Goal: Task Accomplishment & Management: Manage account settings

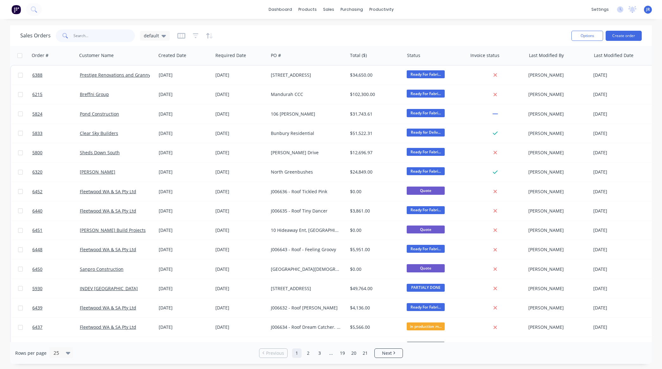
click at [106, 32] on input "text" at bounding box center [104, 35] width 62 height 13
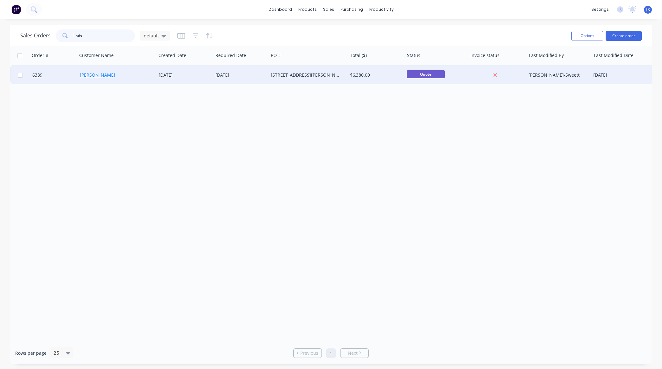
type input "linds"
click at [105, 75] on link "Lindsay Dobson" at bounding box center [97, 75] width 35 height 6
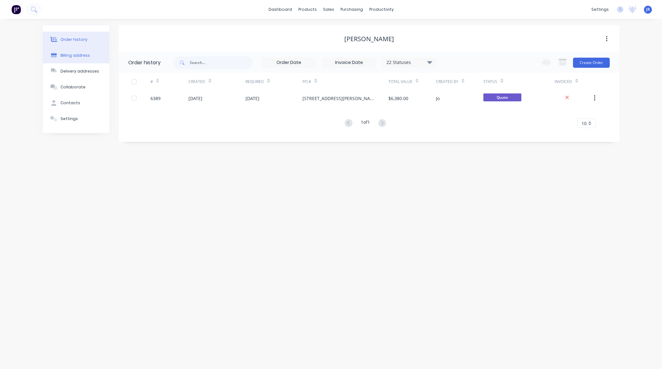
click at [72, 57] on div "Billing address" at bounding box center [74, 56] width 29 height 6
select select "AU"
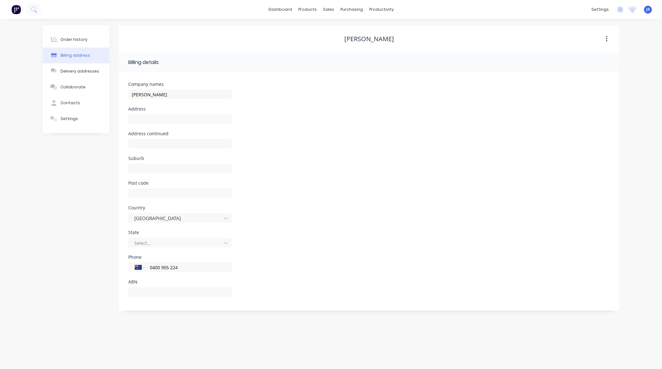
click at [74, 42] on div "Order history" at bounding box center [73, 40] width 27 height 6
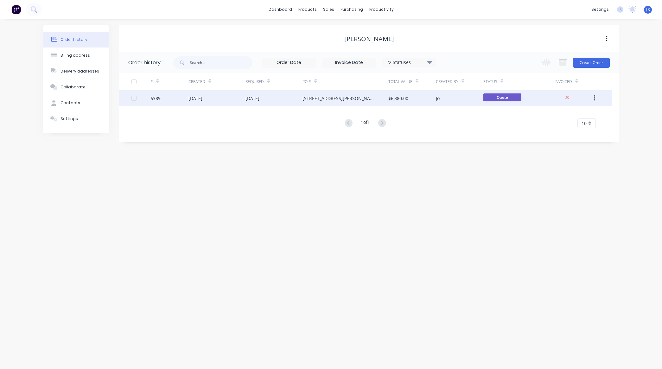
click at [202, 99] on div "14 Jul 2025" at bounding box center [195, 98] width 14 height 7
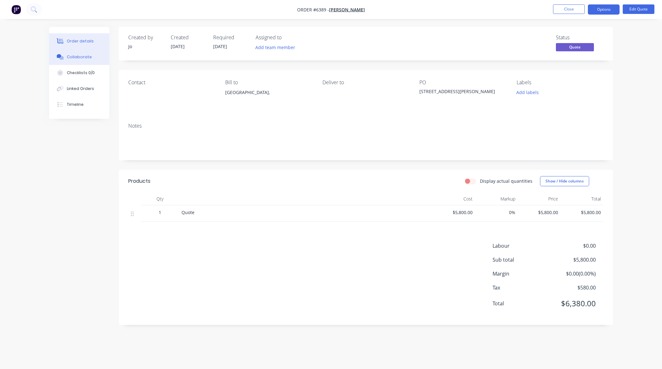
click at [79, 61] on button "Collaborate" at bounding box center [79, 57] width 60 height 16
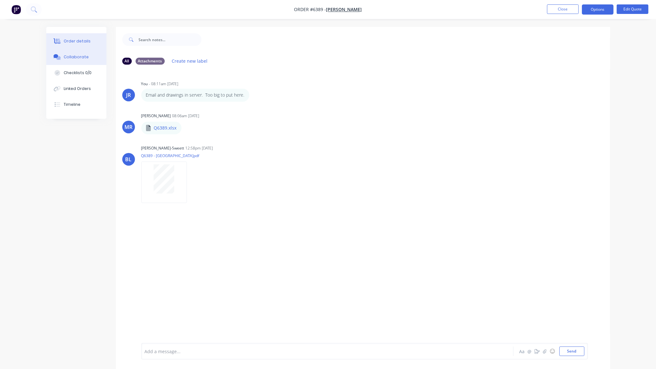
click at [64, 41] on div "Order details" at bounding box center [77, 41] width 27 height 6
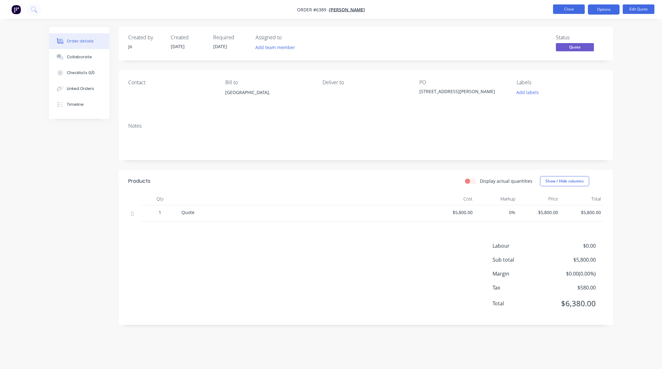
click at [563, 10] on button "Close" at bounding box center [569, 8] width 32 height 9
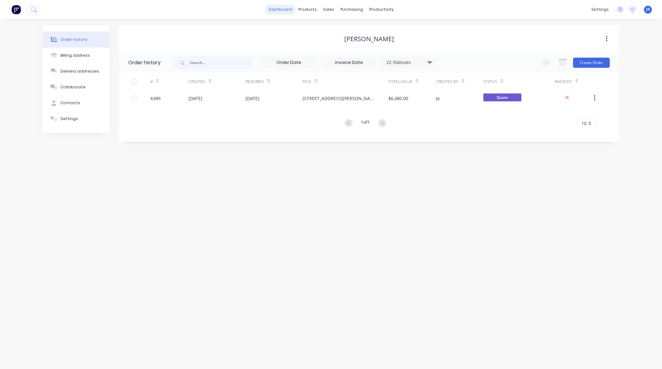
click at [286, 11] on link "dashboard" at bounding box center [280, 9] width 30 height 9
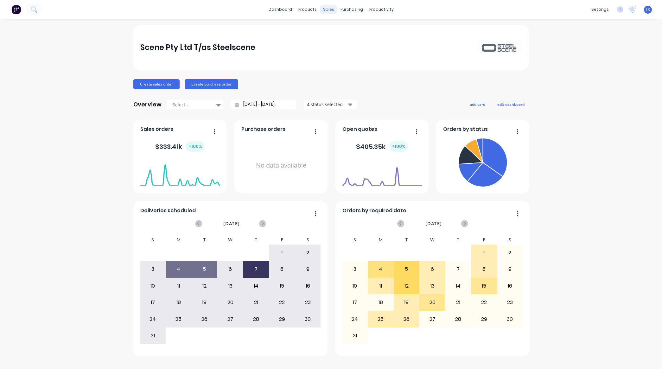
click at [326, 14] on div "sales" at bounding box center [328, 9] width 17 height 9
click at [326, 10] on div "sales" at bounding box center [328, 9] width 17 height 9
click at [334, 31] on div at bounding box center [331, 31] width 9 height 6
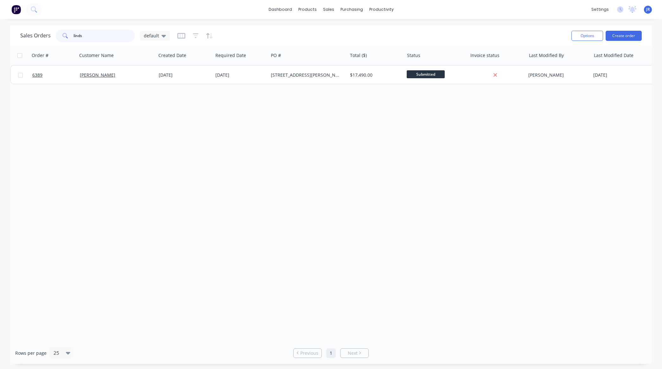
drag, startPoint x: 95, startPoint y: 34, endPoint x: 8, endPoint y: 20, distance: 88.0
click at [5, 33] on div "Sales Orders linds default Options Create order Order # Customer Name Created D…" at bounding box center [331, 194] width 662 height 339
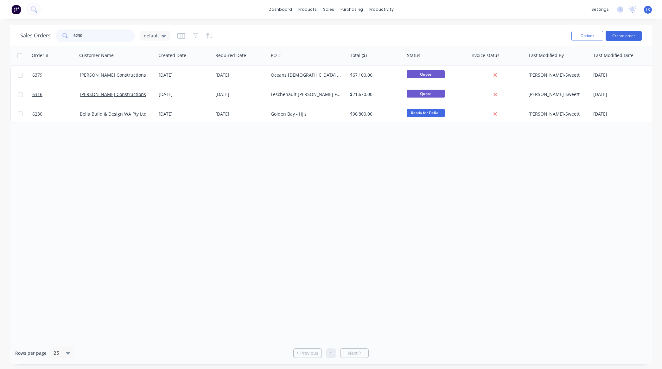
drag, startPoint x: 95, startPoint y: 36, endPoint x: -31, endPoint y: 37, distance: 126.0
click at [0, 37] on html "dashboard products sales purchasing productivity dashboard products Product Cat…" at bounding box center [331, 184] width 662 height 369
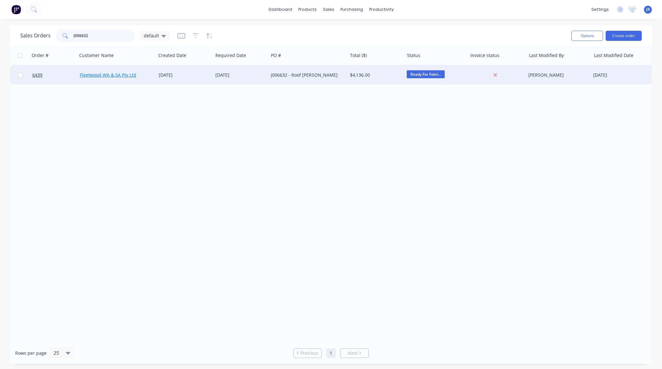
type input "J006632"
click at [98, 74] on link "Fleetwood WA & SA Pty Ltd" at bounding box center [108, 75] width 56 height 6
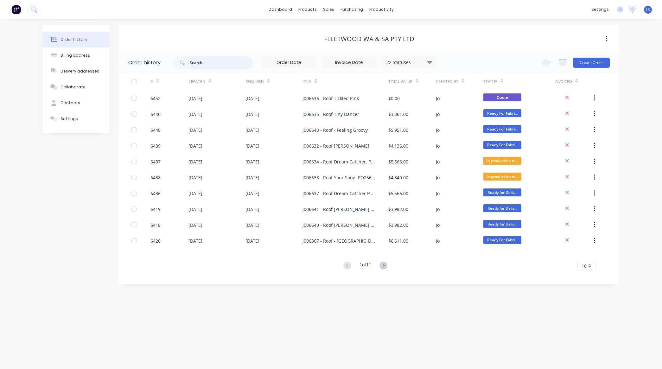
click at [216, 64] on input "text" at bounding box center [221, 62] width 63 height 13
type input "J006632"
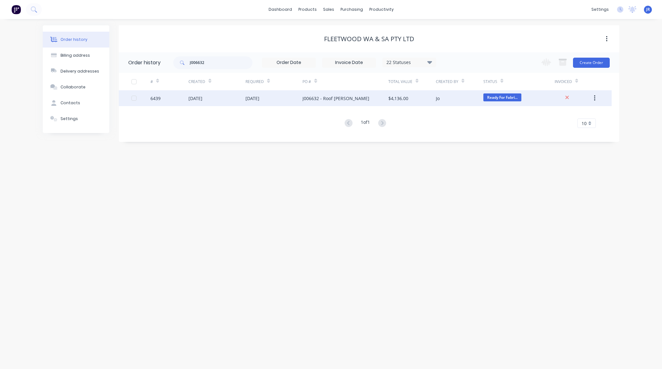
click at [202, 98] on div "13 Aug 2025" at bounding box center [195, 98] width 14 height 7
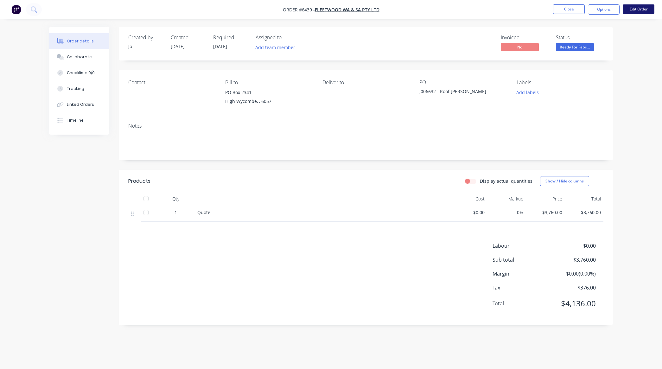
click at [640, 9] on button "Edit Order" at bounding box center [639, 8] width 32 height 9
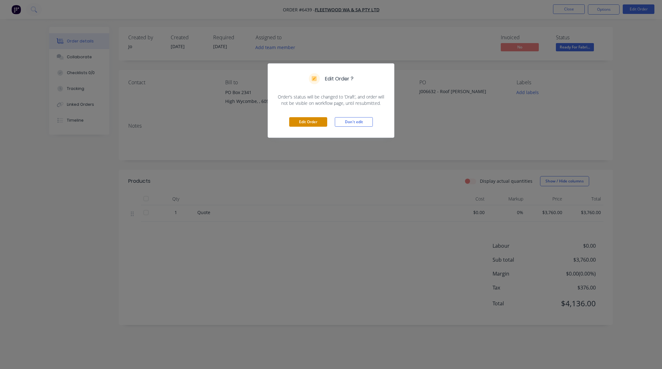
click at [299, 123] on button "Edit Order" at bounding box center [308, 121] width 38 height 9
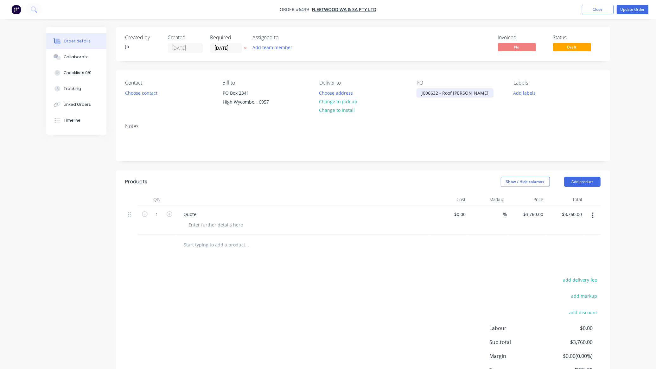
click at [477, 95] on div "J006632 - Roof Billie Jean" at bounding box center [454, 92] width 77 height 9
drag, startPoint x: 197, startPoint y: 212, endPoint x: 142, endPoint y: 214, distance: 54.5
click at [142, 214] on div "1 Quote $0.00 $0.00 % $3,760.00 $3,760.00 $3,760.00 $3,760.00" at bounding box center [362, 220] width 475 height 29
click at [203, 225] on div at bounding box center [216, 224] width 65 height 9
paste div
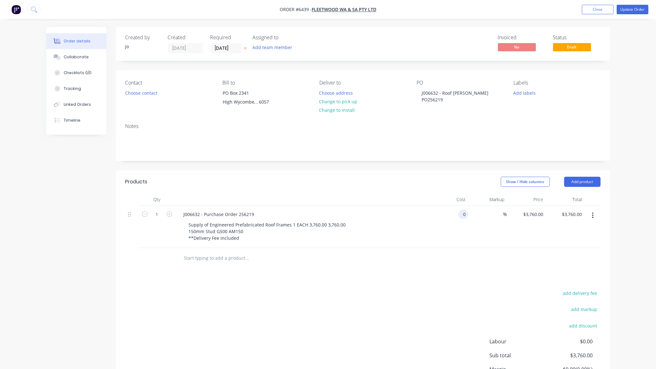
type input "$0.00"
click at [624, 6] on button "Update Order" at bounding box center [633, 9] width 32 height 9
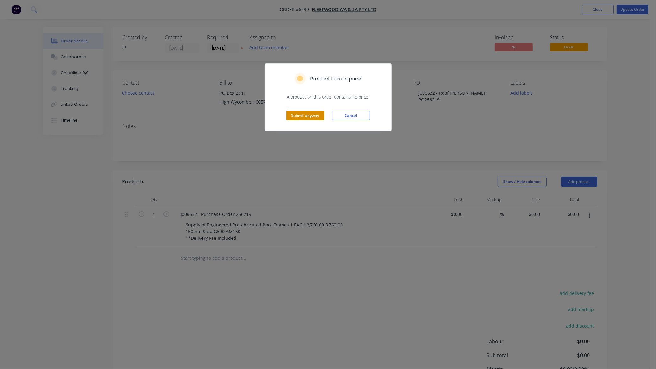
click at [317, 113] on button "Submit anyway" at bounding box center [305, 115] width 38 height 9
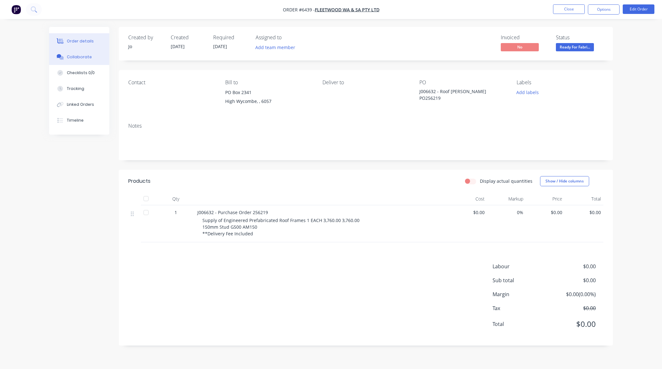
click at [75, 57] on div "Collaborate" at bounding box center [79, 57] width 25 height 6
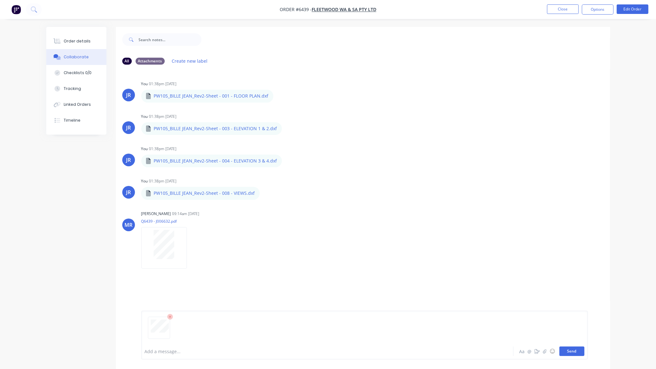
click at [577, 352] on button "Send" at bounding box center [571, 350] width 25 height 9
click at [49, 43] on button "Order details" at bounding box center [76, 41] width 60 height 16
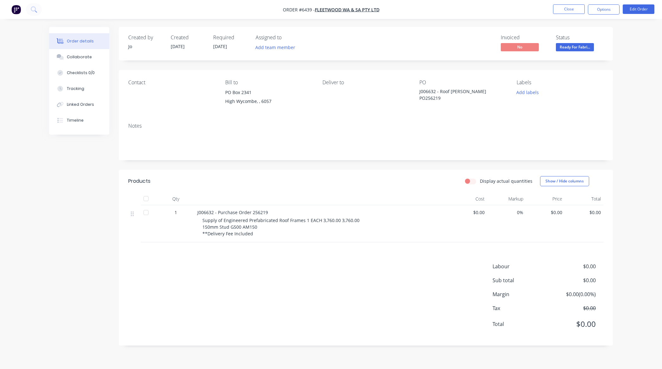
drag, startPoint x: 146, startPoint y: 309, endPoint x: 147, endPoint y: 305, distance: 4.4
click at [146, 309] on div "Labour $0.00 Sub total $0.00 Margin $0.00 ( 0.00 %) Tax $0.00 Total $0.00" at bounding box center [365, 299] width 475 height 73
click at [556, 9] on button "Close" at bounding box center [569, 8] width 32 height 9
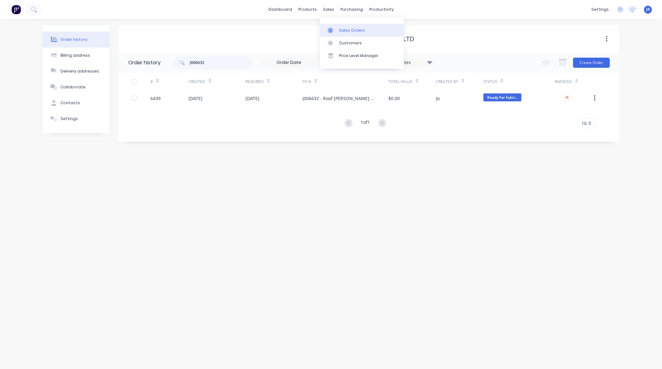
click at [335, 29] on div at bounding box center [331, 31] width 9 height 6
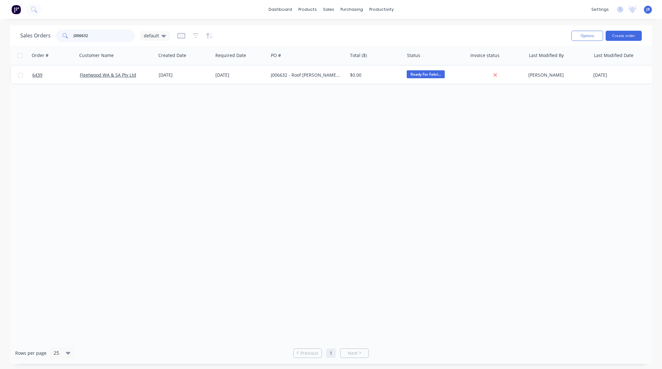
drag, startPoint x: 102, startPoint y: 34, endPoint x: -16, endPoint y: 36, distance: 118.1
click at [0, 36] on html "dashboard products sales purchasing productivity dashboard products Product Cat…" at bounding box center [331, 184] width 662 height 369
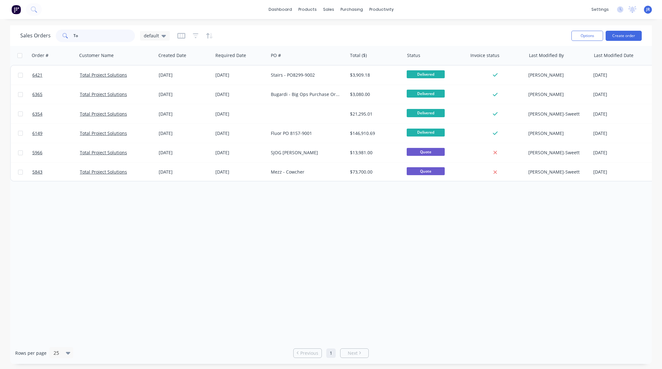
type input "T"
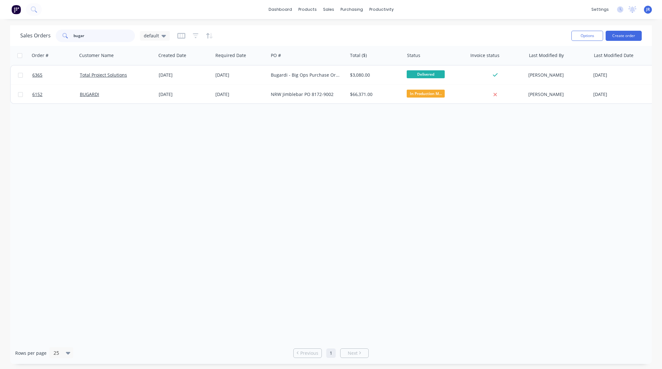
drag, startPoint x: 93, startPoint y: 35, endPoint x: -60, endPoint y: 29, distance: 153.1
click at [0, 29] on html "dashboard products sales purchasing productivity dashboard products Product Cat…" at bounding box center [331, 184] width 662 height 369
type input "J006643"
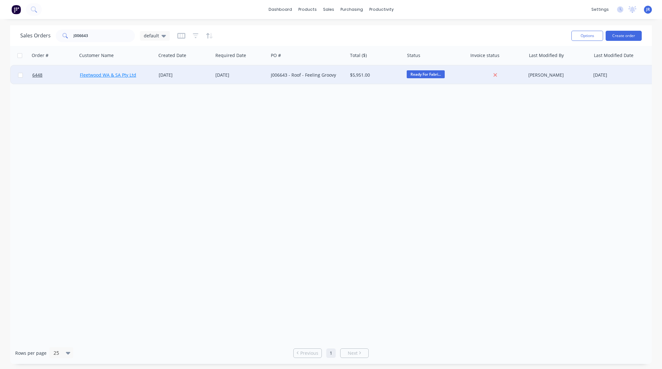
click at [114, 76] on link "Fleetwood WA & SA Pty Ltd" at bounding box center [108, 75] width 56 height 6
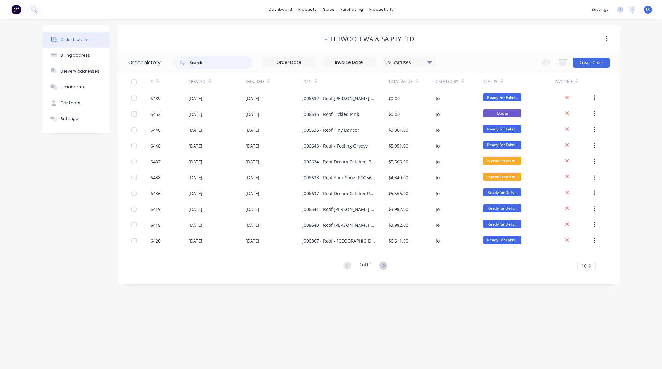
click at [209, 64] on input "text" at bounding box center [221, 62] width 63 height 13
type input "J006643"
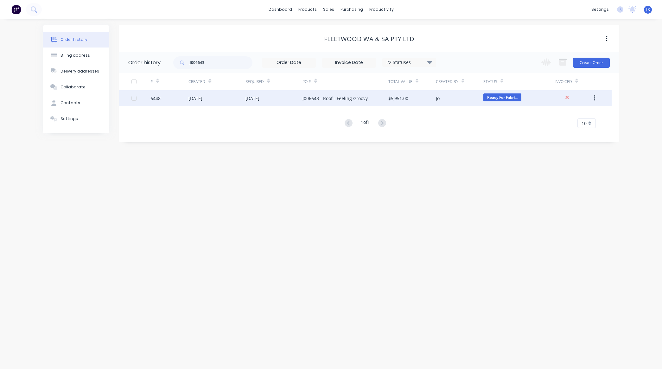
click at [201, 94] on div "13 Aug 2025" at bounding box center [216, 98] width 57 height 16
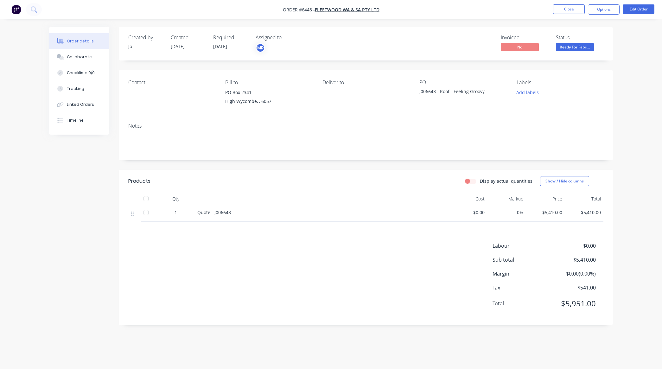
click at [489, 91] on div "J006643 - Roof - Feeling Groovy" at bounding box center [458, 92] width 79 height 9
click at [485, 91] on div "J006643 - Roof - Feeling Groovy" at bounding box center [458, 92] width 79 height 9
click at [623, 9] on button "Edit Order" at bounding box center [639, 8] width 32 height 9
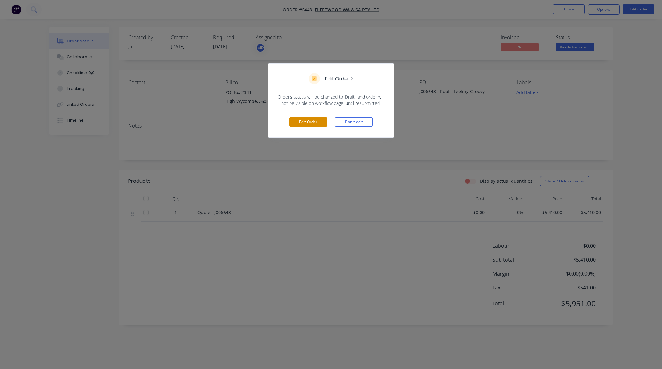
click at [303, 121] on button "Edit Order" at bounding box center [308, 121] width 38 height 9
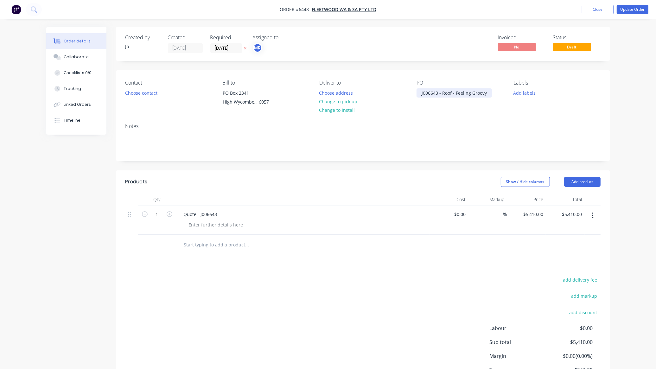
click at [490, 94] on div "J006643 - Roof - Feeling Groovy" at bounding box center [453, 92] width 75 height 9
drag, startPoint x: 199, startPoint y: 214, endPoint x: 129, endPoint y: 214, distance: 70.6
click at [141, 213] on div "1 Quote - J006643 $0.00 $0.00 % $5,410.00 $5,410.00 $5,410.00 $5,410.00" at bounding box center [362, 220] width 475 height 29
click at [212, 224] on div at bounding box center [216, 224] width 65 height 9
paste div
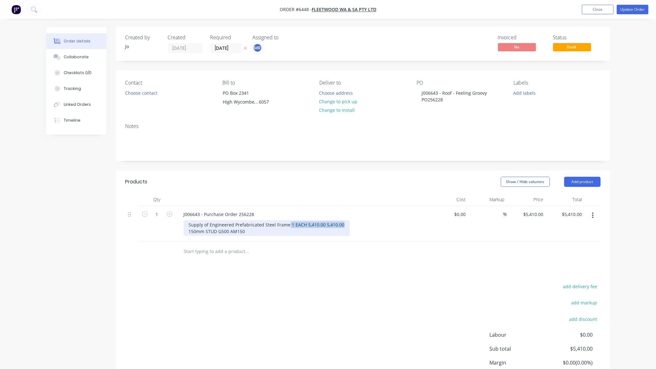
drag, startPoint x: 339, startPoint y: 222, endPoint x: 287, endPoint y: 221, distance: 52.6
click at [287, 221] on div "Supply of Engineered Prefabricated Steel Frame 1 EACH 5,410.00 5,410.00 150mm S…" at bounding box center [267, 228] width 166 height 16
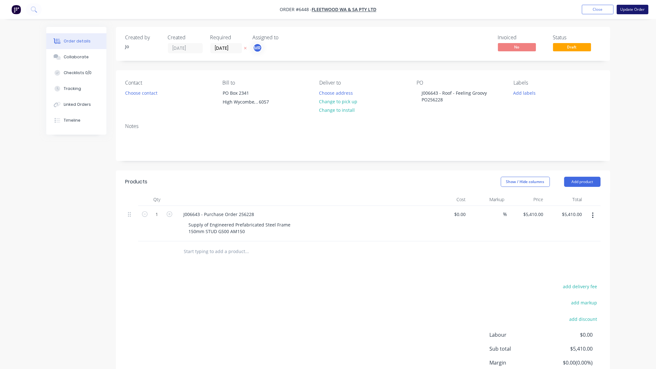
click at [635, 8] on button "Update Order" at bounding box center [633, 9] width 32 height 9
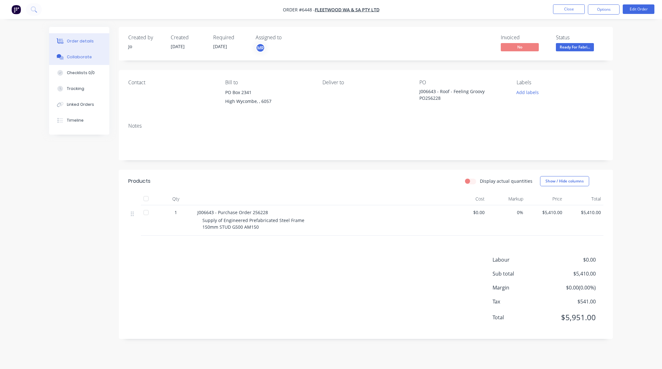
click at [67, 56] on div "Collaborate" at bounding box center [79, 57] width 25 height 6
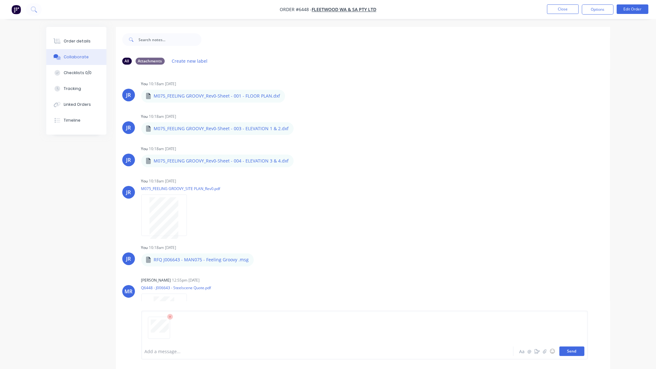
click at [572, 351] on button "Send" at bounding box center [571, 350] width 25 height 9
drag, startPoint x: 579, startPoint y: 12, endPoint x: 425, endPoint y: 12, distance: 154.5
click at [425, 10] on nav "Order #6448 - Fleetwood WA & SA Pty Ltd Close Options Edit Order" at bounding box center [328, 9] width 656 height 19
click at [81, 35] on button "Order details" at bounding box center [76, 41] width 60 height 16
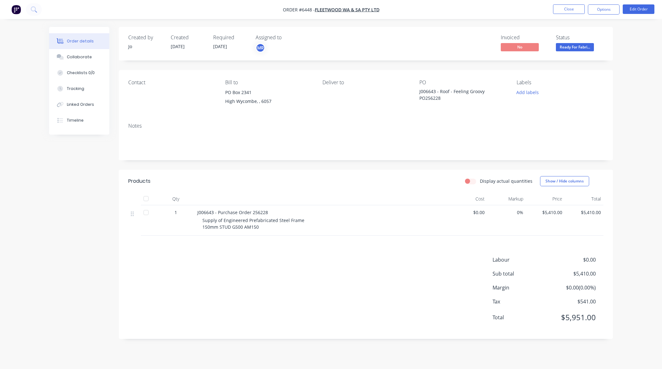
click at [51, 306] on div "Created by Jo Created 13/08/25 Required 12/08/25 Assigned to MR Invoiced No Sta…" at bounding box center [331, 187] width 564 height 321
click at [561, 7] on button "Close" at bounding box center [569, 8] width 32 height 9
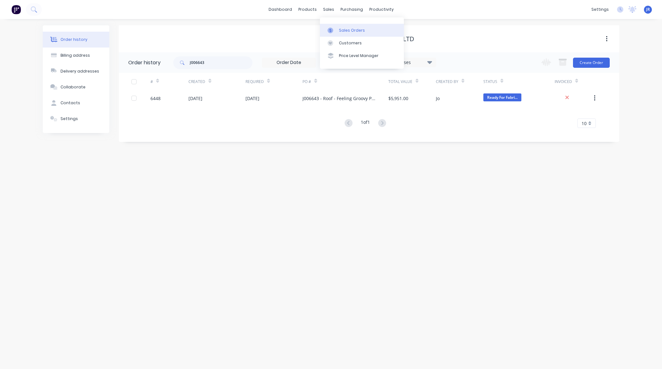
click at [339, 32] on div "Sales Orders" at bounding box center [352, 31] width 26 height 6
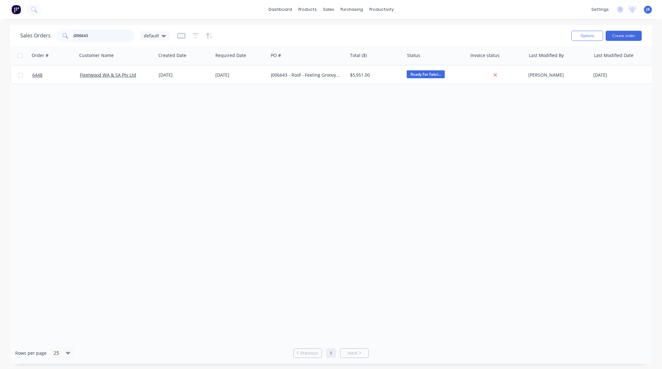
drag, startPoint x: 98, startPoint y: 37, endPoint x: -79, endPoint y: 16, distance: 177.2
click at [0, 16] on html "dashboard products sales purchasing productivity dashboard products Product Cat…" at bounding box center [331, 184] width 662 height 369
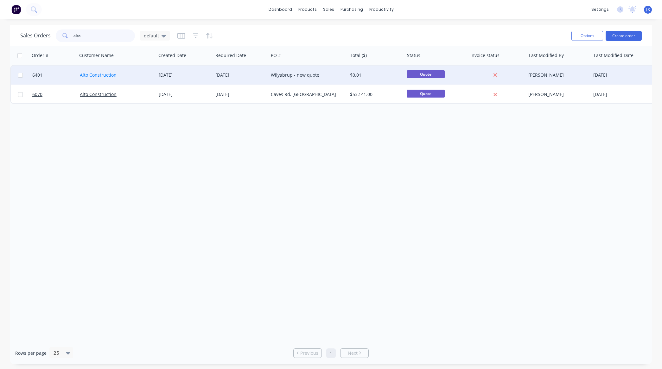
type input "alto"
click at [108, 75] on link "Alto Construction" at bounding box center [98, 75] width 37 height 6
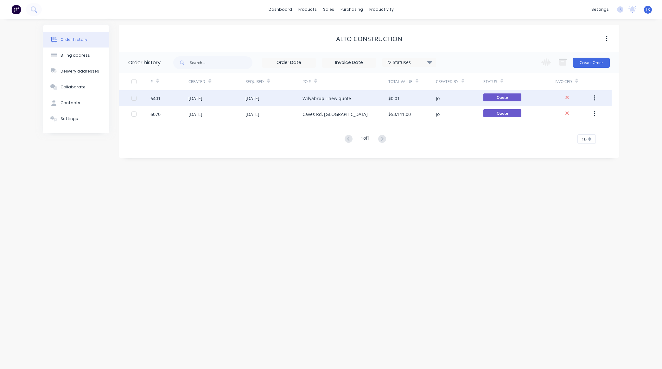
click at [202, 97] on div "22 Jul 2025" at bounding box center [195, 98] width 14 height 7
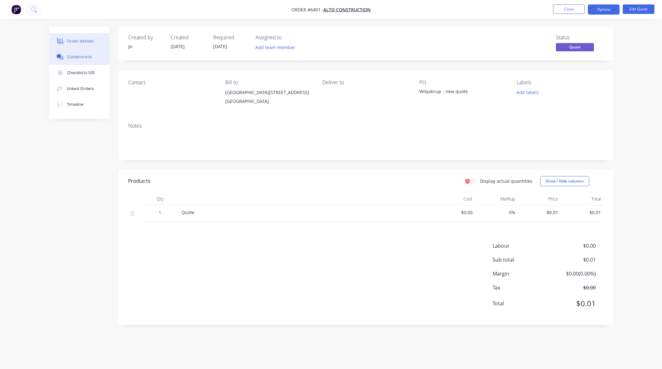
click at [89, 54] on div "Collaborate" at bounding box center [79, 57] width 25 height 6
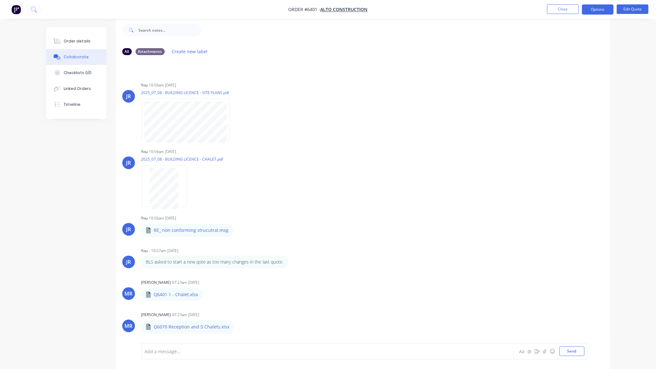
scroll to position [56, 0]
click at [579, 351] on button "Send" at bounding box center [571, 350] width 25 height 9
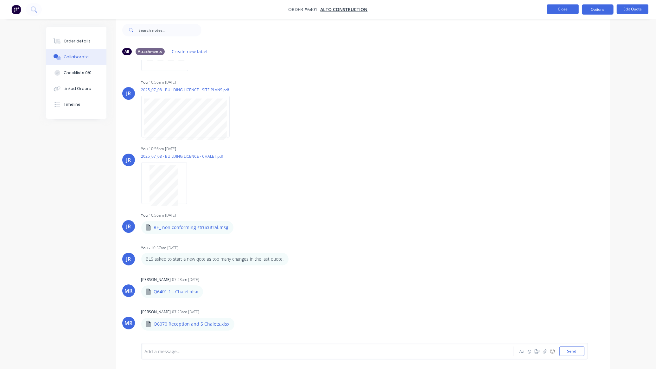
click at [556, 6] on button "Close" at bounding box center [563, 8] width 32 height 9
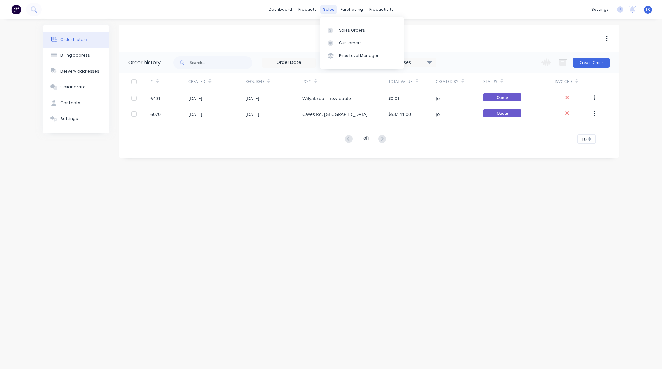
click at [324, 7] on div "sales" at bounding box center [328, 9] width 17 height 9
click at [334, 29] on div at bounding box center [331, 31] width 9 height 6
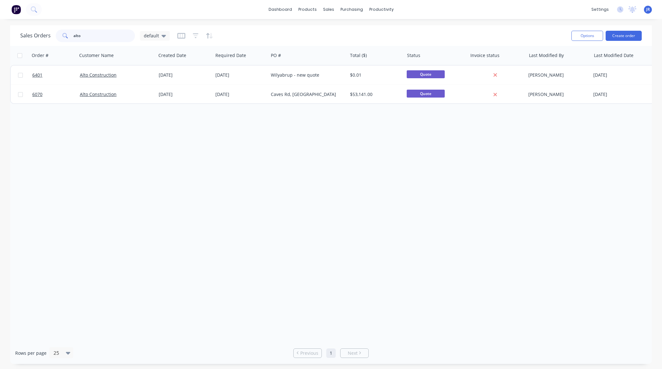
drag, startPoint x: 93, startPoint y: 31, endPoint x: -33, endPoint y: 30, distance: 125.7
click at [0, 30] on html "dashboard products sales purchasing productivity dashboard products Product Cat…" at bounding box center [331, 184] width 662 height 369
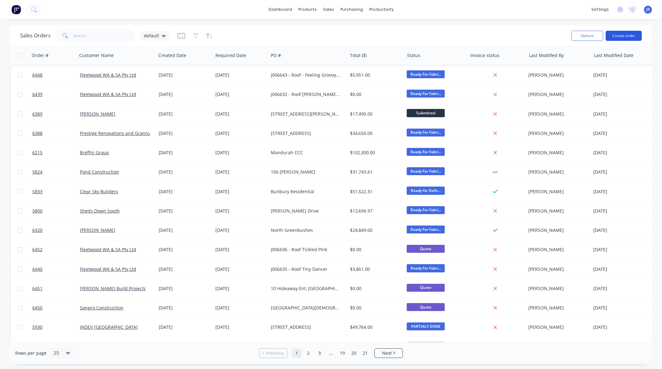
click at [622, 32] on button "Create order" at bounding box center [623, 36] width 36 height 10
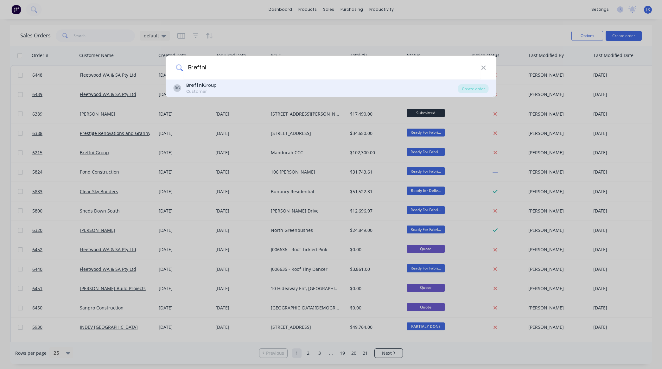
type input "Breffni"
click at [221, 92] on div "BG Breffni Group Customer" at bounding box center [316, 88] width 284 height 12
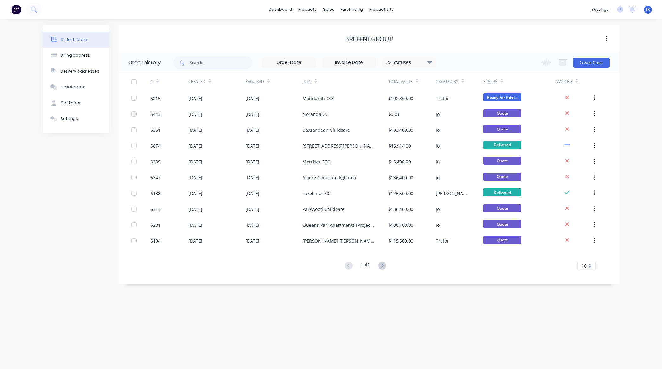
click at [590, 68] on div "Change order status Submitted PO/Contract/Invoice Prelims - to be done prelims …" at bounding box center [573, 62] width 72 height 21
click at [590, 66] on button "Create Order" at bounding box center [591, 63] width 37 height 10
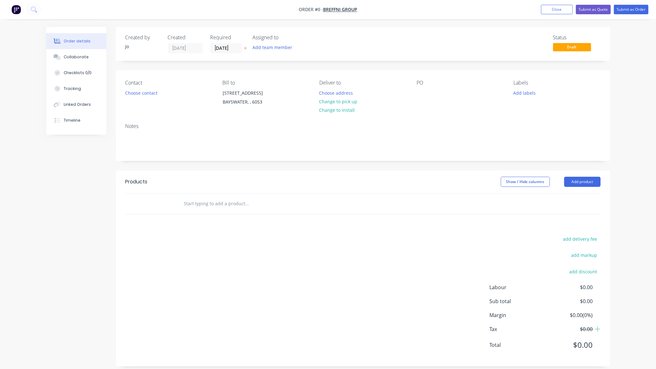
click at [210, 202] on input "text" at bounding box center [247, 203] width 127 height 13
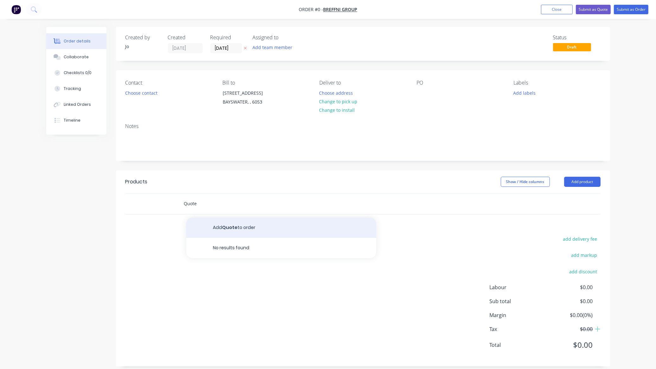
type input "Quote"
click at [271, 231] on button "Add Quote to order" at bounding box center [281, 228] width 190 height 20
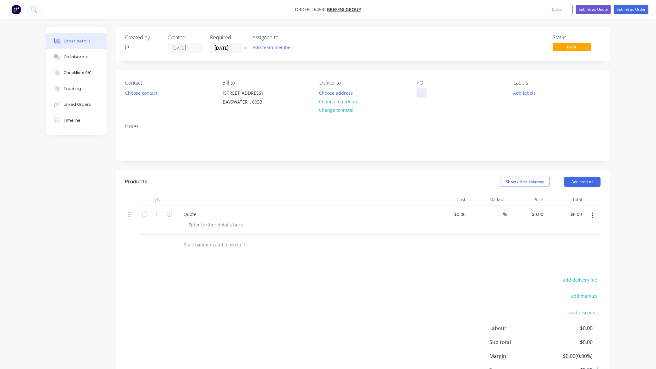
click at [424, 94] on div at bounding box center [421, 92] width 10 height 9
click at [81, 55] on div "Collaborate" at bounding box center [76, 57] width 25 height 6
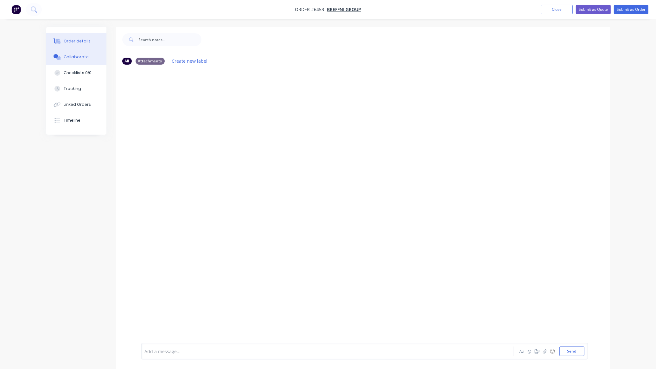
click at [70, 38] on div "Order details" at bounding box center [77, 41] width 27 height 6
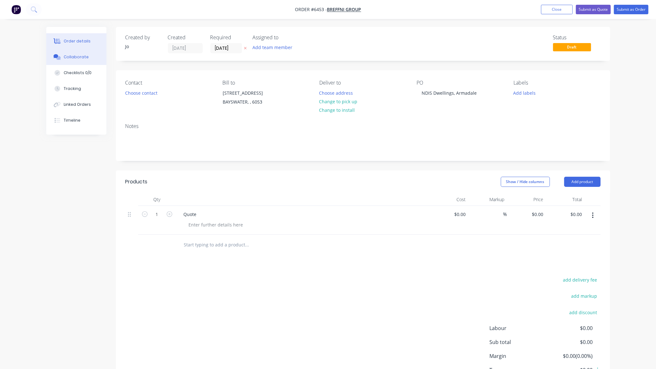
drag, startPoint x: 70, startPoint y: 53, endPoint x: 110, endPoint y: 68, distance: 43.0
click at [71, 53] on button "Collaborate" at bounding box center [76, 57] width 60 height 16
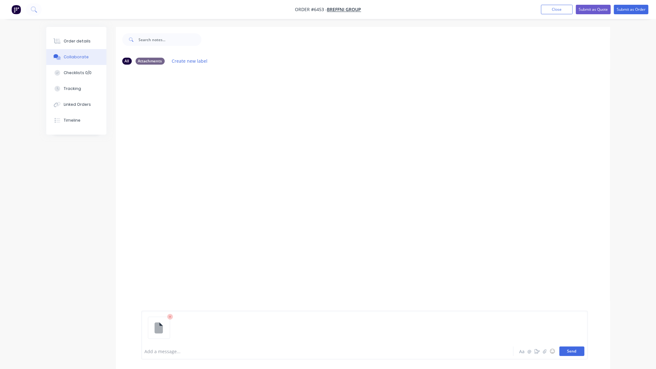
click at [578, 348] on button "Send" at bounding box center [571, 350] width 25 height 9
click at [570, 349] on button "Send" at bounding box center [571, 350] width 25 height 9
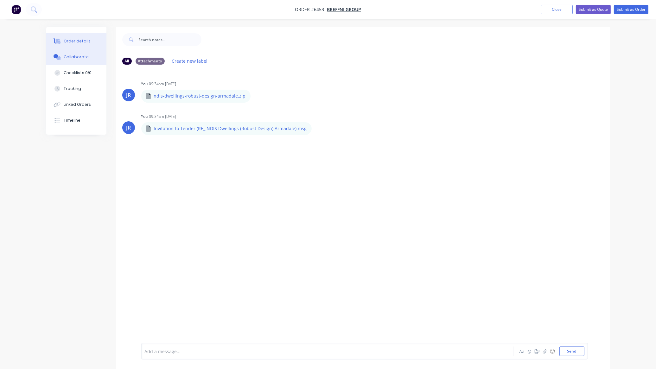
click at [59, 41] on icon at bounding box center [57, 41] width 5 height 5
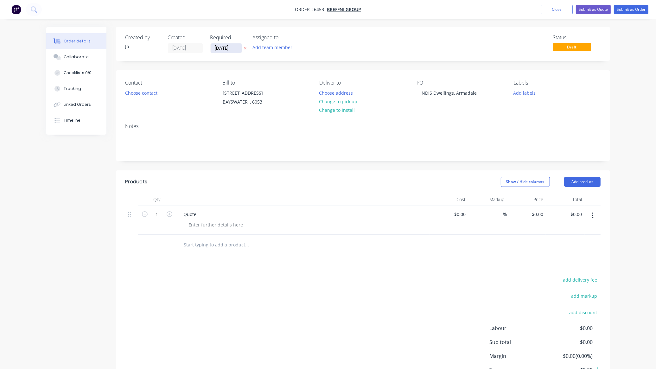
click at [224, 49] on input "14/08/25" at bounding box center [226, 47] width 31 height 9
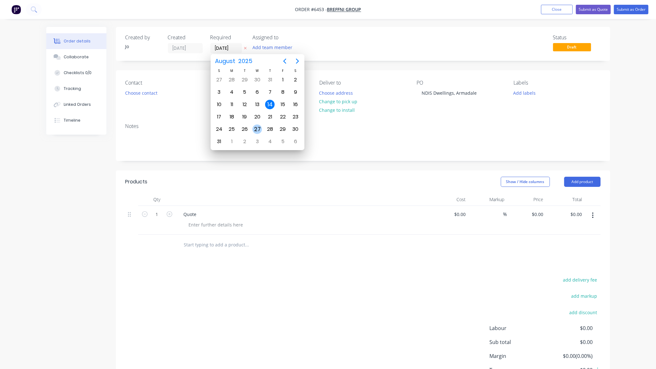
click at [259, 128] on div "27" at bounding box center [256, 128] width 9 height 9
type input "27/08/25"
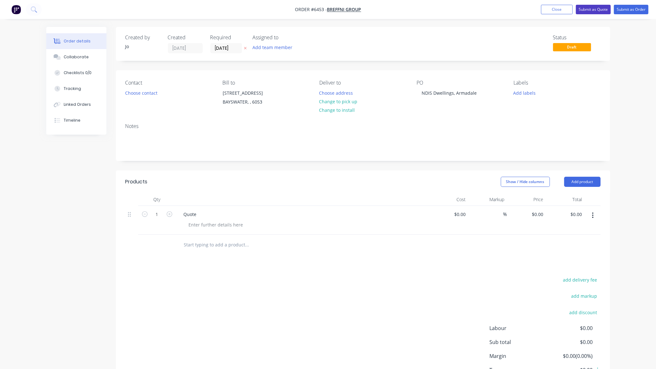
click at [596, 14] on button "Submit as Quote" at bounding box center [593, 9] width 35 height 9
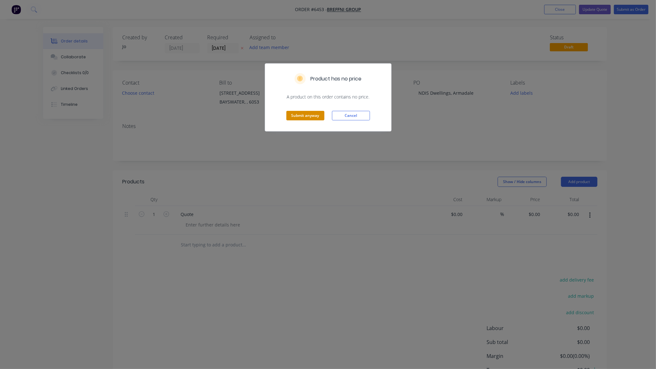
click at [293, 119] on button "Submit anyway" at bounding box center [305, 115] width 38 height 9
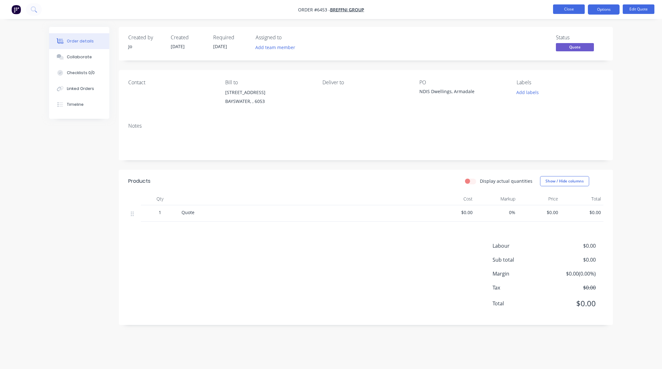
click at [569, 11] on button "Close" at bounding box center [569, 8] width 32 height 9
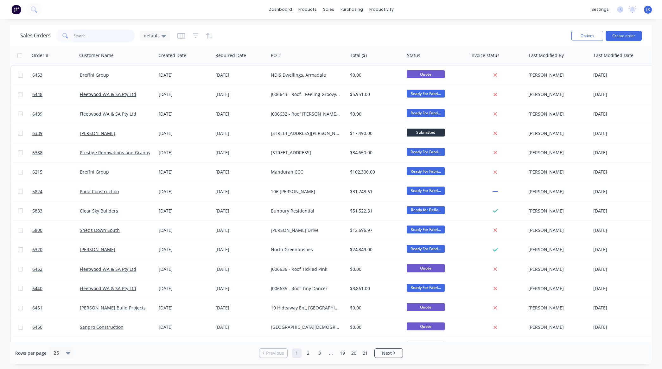
click at [98, 37] on input "text" at bounding box center [104, 35] width 62 height 13
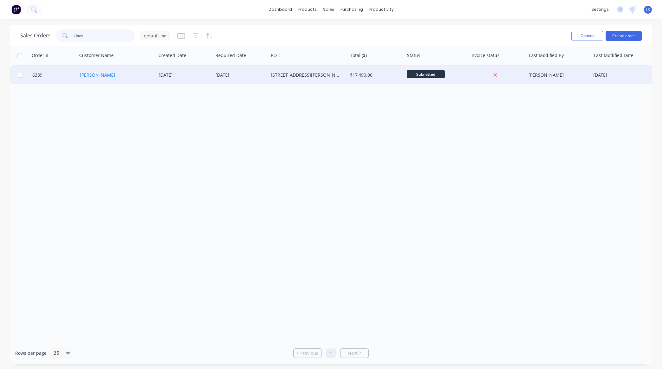
type input "Linds"
click at [102, 72] on link "Lindsay Dobson" at bounding box center [97, 75] width 35 height 6
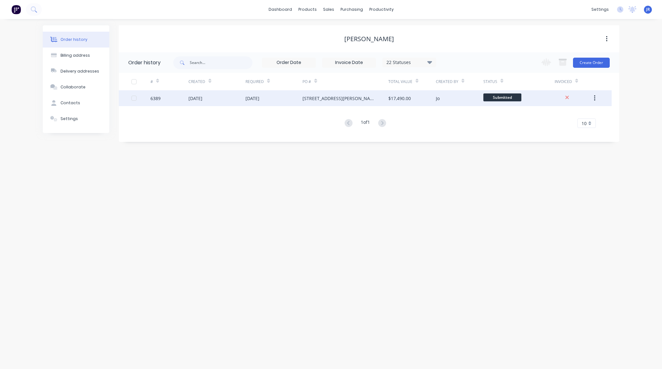
click at [195, 96] on div "14 Aug 2025" at bounding box center [195, 98] width 14 height 7
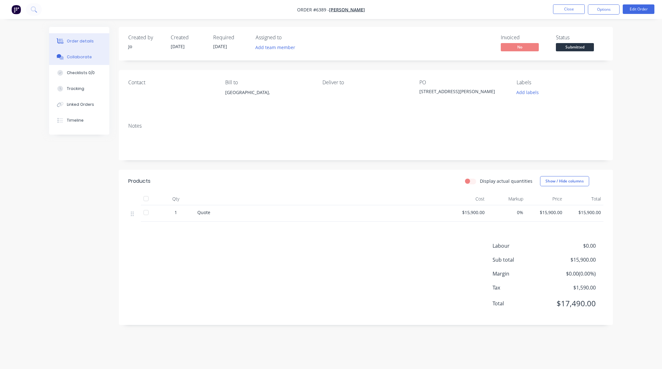
click at [89, 50] on button "Collaborate" at bounding box center [79, 57] width 60 height 16
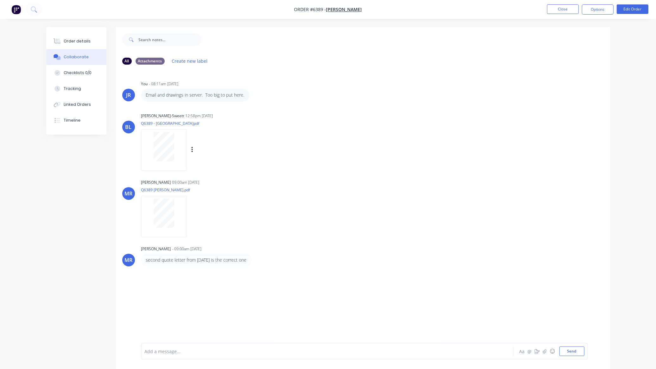
click at [178, 139] on div at bounding box center [164, 146] width 40 height 29
click at [192, 150] on icon "button" at bounding box center [191, 150] width 1 height 6
click at [210, 178] on button "Delete" at bounding box center [233, 181] width 71 height 14
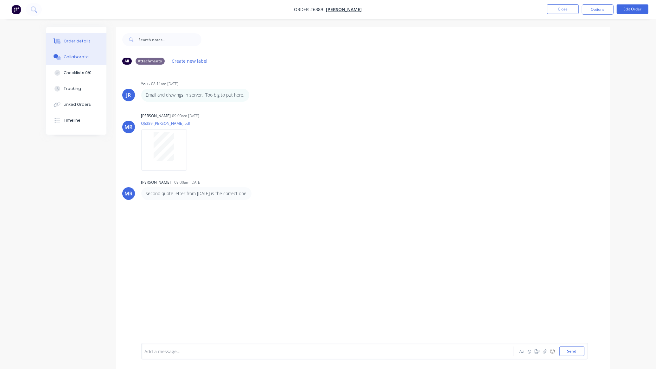
click at [73, 43] on div "Order details" at bounding box center [77, 41] width 27 height 6
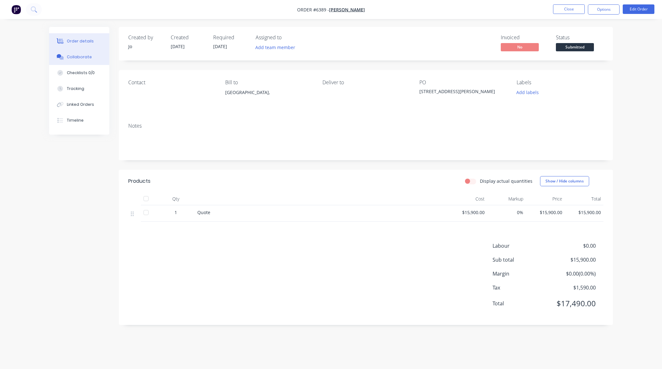
click at [70, 49] on button "Collaborate" at bounding box center [79, 57] width 60 height 16
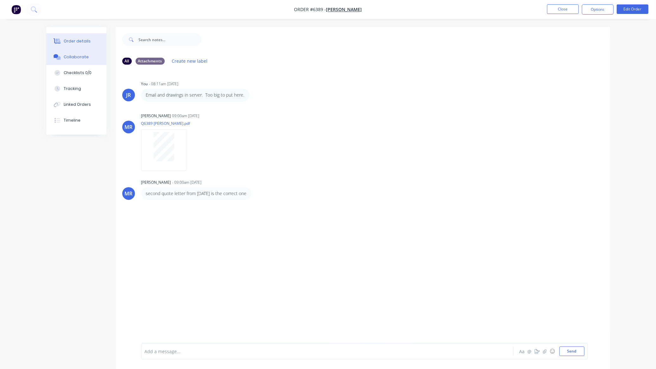
click at [70, 35] on button "Order details" at bounding box center [76, 41] width 60 height 16
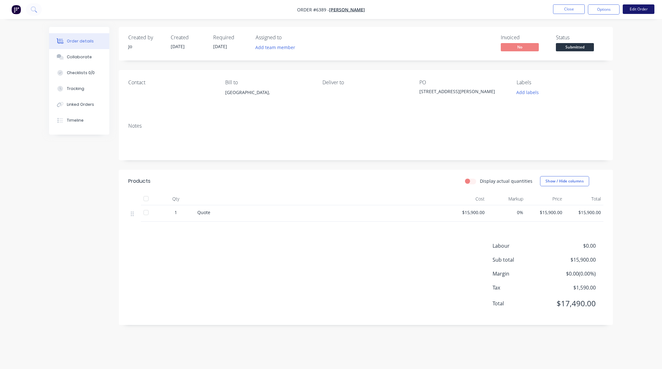
click at [635, 6] on button "Edit Order" at bounding box center [639, 8] width 32 height 9
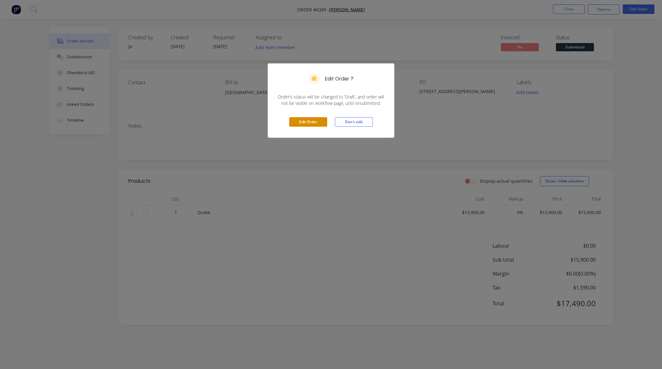
click at [295, 121] on button "Edit Order" at bounding box center [308, 121] width 38 height 9
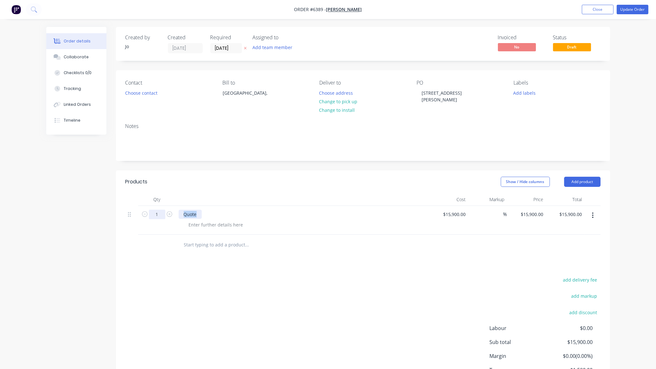
drag, startPoint x: 197, startPoint y: 213, endPoint x: 156, endPoint y: 212, distance: 40.9
click at [156, 212] on div "1 Quote $15,900.00 $15,900.00 % $15,900.00 $15,900.00 $15,900.00 $15,900.00" at bounding box center [362, 220] width 475 height 29
paste div
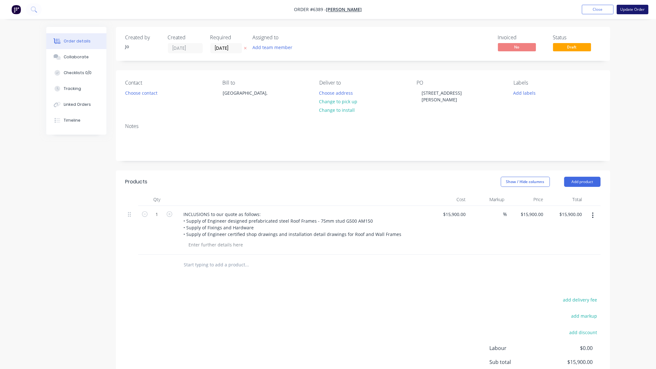
click at [621, 13] on button "Update Order" at bounding box center [633, 9] width 32 height 9
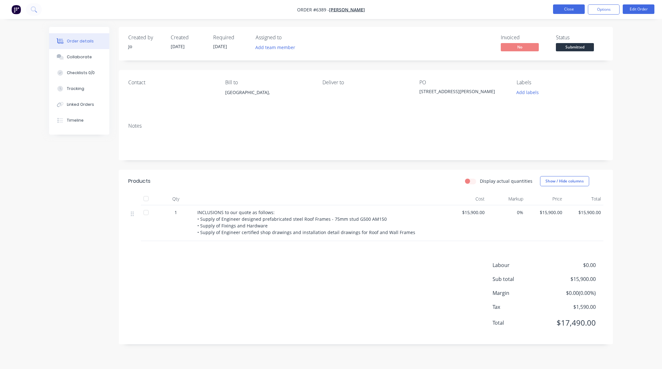
click at [570, 6] on button "Close" at bounding box center [569, 8] width 32 height 9
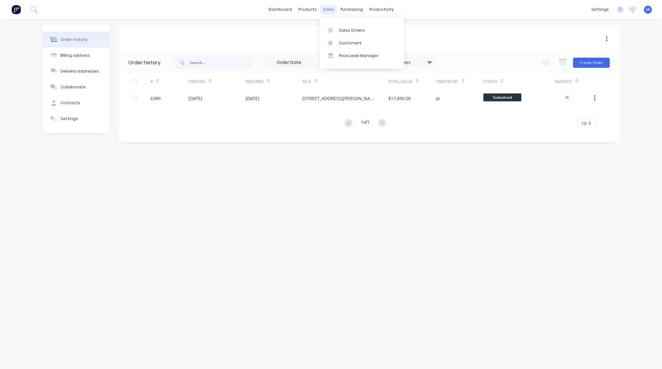
click at [324, 10] on div "sales" at bounding box center [328, 9] width 17 height 9
click at [332, 29] on icon at bounding box center [330, 31] width 6 height 6
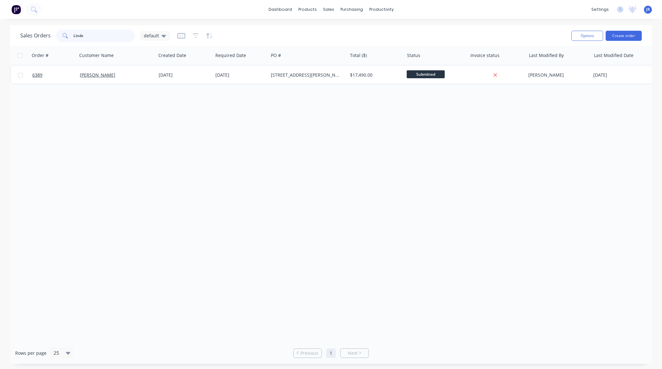
drag, startPoint x: 92, startPoint y: 35, endPoint x: 26, endPoint y: 42, distance: 66.5
click at [27, 42] on div "Sales Orders Linds default" at bounding box center [293, 36] width 546 height 16
type input "building solutions"
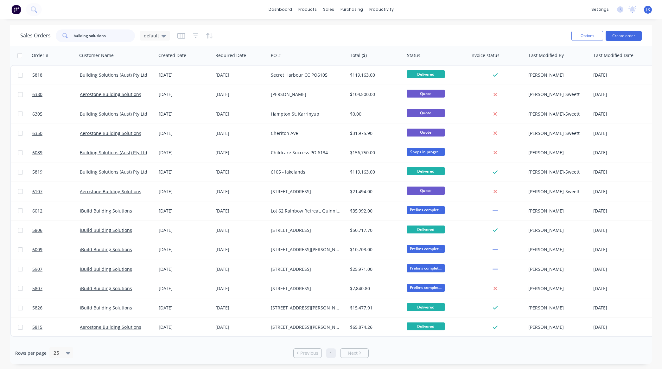
drag, startPoint x: 112, startPoint y: 37, endPoint x: 0, endPoint y: 28, distance: 112.2
click at [2, 29] on div "Sales Orders building solutions default Options Create order Order # Customer N…" at bounding box center [331, 194] width 662 height 339
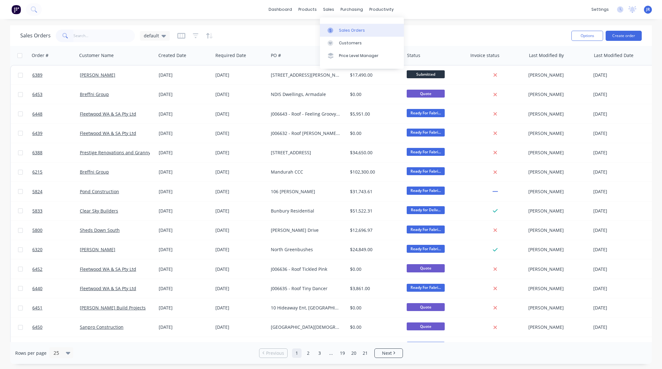
click at [332, 31] on icon at bounding box center [330, 31] width 6 height 6
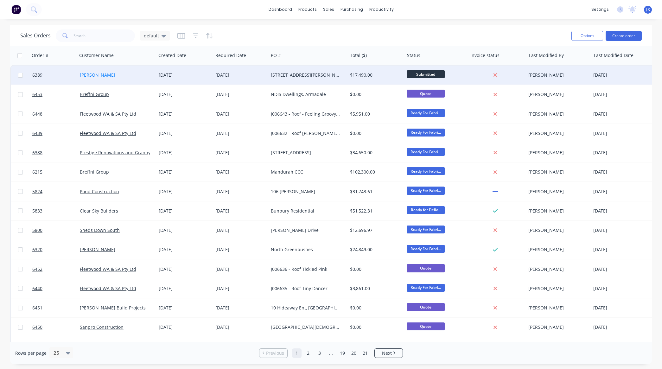
click at [98, 73] on link "Lindsay Dobson" at bounding box center [97, 75] width 35 height 6
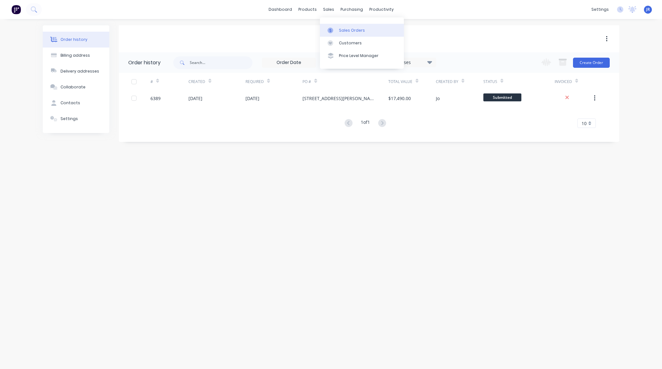
click at [332, 28] on icon at bounding box center [330, 31] width 6 height 6
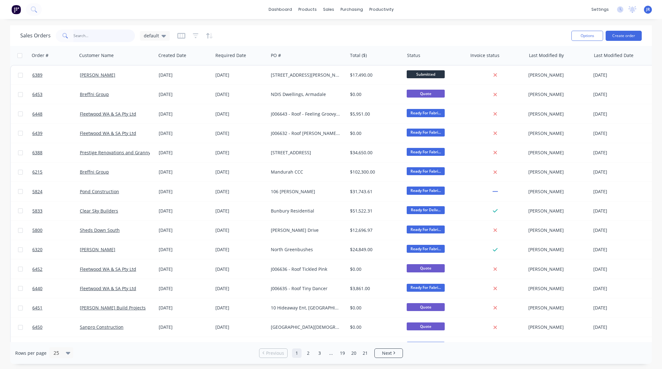
click at [91, 34] on input "text" at bounding box center [104, 35] width 62 height 13
type input "devlyn"
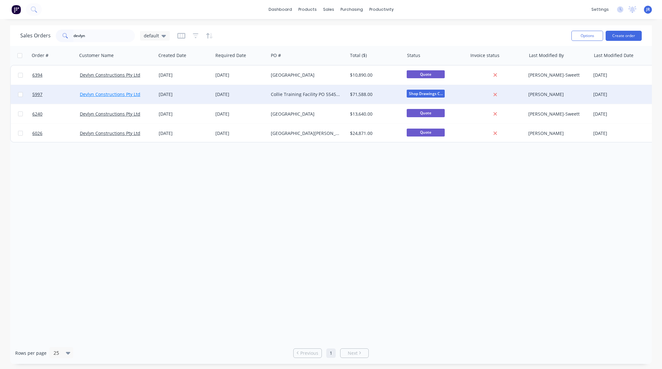
click at [106, 94] on link "Devlyn Constructions Pty Ltd" at bounding box center [110, 94] width 60 height 6
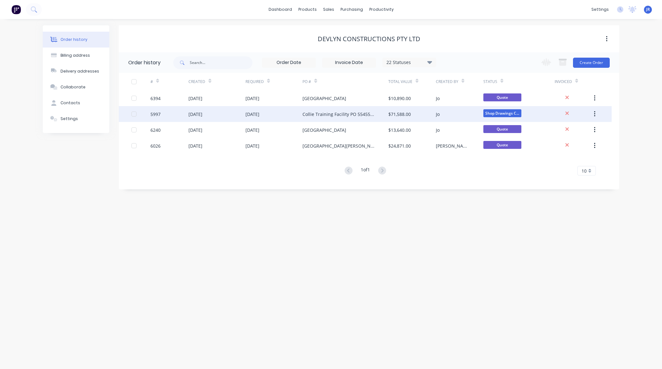
click at [201, 115] on div "13 Jun 2025" at bounding box center [195, 114] width 14 height 7
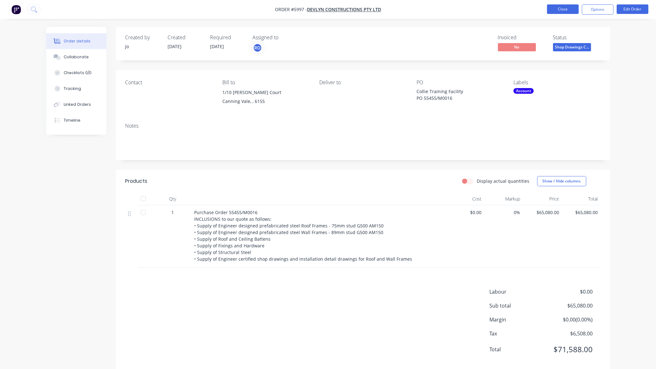
click at [566, 5] on button "Close" at bounding box center [563, 8] width 32 height 9
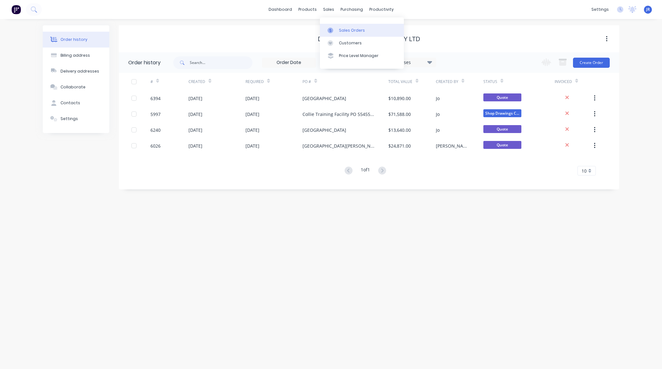
click at [339, 34] on link "Sales Orders" at bounding box center [362, 30] width 84 height 13
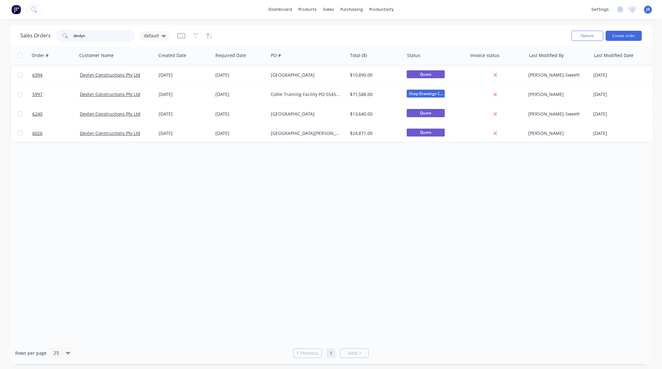
drag, startPoint x: 104, startPoint y: 34, endPoint x: 14, endPoint y: 34, distance: 89.3
click at [16, 34] on div "Sales Orders devlyn default Options Create order" at bounding box center [331, 35] width 642 height 21
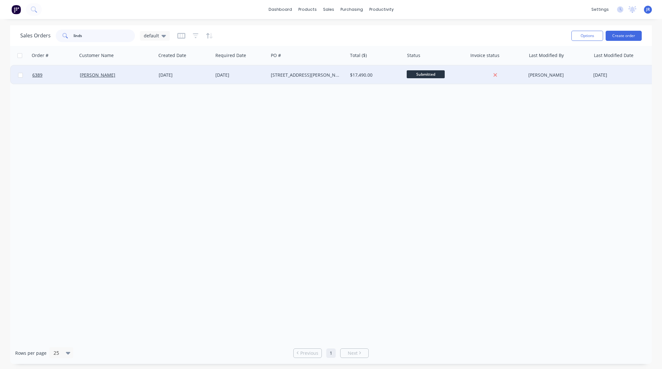
type input "linds"
click at [114, 74] on div "Lindsay Dobson" at bounding box center [115, 75] width 70 height 6
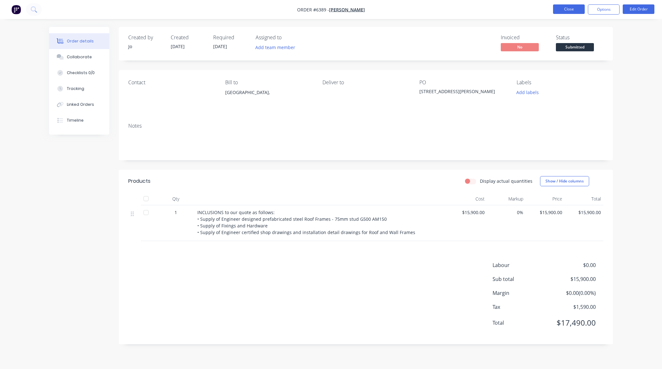
click at [565, 7] on button "Close" at bounding box center [569, 8] width 32 height 9
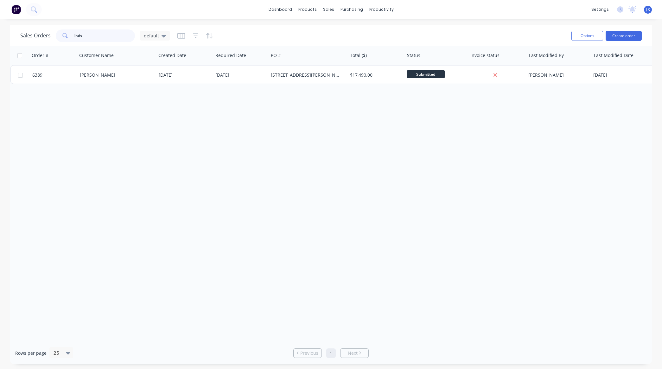
drag, startPoint x: 111, startPoint y: 38, endPoint x: 37, endPoint y: 34, distance: 73.6
click at [37, 34] on div "Sales Orders linds default" at bounding box center [94, 35] width 149 height 13
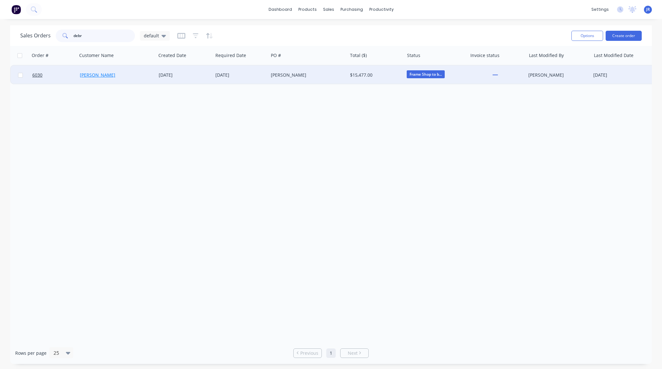
type input "debr"
click at [110, 74] on link "Debra Harrison" at bounding box center [97, 75] width 35 height 6
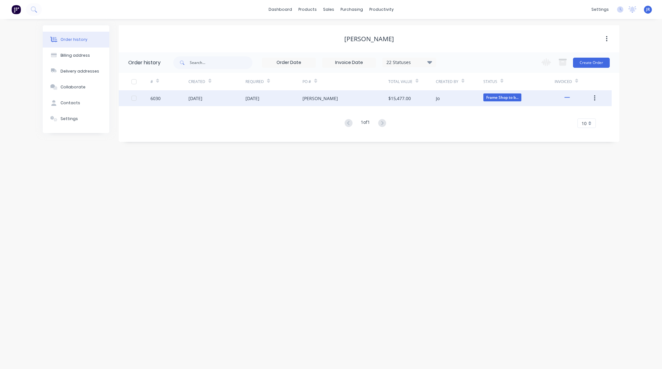
click at [202, 99] on div "27 Feb 2025" at bounding box center [195, 98] width 14 height 7
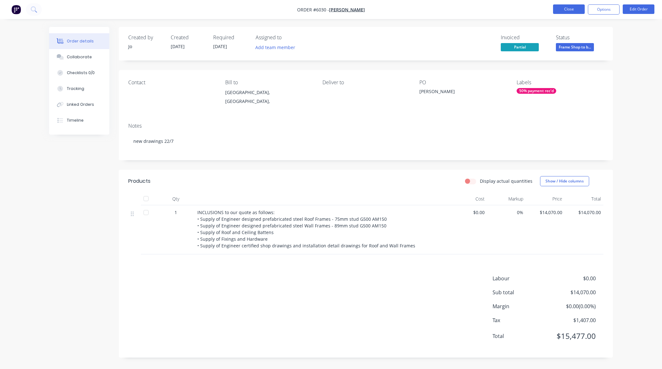
click at [567, 10] on button "Close" at bounding box center [569, 8] width 32 height 9
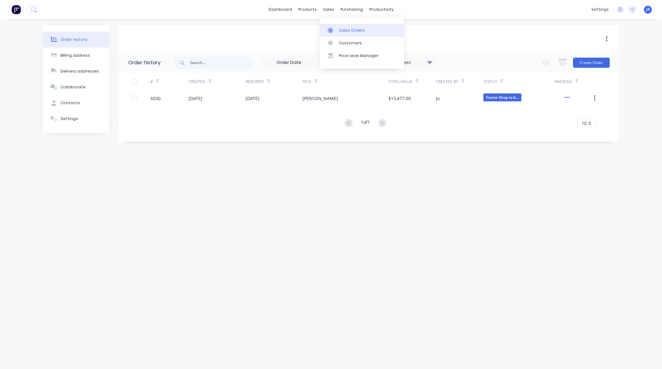
click at [329, 31] on icon at bounding box center [330, 31] width 6 height 6
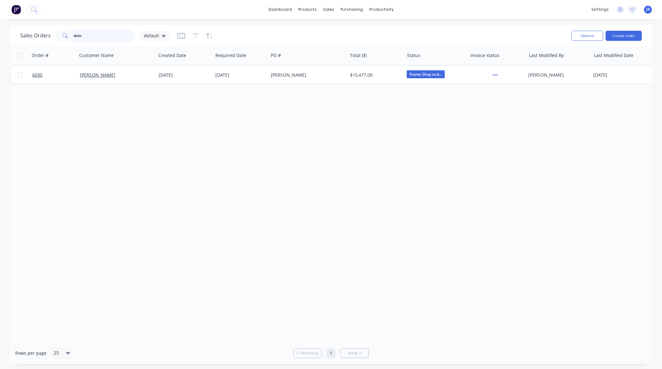
drag, startPoint x: 37, startPoint y: 34, endPoint x: -26, endPoint y: 34, distance: 63.0
click at [0, 34] on html "dashboard products sales purchasing productivity dashboard products Product Cat…" at bounding box center [331, 184] width 662 height 369
click at [152, 35] on span "default" at bounding box center [151, 35] width 15 height 7
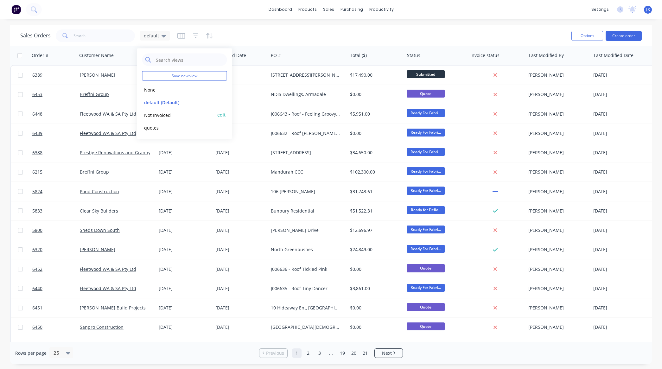
click at [158, 117] on button "Not Invoiced" at bounding box center [178, 114] width 72 height 7
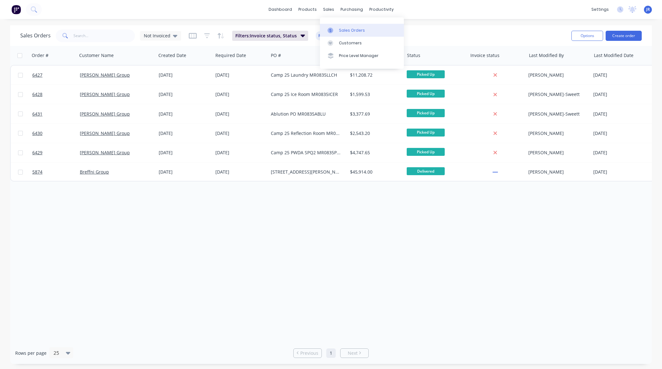
click at [332, 28] on icon at bounding box center [330, 31] width 6 height 6
click at [171, 34] on div "Not Invoiced" at bounding box center [161, 36] width 34 height 6
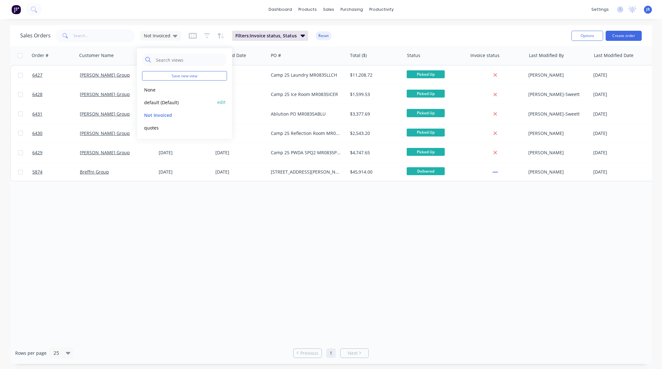
click at [161, 101] on button "default (Default)" at bounding box center [178, 101] width 72 height 7
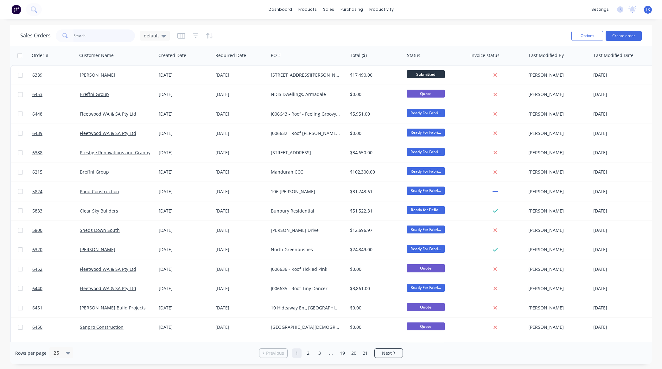
click at [105, 37] on input "text" at bounding box center [104, 35] width 62 height 13
type input "indev"
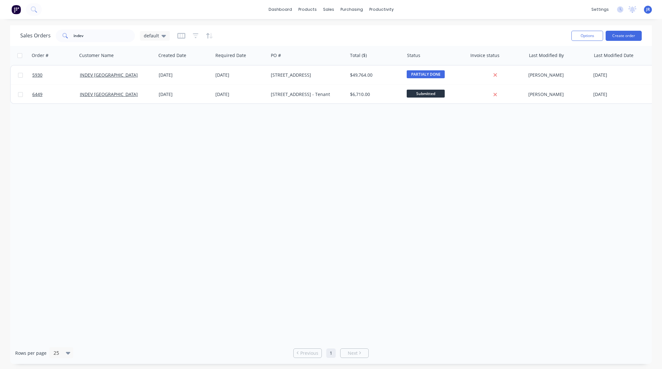
drag, startPoint x: 452, startPoint y: 338, endPoint x: 514, endPoint y: 340, distance: 62.4
click at [514, 340] on div "Order # Customer Name Created Date Required Date PO # Total ($) Status Invoice …" at bounding box center [331, 194] width 642 height 296
drag, startPoint x: 508, startPoint y: 338, endPoint x: 578, endPoint y: 339, distance: 70.6
click at [578, 339] on div "Order # Customer Name Created Date Required Date PO # Total ($) Status Invoice …" at bounding box center [331, 194] width 642 height 296
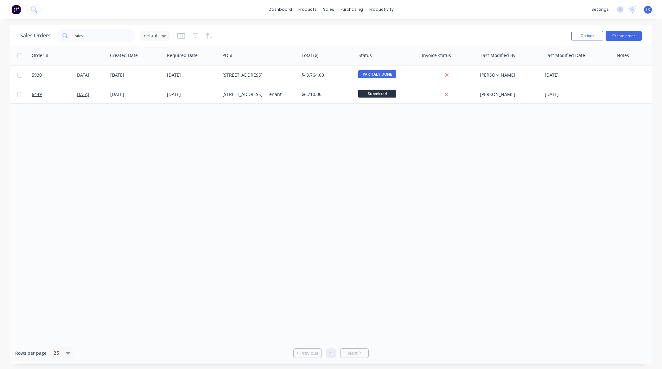
scroll to position [0, 59]
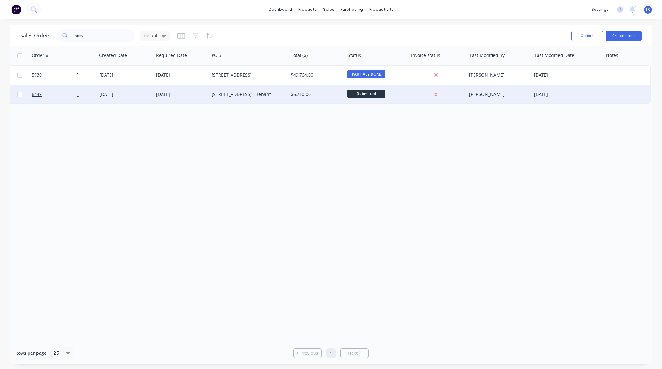
click at [610, 97] on div at bounding box center [626, 94] width 47 height 19
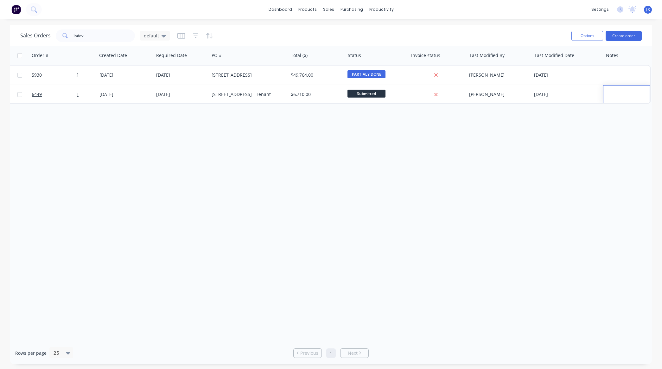
scroll to position [0, 0]
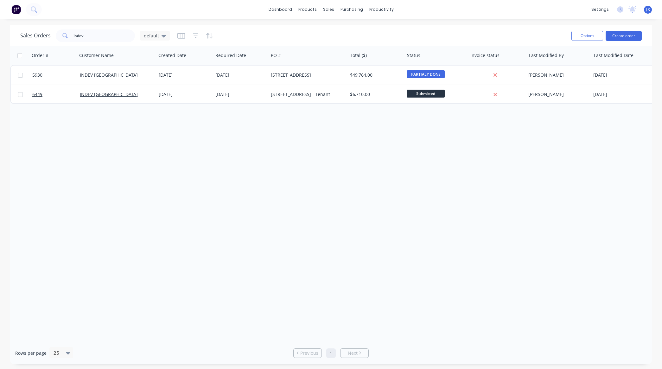
click at [319, 24] on div "dashboard products sales purchasing productivity dashboard products Product Cat…" at bounding box center [331, 184] width 662 height 369
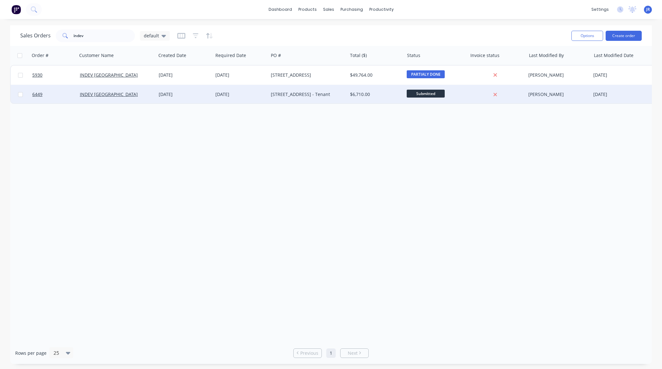
click at [425, 93] on span "Submitted" at bounding box center [426, 94] width 38 height 8
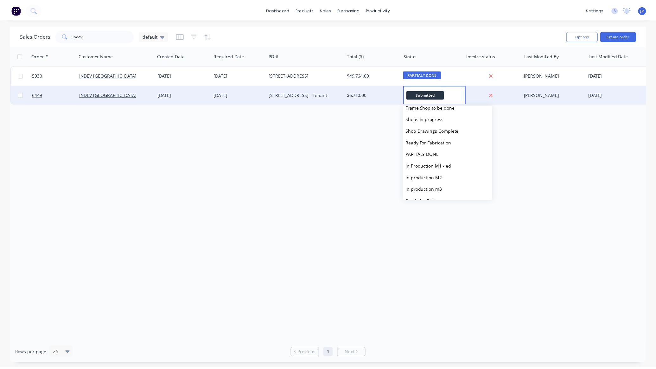
scroll to position [79, 0]
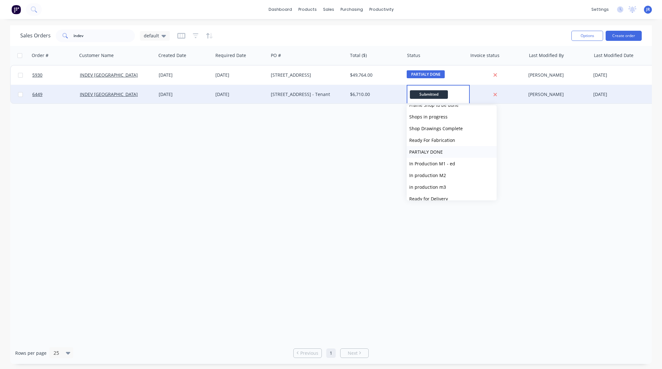
click at [428, 149] on span "PARTIALY DONE" at bounding box center [426, 152] width 34 height 6
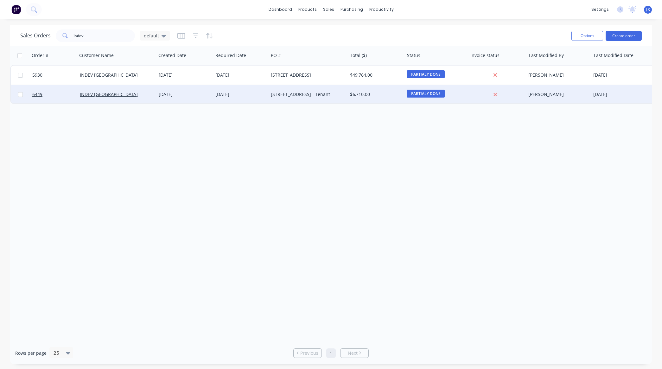
click at [305, 174] on div "Order # Customer Name Created Date Required Date PO # Total ($) Status Invoice …" at bounding box center [331, 194] width 642 height 296
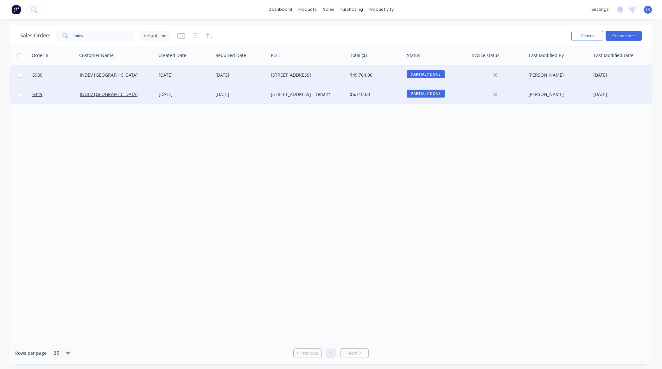
click at [164, 78] on div "18 Feb 2025" at bounding box center [185, 75] width 52 height 6
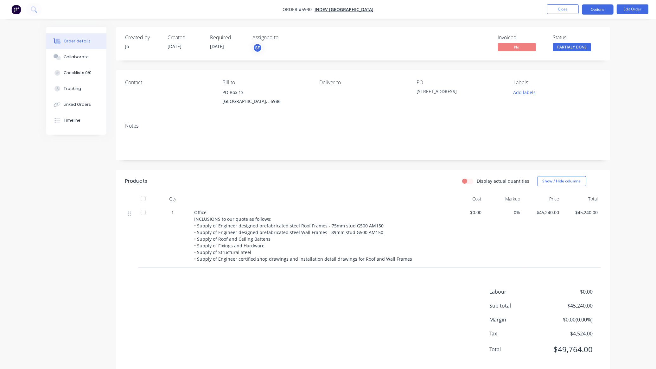
click at [603, 10] on button "Options" at bounding box center [598, 9] width 32 height 10
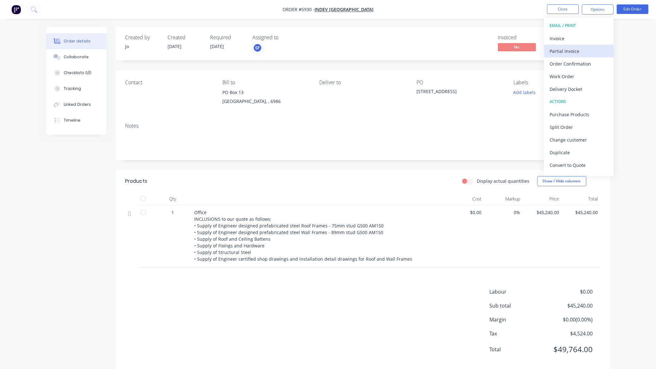
click at [574, 54] on div "Partial Invoice" at bounding box center [578, 51] width 58 height 9
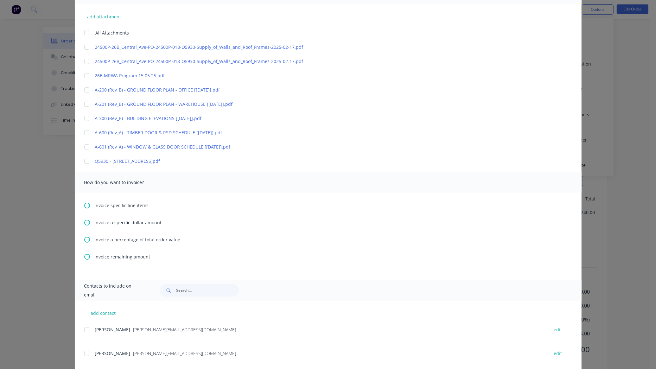
scroll to position [158, 0]
click at [85, 161] on div at bounding box center [86, 160] width 13 height 13
click at [84, 236] on icon at bounding box center [87, 239] width 6 height 6
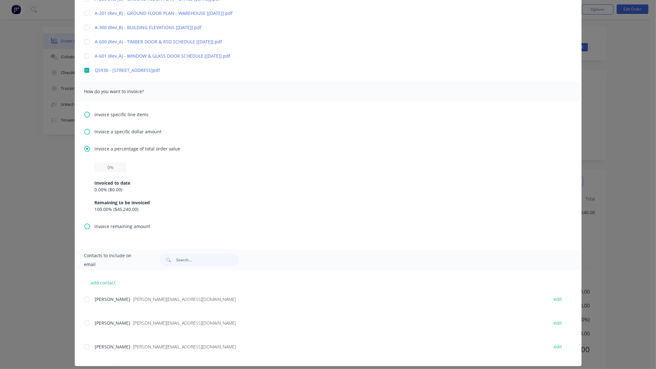
scroll to position [254, 0]
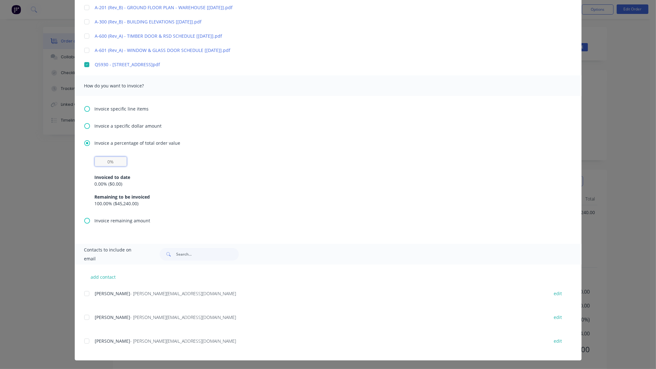
drag, startPoint x: 106, startPoint y: 160, endPoint x: 108, endPoint y: 163, distance: 3.4
click at [106, 160] on input "text" at bounding box center [111, 161] width 32 height 9
type input "40%"
click at [85, 342] on div at bounding box center [86, 341] width 13 height 13
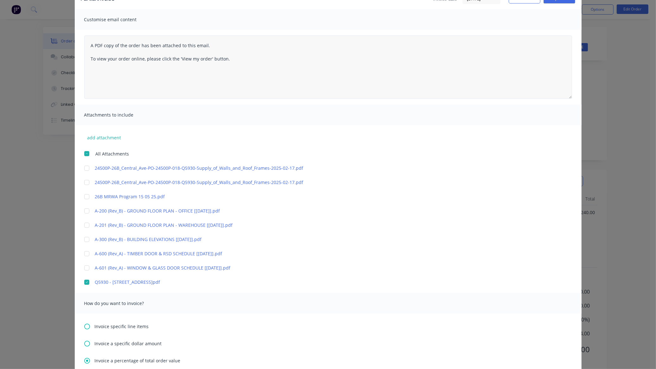
scroll to position [0, 0]
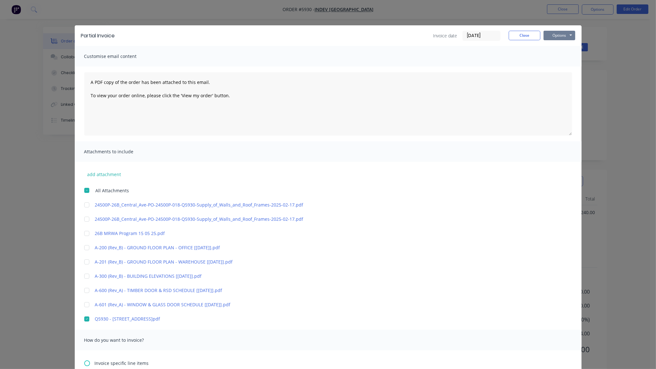
click at [554, 34] on button "Options" at bounding box center [559, 35] width 32 height 9
click at [548, 47] on button "Preview" at bounding box center [563, 47] width 41 height 10
click at [558, 33] on button "Options" at bounding box center [559, 35] width 32 height 9
click at [554, 66] on button "Email" at bounding box center [563, 68] width 41 height 10
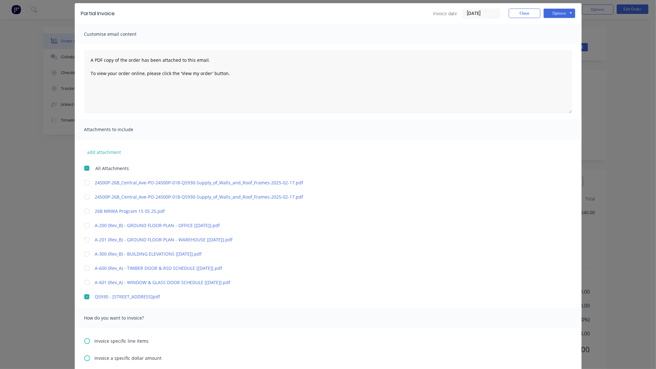
scroll to position [237, 0]
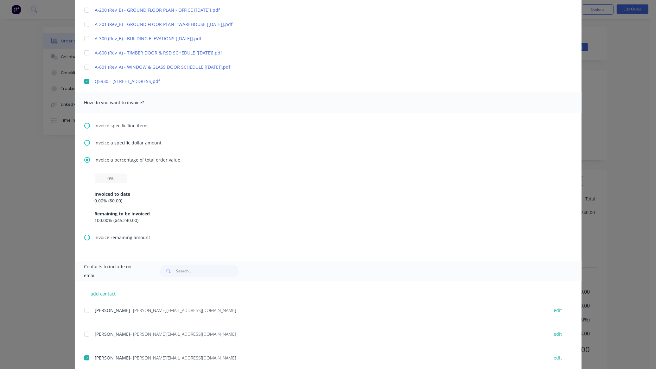
click at [102, 185] on div "Invoiced to date 0.00 % ( $0.00 ) Remaining to be invoiced 100.00 % ( $45,240.0…" at bounding box center [328, 203] width 467 height 41
drag, startPoint x: 100, startPoint y: 181, endPoint x: 85, endPoint y: 183, distance: 15.4
click at [100, 181] on input "text" at bounding box center [111, 178] width 32 height 9
type input "40%"
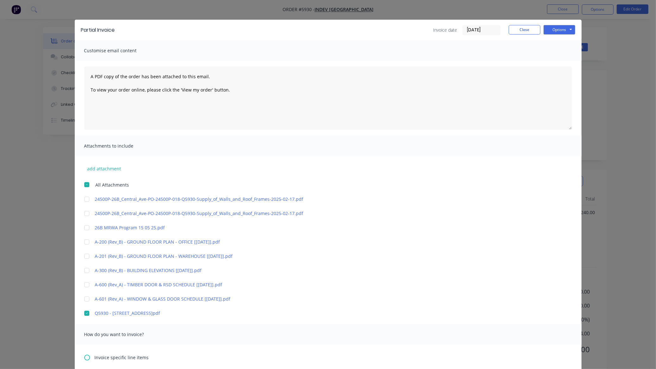
scroll to position [0, 0]
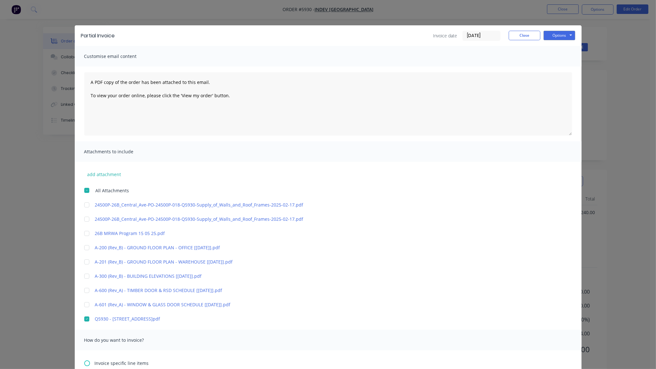
click at [550, 30] on div "Partial Invoice Invoice date 14/08/25 Close Options Preview Print Email" at bounding box center [328, 35] width 507 height 21
click at [556, 41] on div "Partial Invoice Invoice date 14/08/25 Close Options Preview Print Email" at bounding box center [328, 35] width 507 height 21
click at [556, 38] on button "Options" at bounding box center [559, 35] width 32 height 9
click at [558, 63] on button "Email" at bounding box center [563, 68] width 41 height 10
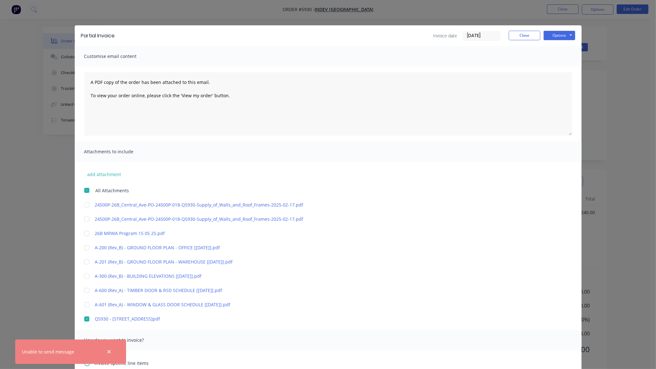
click at [518, 29] on div "Partial Invoice Invoice date 14/08/25 Close Options Preview Print Email" at bounding box center [328, 35] width 507 height 21
click at [521, 36] on button "Close" at bounding box center [525, 35] width 32 height 9
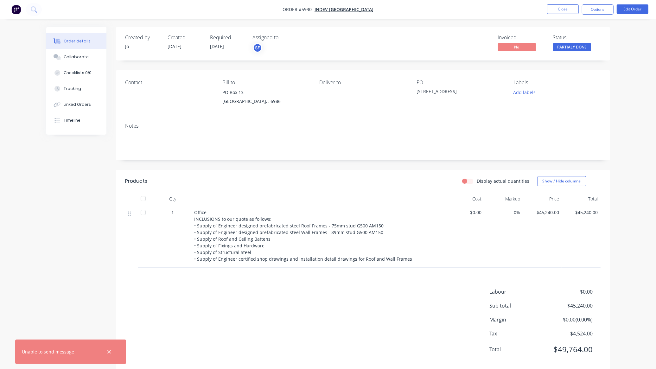
click at [110, 351] on icon "button" at bounding box center [109, 352] width 4 height 6
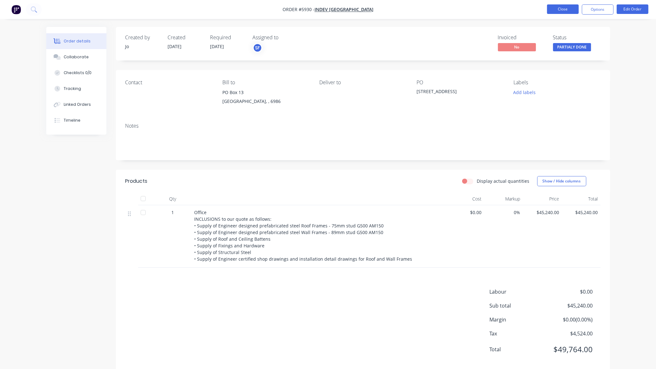
click at [558, 7] on button "Close" at bounding box center [563, 8] width 32 height 9
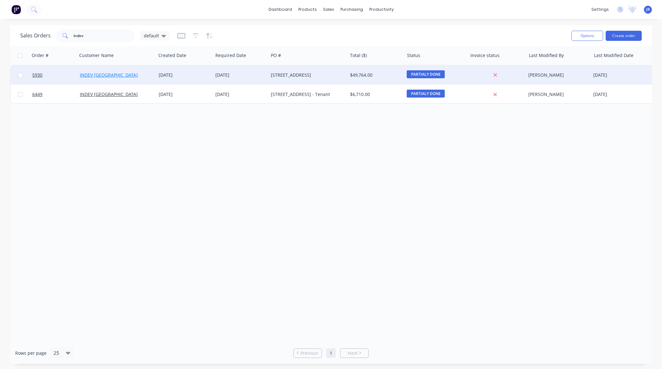
click at [98, 75] on link "INDEV WA" at bounding box center [109, 75] width 58 height 6
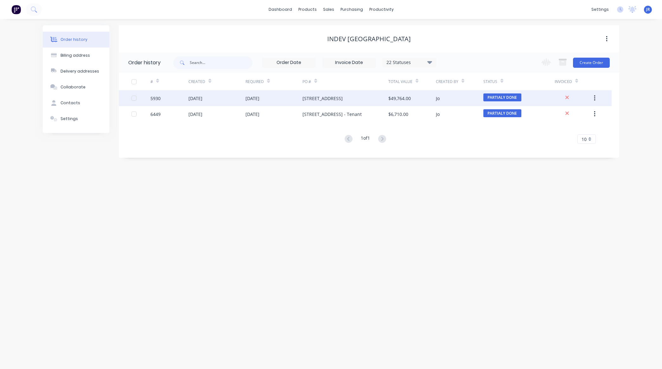
click at [311, 98] on div "26 Central Ave, Hazelmere" at bounding box center [322, 98] width 40 height 7
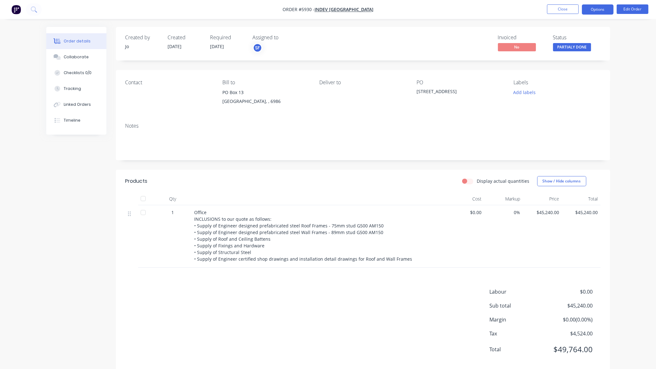
click at [600, 10] on button "Options" at bounding box center [598, 9] width 32 height 10
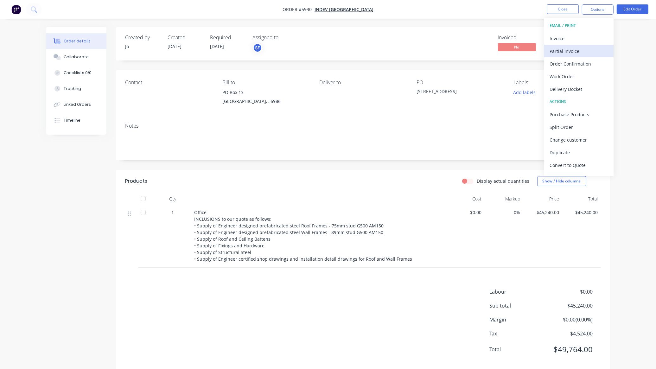
click at [586, 51] on div "Partial Invoice" at bounding box center [578, 51] width 58 height 9
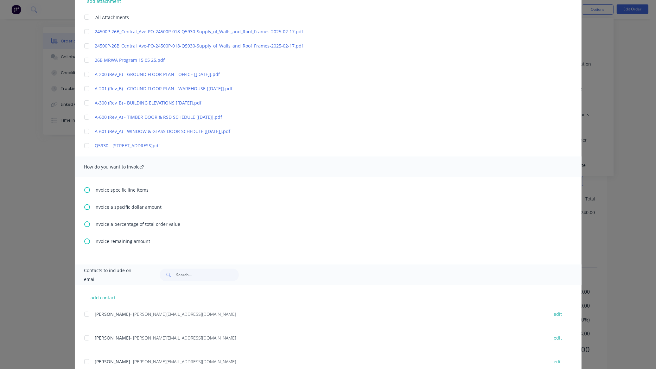
scroll to position [194, 0]
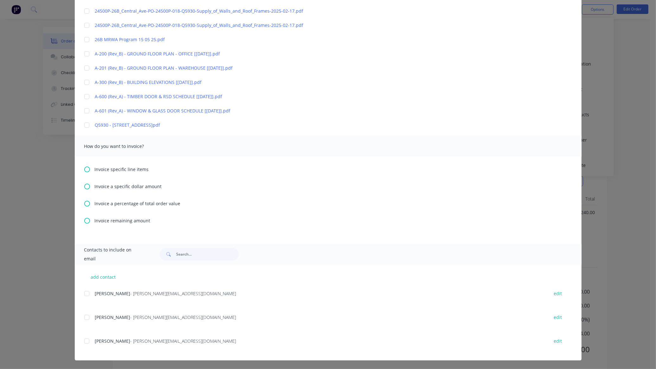
click at [83, 125] on div at bounding box center [86, 125] width 13 height 13
click at [84, 203] on icon at bounding box center [87, 204] width 6 height 6
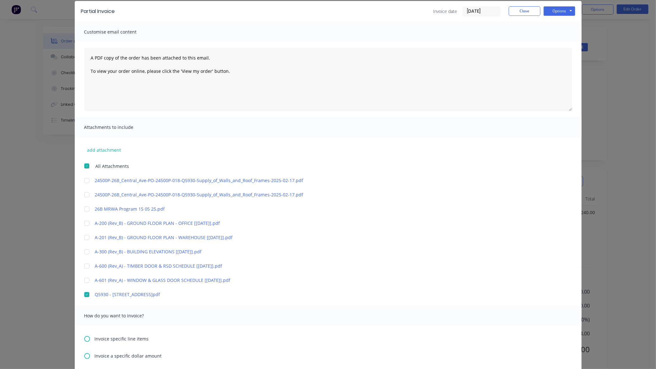
scroll to position [119, 0]
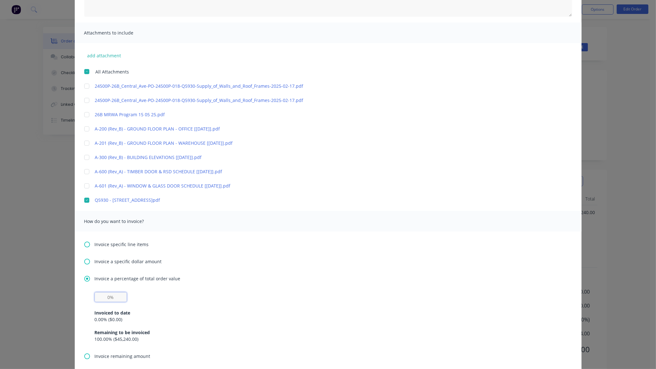
drag, startPoint x: 98, startPoint y: 296, endPoint x: 94, endPoint y: 301, distance: 6.3
click at [98, 296] on input "text" at bounding box center [111, 296] width 32 height 9
type input "40%"
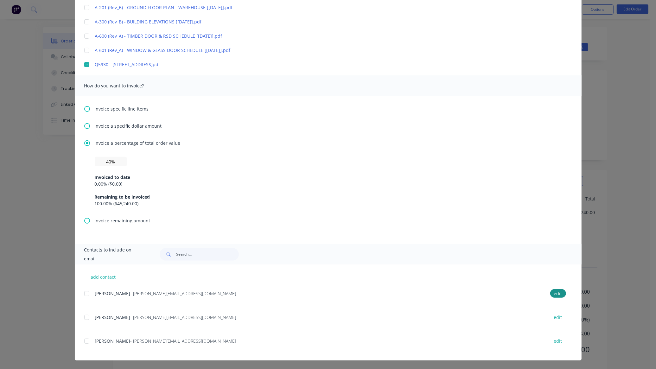
click at [85, 339] on div at bounding box center [86, 341] width 13 height 13
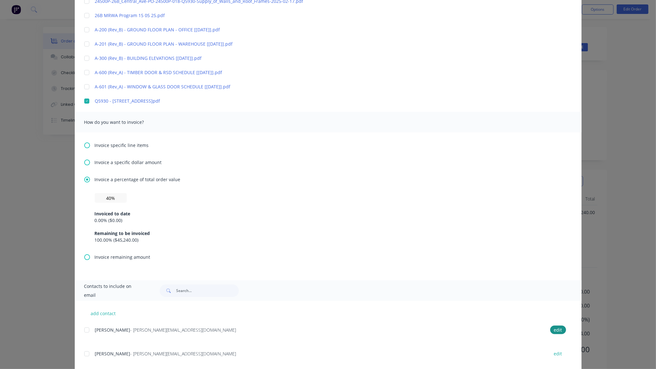
scroll to position [17, 0]
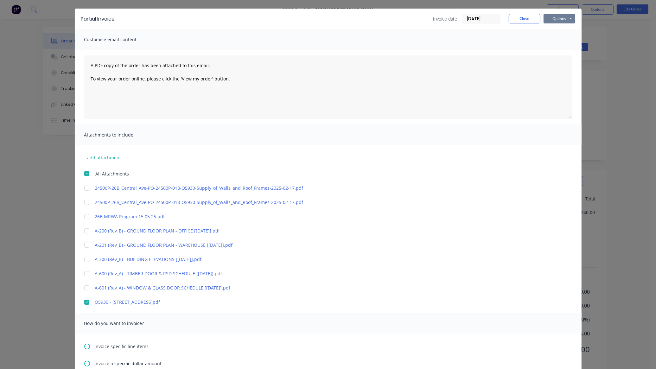
click at [558, 22] on button "Options" at bounding box center [559, 18] width 32 height 9
click at [555, 47] on button "Email" at bounding box center [563, 51] width 41 height 10
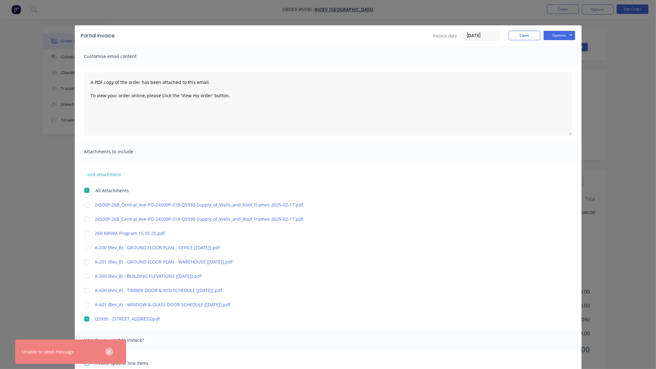
click at [108, 351] on icon "button" at bounding box center [109, 352] width 4 height 6
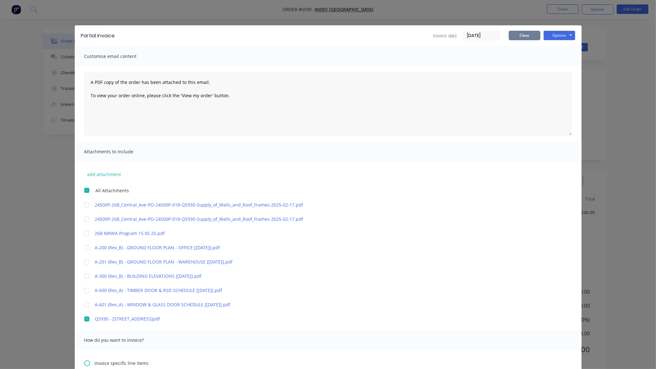
click at [523, 37] on button "Close" at bounding box center [525, 35] width 32 height 9
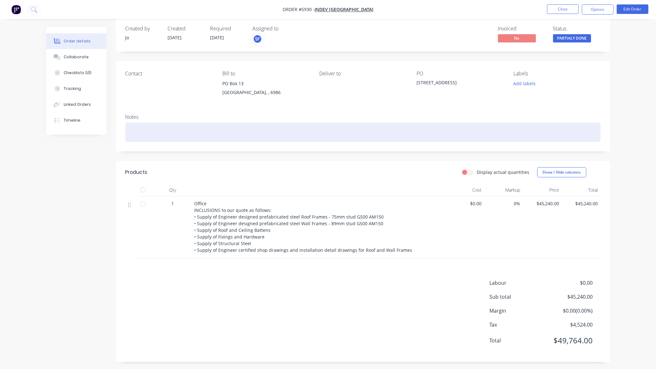
scroll to position [12, 0]
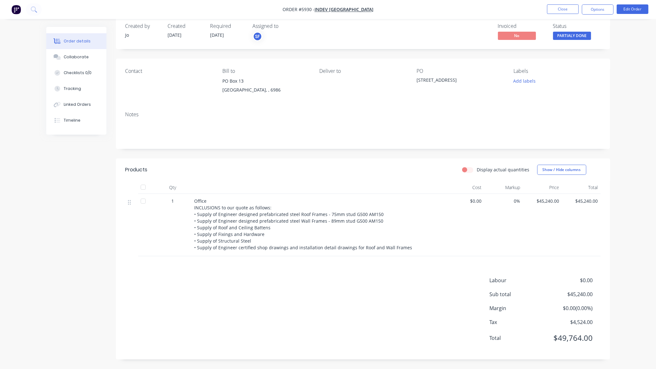
click at [602, 15] on nav "Order #5930 - INDEV WA Close Options Edit Order" at bounding box center [328, 9] width 656 height 19
click at [598, 9] on button "Options" at bounding box center [598, 9] width 32 height 10
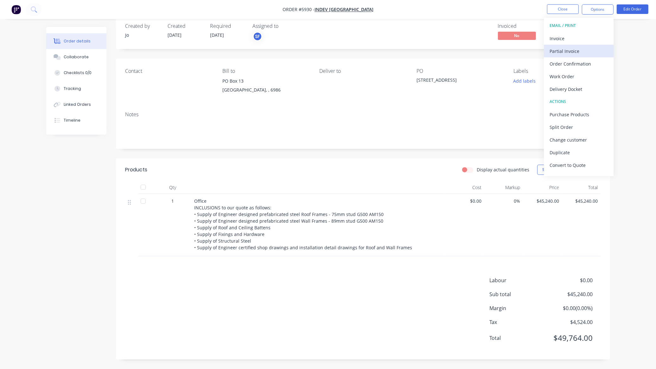
click at [587, 53] on div "Partial Invoice" at bounding box center [578, 51] width 58 height 9
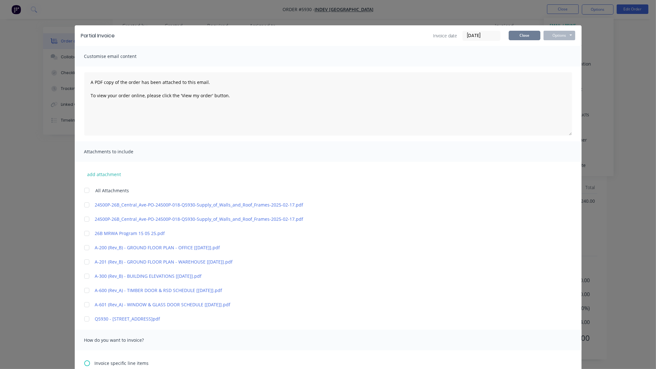
click at [523, 37] on button "Close" at bounding box center [525, 35] width 32 height 9
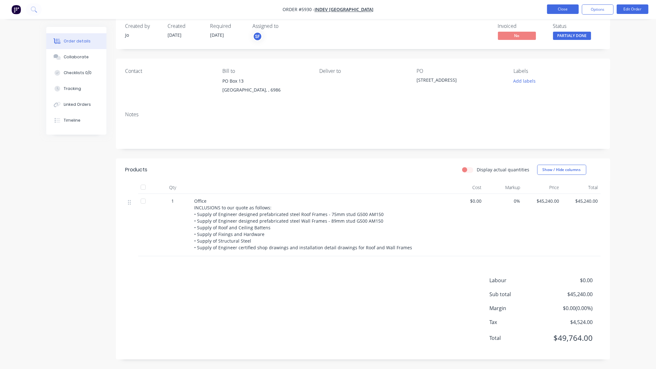
click at [555, 10] on button "Close" at bounding box center [563, 8] width 32 height 9
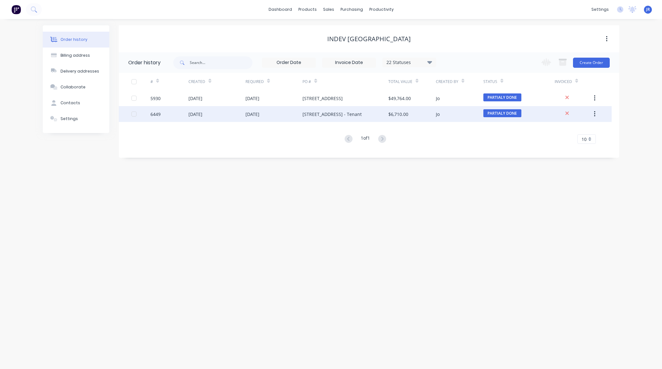
click at [195, 113] on div "12 Aug 2025" at bounding box center [195, 114] width 14 height 7
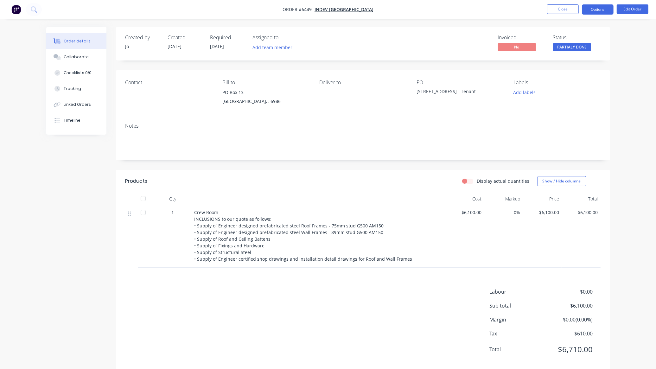
click at [604, 8] on button "Options" at bounding box center [598, 9] width 32 height 10
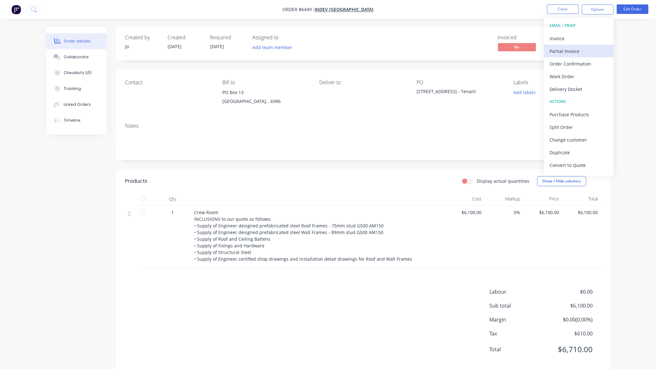
click at [572, 54] on div "Partial Invoice" at bounding box center [578, 51] width 58 height 9
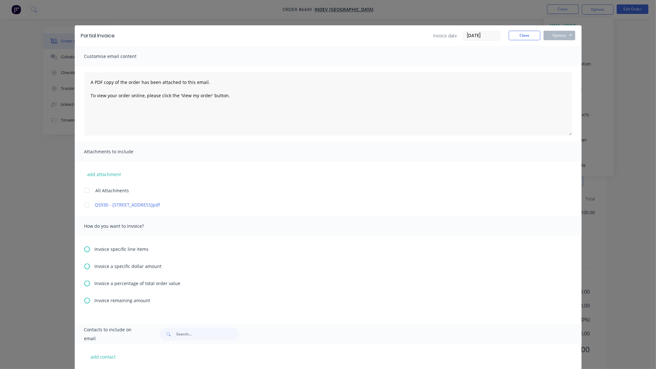
click at [84, 206] on div at bounding box center [86, 205] width 13 height 13
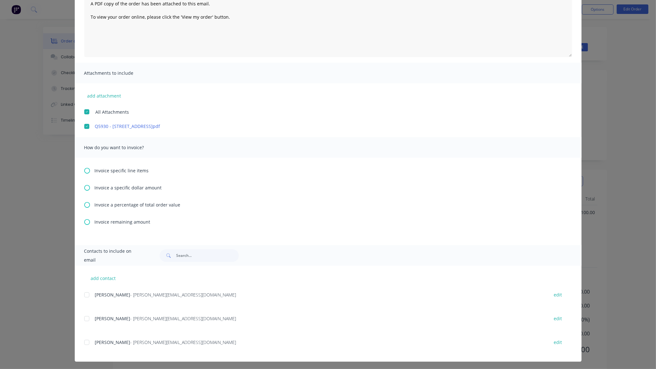
scroll to position [80, 0]
click at [84, 205] on icon at bounding box center [87, 204] width 6 height 6
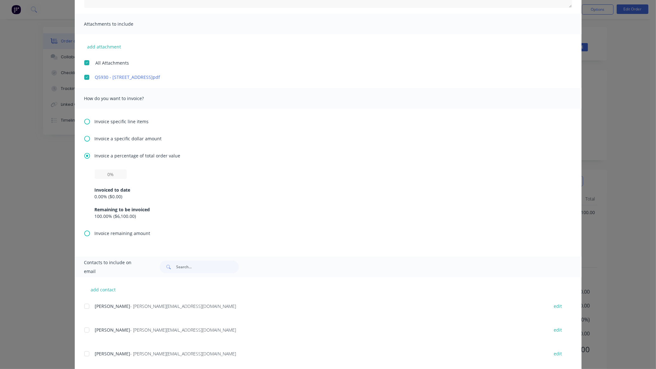
scroll to position [140, 0]
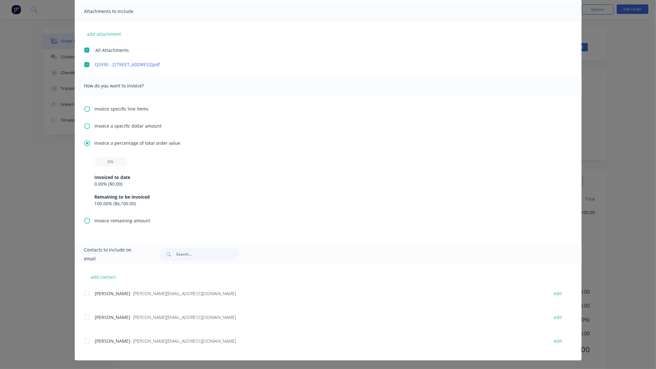
click at [101, 166] on div "Invoiced to date 0.00 % ( $0.00 ) Remaining to be invoiced 100.00 % ( $6,100.00…" at bounding box center [328, 186] width 467 height 41
click at [105, 162] on input "text" at bounding box center [111, 161] width 32 height 9
click at [83, 339] on div at bounding box center [86, 341] width 13 height 13
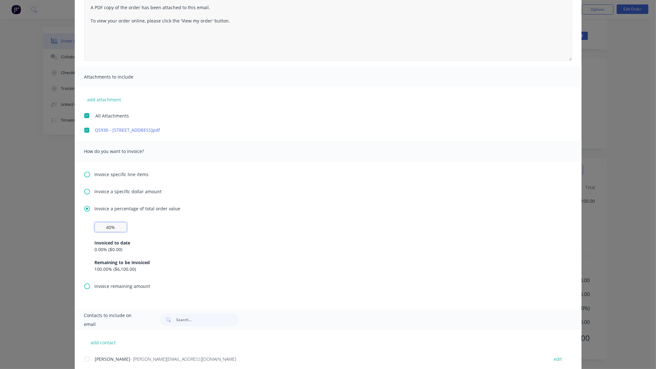
scroll to position [0, 0]
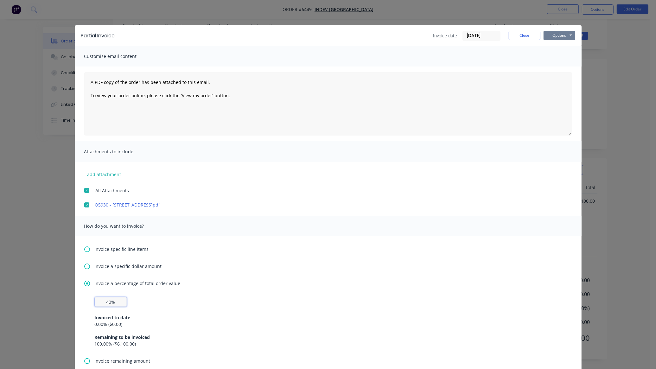
type input "40%"
click at [557, 38] on button "Options" at bounding box center [559, 35] width 32 height 9
click at [550, 67] on button "Email" at bounding box center [563, 68] width 41 height 10
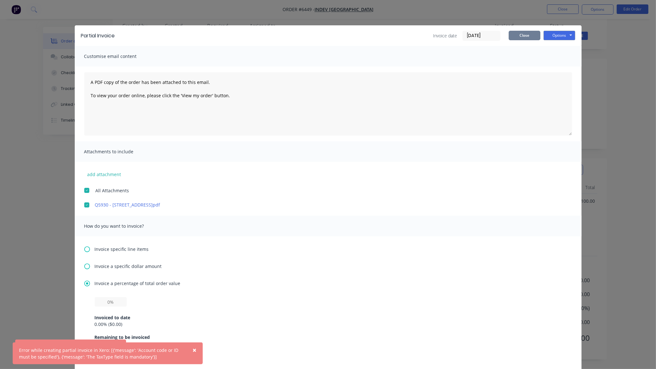
click at [519, 34] on button "Close" at bounding box center [525, 35] width 32 height 9
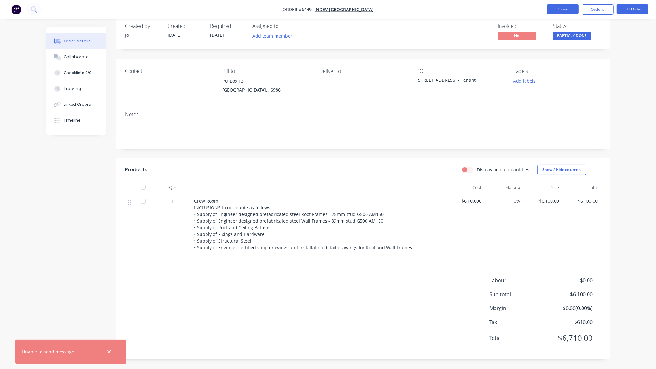
click at [552, 10] on button "Close" at bounding box center [563, 8] width 32 height 9
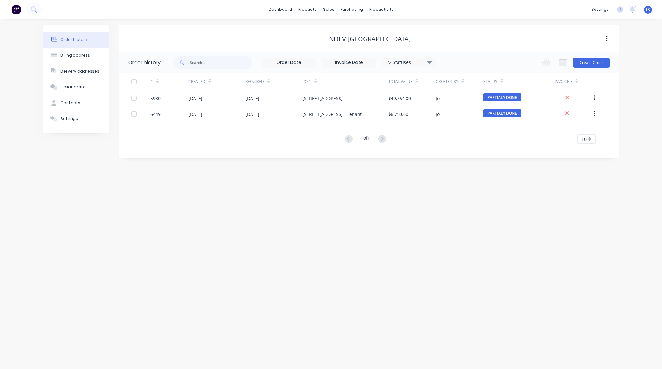
click at [107, 270] on div "Order history Billing address Delivery addresses Collaborate Contacts Settings …" at bounding box center [331, 194] width 662 height 350
click at [333, 34] on link "Sales Orders" at bounding box center [362, 30] width 84 height 13
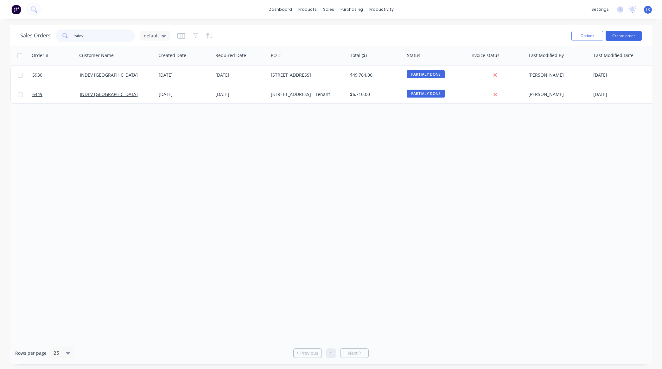
drag, startPoint x: 99, startPoint y: 37, endPoint x: -58, endPoint y: 36, distance: 157.1
click at [0, 36] on html "dashboard products sales purchasing productivity dashboard products Product Cat…" at bounding box center [331, 184] width 662 height 369
type input "fleetwood"
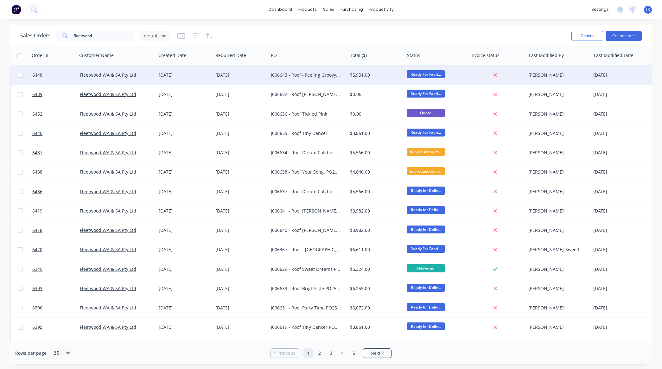
click at [287, 77] on div "J006643 - Roof - Feeling Groovy PO256228" at bounding box center [306, 75] width 70 height 6
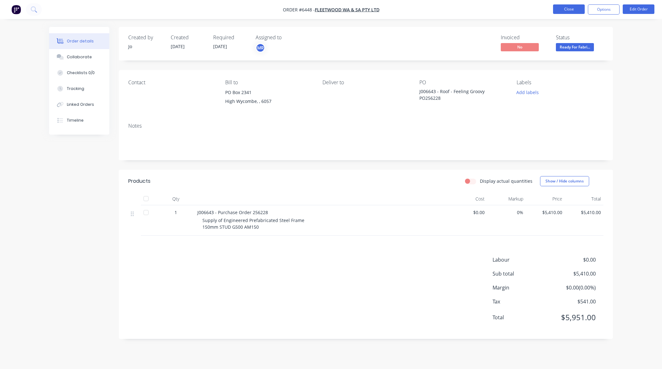
click at [572, 13] on button "Close" at bounding box center [569, 8] width 32 height 9
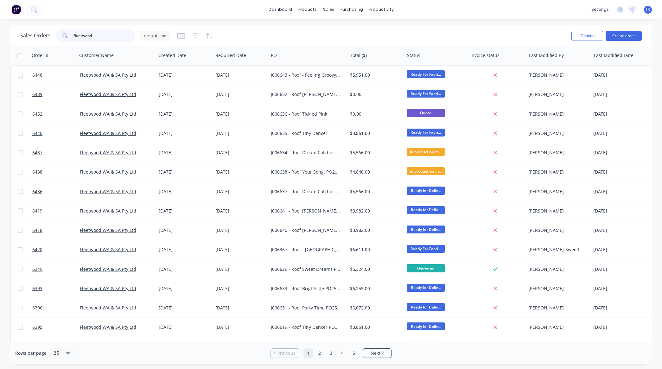
drag, startPoint x: 101, startPoint y: 40, endPoint x: -9, endPoint y: 28, distance: 109.9
click at [0, 28] on html "dashboard products sales purchasing productivity dashboard products Product Cat…" at bounding box center [331, 184] width 662 height 369
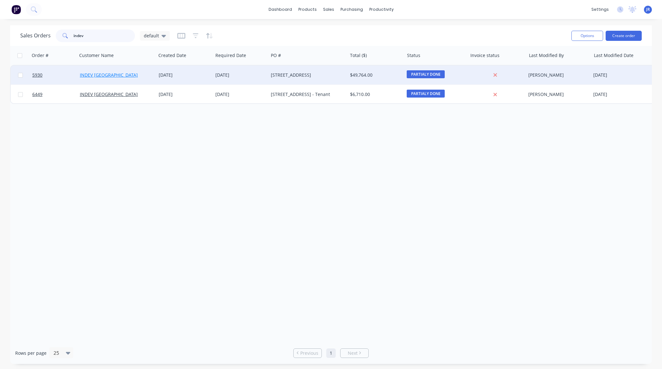
type input "indev"
click at [97, 75] on link "INDEV WA" at bounding box center [109, 75] width 58 height 6
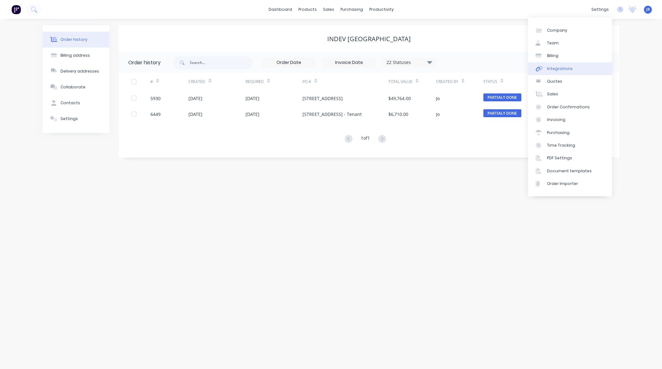
click at [561, 65] on link "Integrations" at bounding box center [570, 68] width 84 height 13
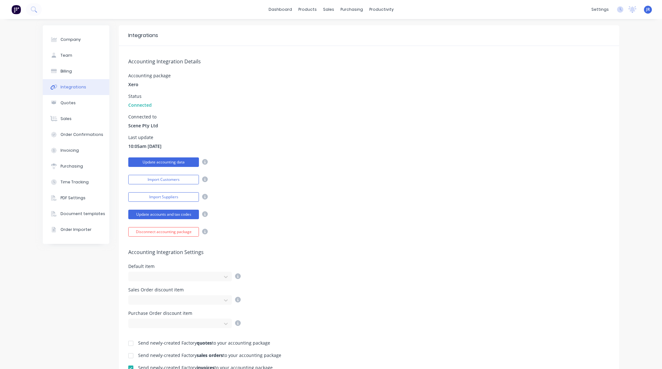
click at [156, 161] on button "Update accounting data" at bounding box center [163, 161] width 71 height 9
click at [71, 41] on div "Company" at bounding box center [70, 40] width 20 height 6
select select "AU"
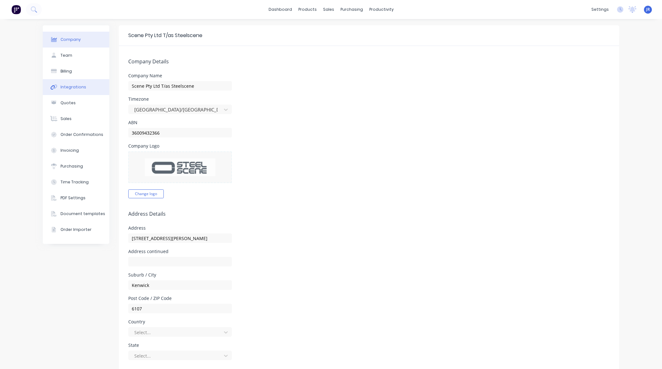
click at [68, 79] on button "Integrations" at bounding box center [76, 87] width 66 height 16
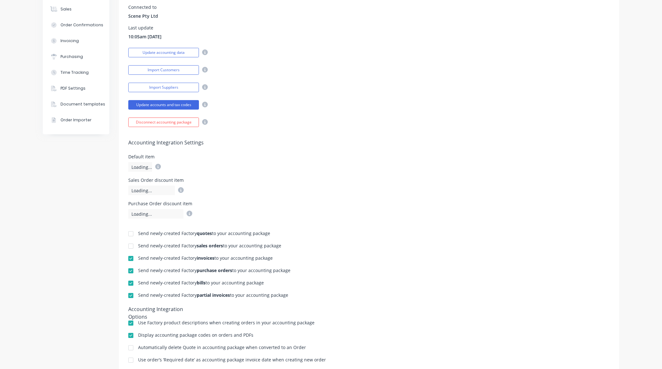
scroll to position [119, 0]
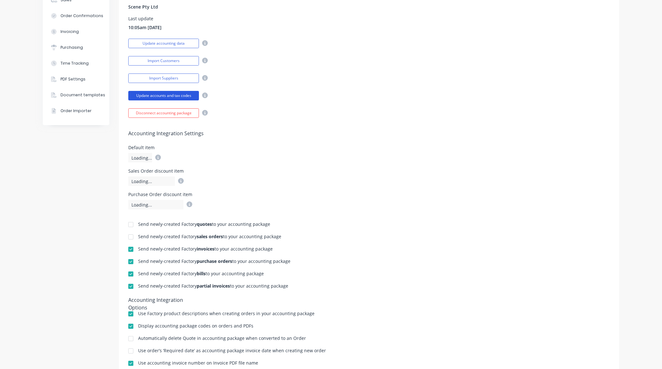
click at [169, 96] on button "Update accounts and tax codes" at bounding box center [163, 95] width 71 height 9
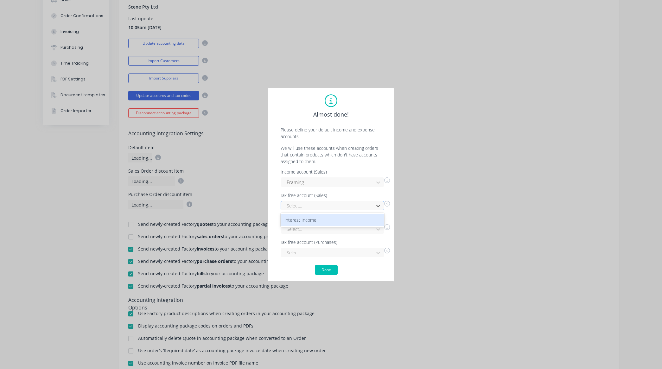
click at [367, 204] on div at bounding box center [328, 206] width 85 height 8
click at [331, 222] on div "Interest Income" at bounding box center [333, 220] width 104 height 12
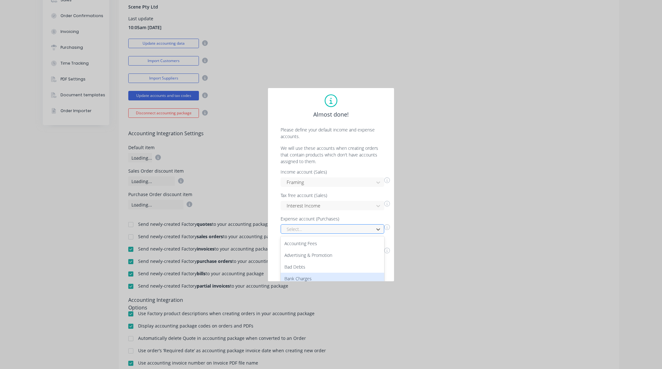
click at [332, 224] on div "78 results available. Use Up and Down to choose options, press Enter to select …" at bounding box center [333, 228] width 104 height 9
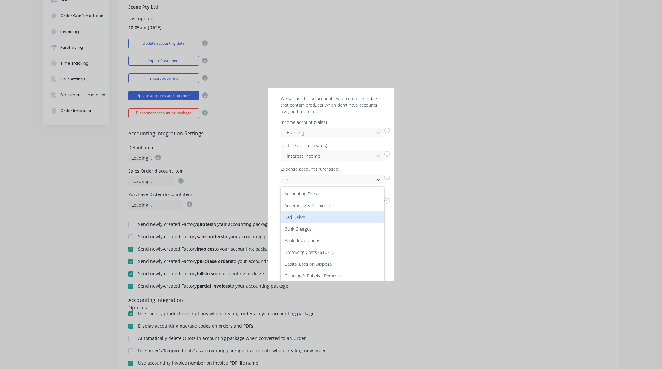
scroll to position [0, 0]
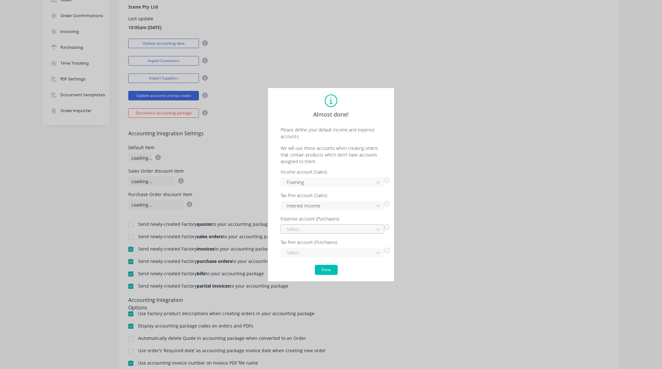
click at [338, 230] on div "Select..." at bounding box center [333, 228] width 104 height 9
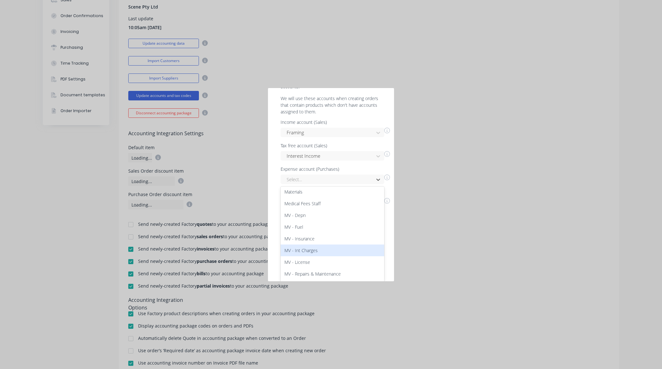
scroll to position [396, 0]
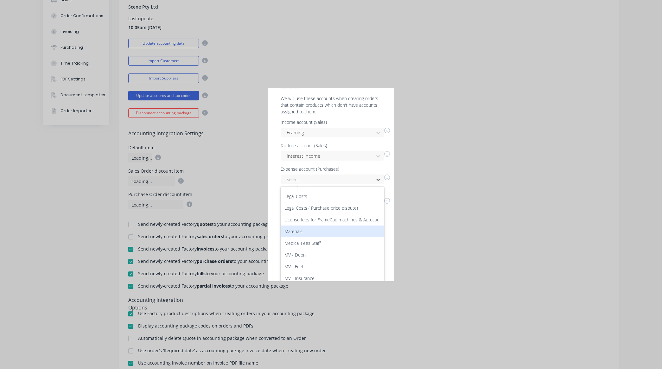
click at [296, 235] on div "Materials" at bounding box center [333, 231] width 104 height 12
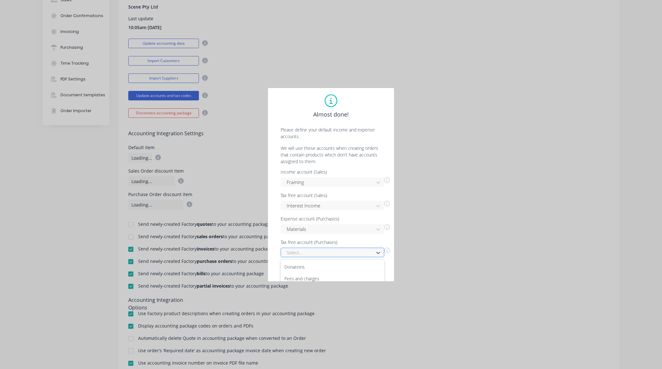
scroll to position [73, 0]
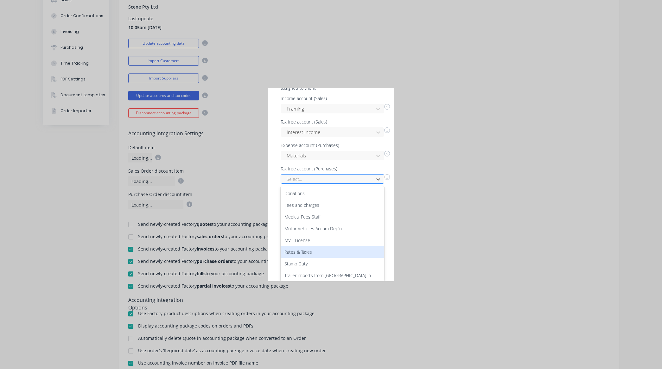
click at [343, 184] on div "8 results available. Use Up and Down to choose options, press Enter to select t…" at bounding box center [333, 178] width 104 height 9
click at [487, 185] on div "Almost done! Please define your default income and expense accounts. We will us…" at bounding box center [331, 184] width 662 height 369
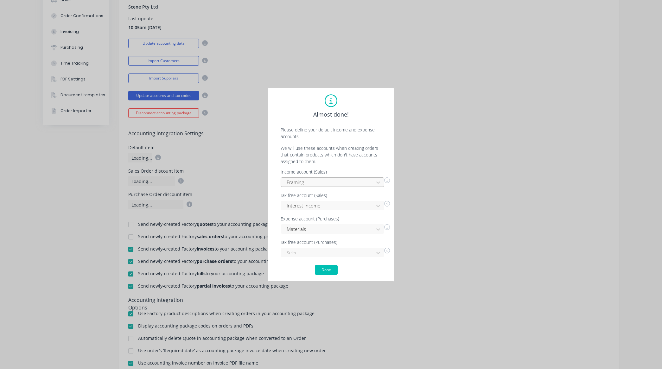
click at [320, 182] on div "Income account (Sales) Framing Tax free account (Sales) Interest Income Expense…" at bounding box center [330, 213] width 113 height 87
click at [342, 156] on p "We will use these accounts when creating orders that contain products which don…" at bounding box center [330, 155] width 113 height 20
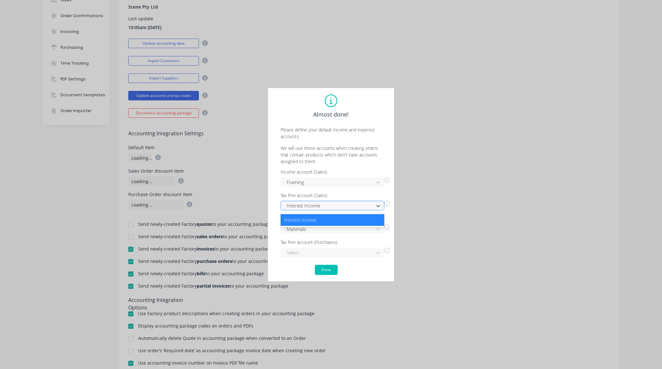
click at [310, 208] on div at bounding box center [328, 206] width 85 height 8
click at [307, 213] on div "Interest Income" at bounding box center [333, 220] width 104 height 14
click at [308, 216] on div "Interest Income" at bounding box center [333, 220] width 104 height 12
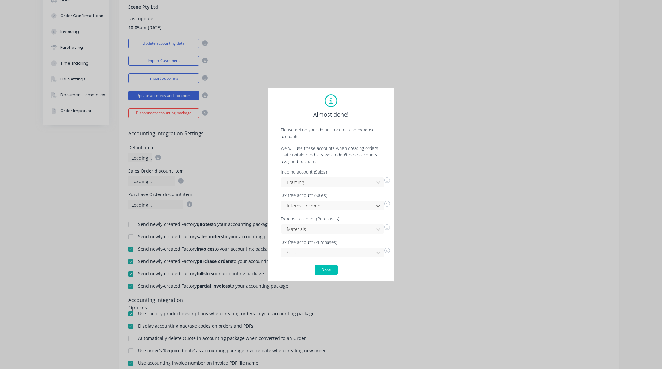
scroll to position [73, 0]
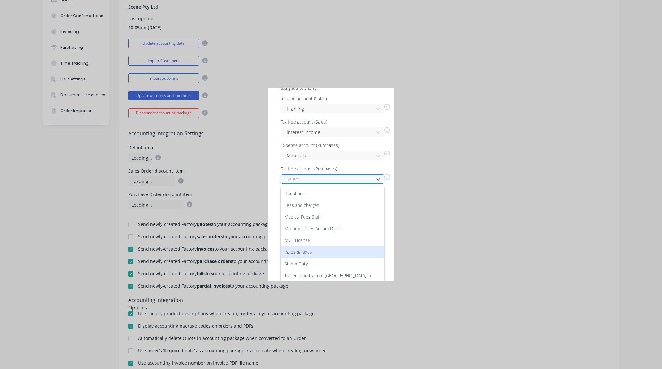
click at [308, 184] on div "8 results available. Use Up and Down to choose options, press Enter to select t…" at bounding box center [333, 178] width 104 height 9
click at [329, 245] on div "Rates & Taxes" at bounding box center [333, 251] width 104 height 12
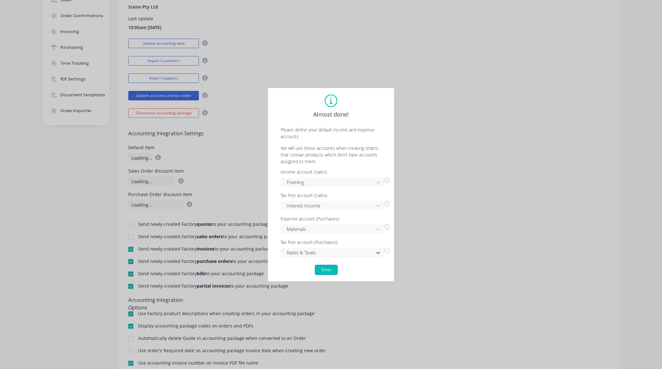
click at [325, 269] on button "Done" at bounding box center [326, 270] width 23 height 10
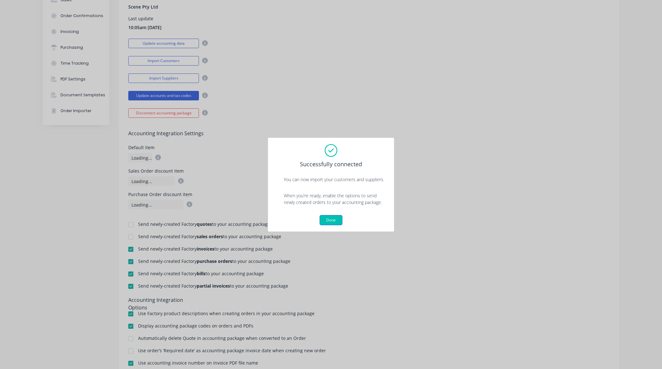
click at [330, 218] on button "Done" at bounding box center [331, 220] width 23 height 10
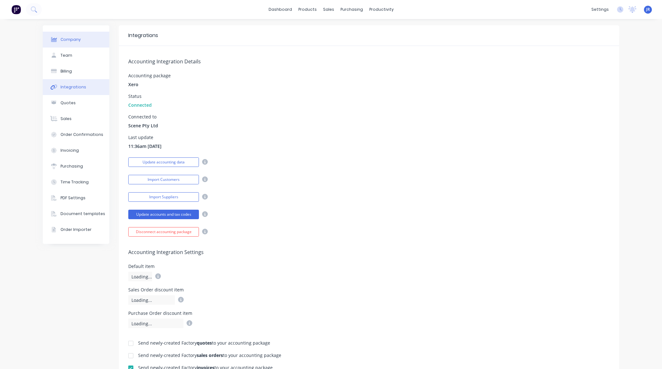
click at [85, 33] on button "Company" at bounding box center [76, 40] width 66 height 16
select select "AU"
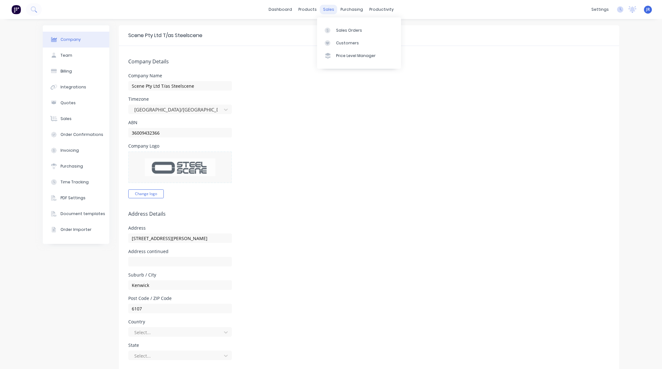
click at [329, 10] on div "sales" at bounding box center [328, 9] width 17 height 9
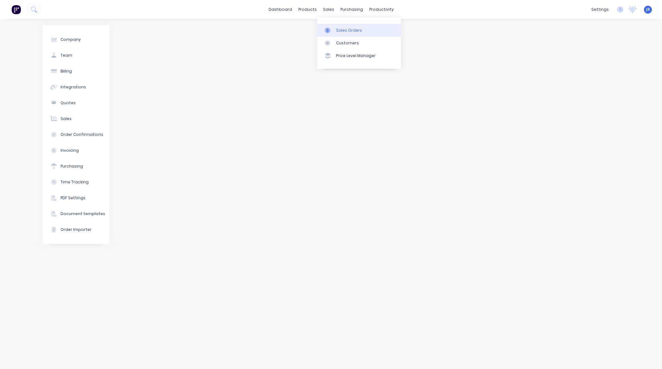
click at [334, 32] on link "Sales Orders" at bounding box center [359, 30] width 84 height 13
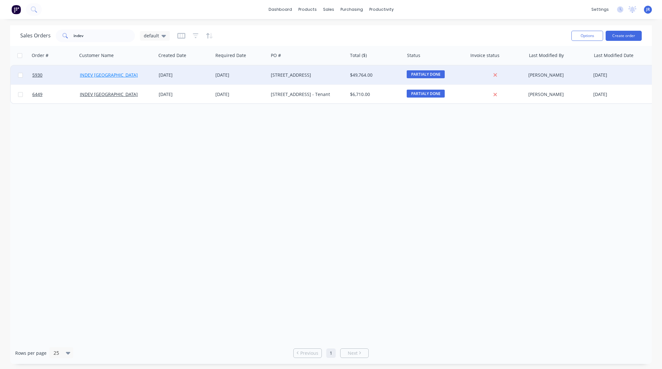
click at [100, 75] on link "INDEV WA" at bounding box center [109, 75] width 58 height 6
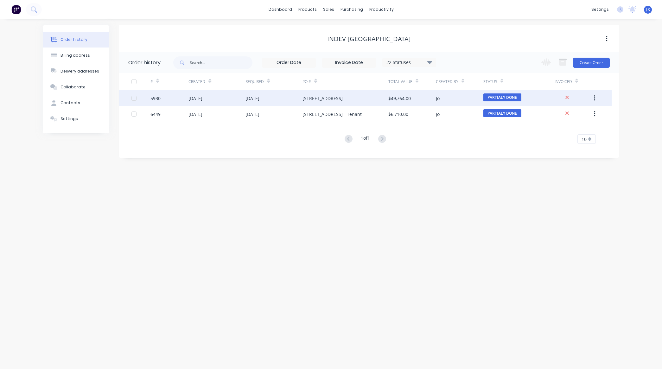
click at [199, 98] on div "18 Feb 2025" at bounding box center [195, 98] width 14 height 7
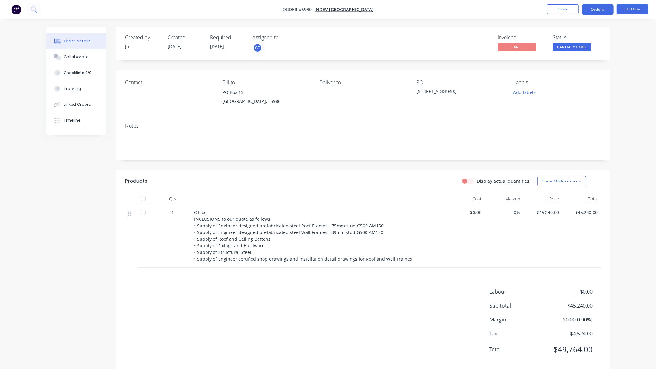
click at [596, 9] on button "Options" at bounding box center [598, 9] width 32 height 10
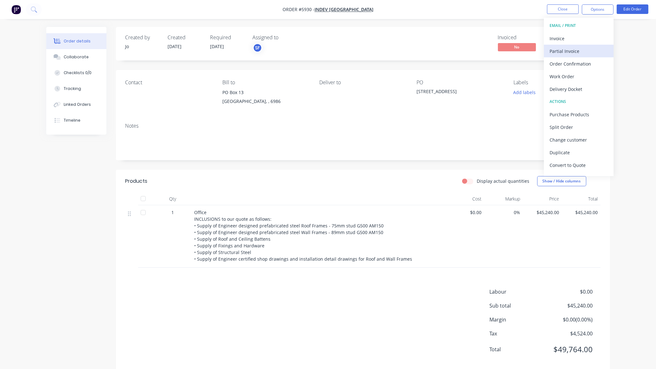
click at [570, 51] on div "Partial Invoice" at bounding box center [578, 51] width 58 height 9
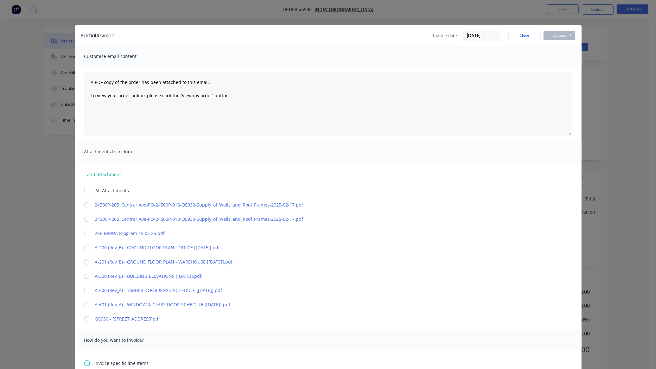
click at [86, 319] on div at bounding box center [86, 319] width 13 height 13
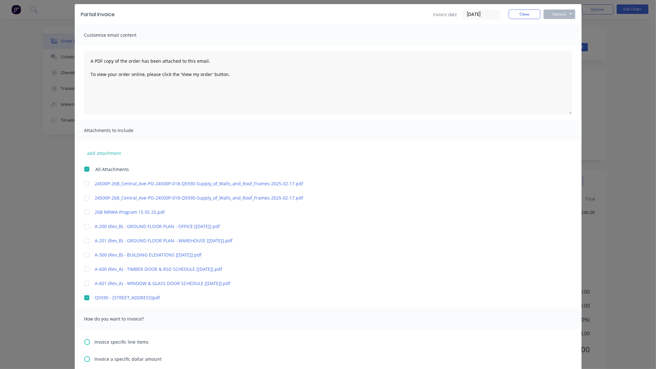
scroll to position [194, 0]
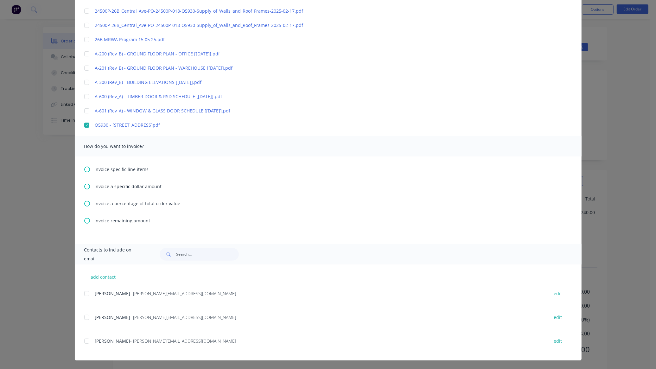
click at [86, 203] on icon at bounding box center [87, 204] width 6 height 6
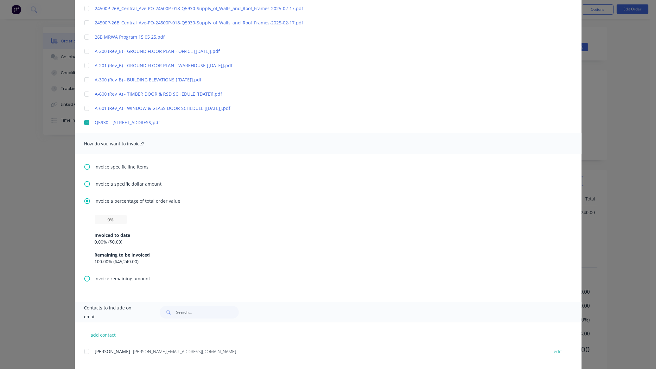
scroll to position [254, 0]
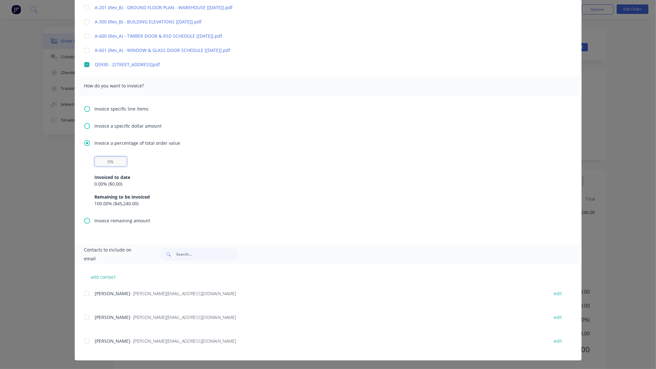
click at [97, 165] on input "text" at bounding box center [111, 161] width 32 height 9
type input "40%"
drag, startPoint x: 84, startPoint y: 342, endPoint x: 142, endPoint y: 338, distance: 57.8
click at [84, 342] on div at bounding box center [86, 341] width 13 height 13
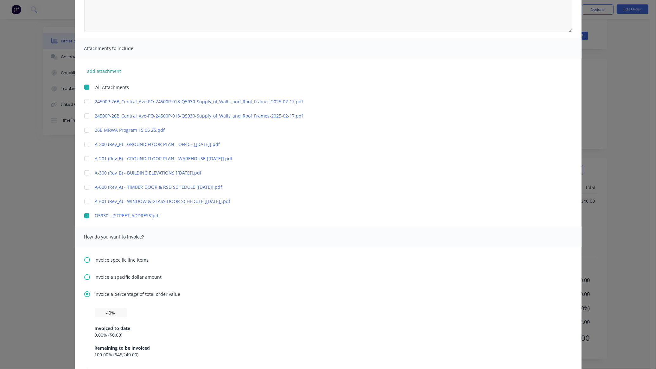
scroll to position [0, 0]
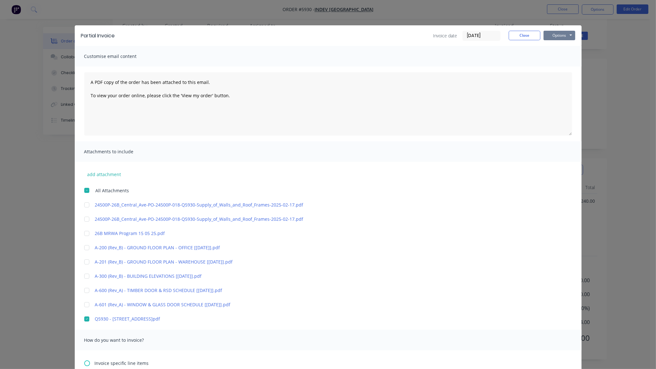
click at [551, 35] on button "Options" at bounding box center [559, 35] width 32 height 9
click at [550, 45] on button "Preview" at bounding box center [563, 47] width 41 height 10
click at [557, 33] on button "Options" at bounding box center [559, 35] width 32 height 9
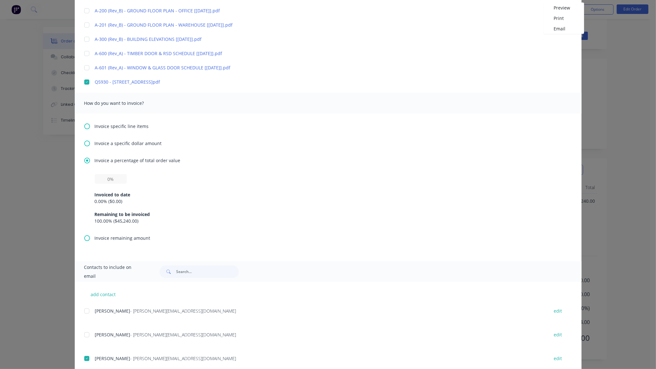
scroll to position [237, 0]
drag, startPoint x: 100, startPoint y: 178, endPoint x: 104, endPoint y: 178, distance: 4.4
click at [100, 178] on input "text" at bounding box center [111, 178] width 32 height 9
type input "40%"
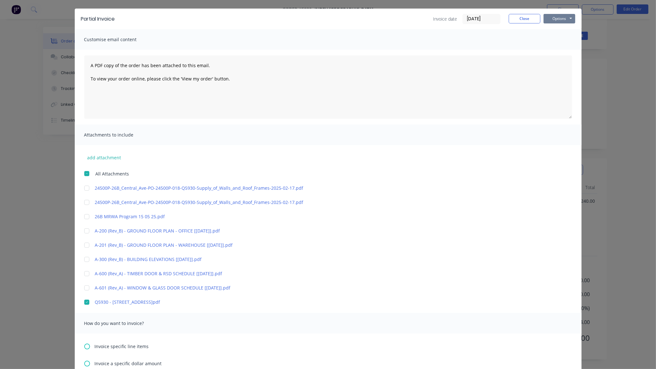
scroll to position [0, 0]
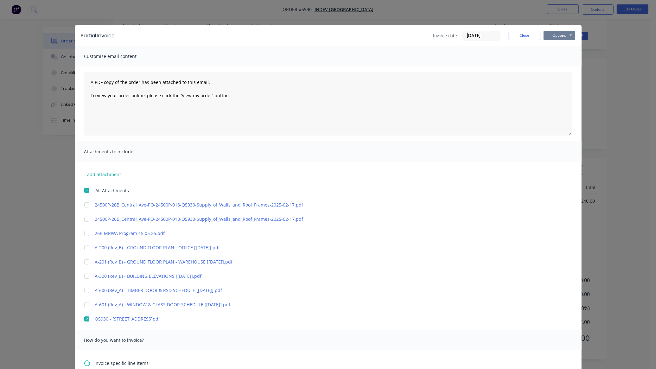
click at [562, 34] on button "Options" at bounding box center [559, 35] width 32 height 9
click at [551, 64] on button "Email" at bounding box center [563, 68] width 41 height 10
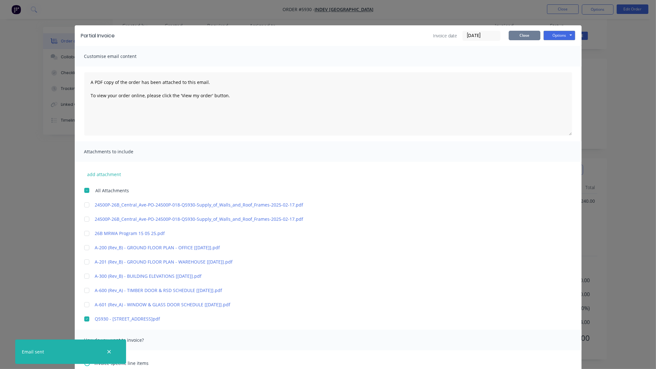
click at [526, 35] on button "Close" at bounding box center [525, 35] width 32 height 9
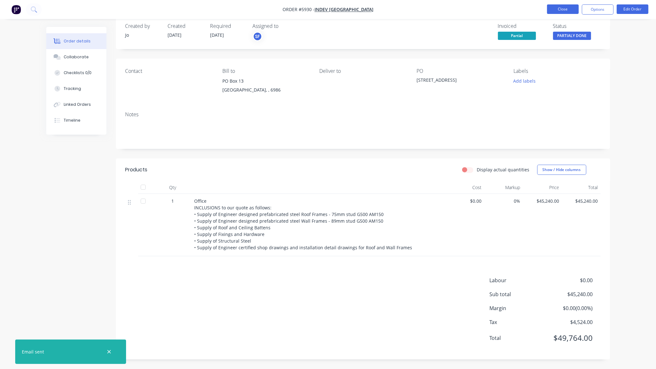
click at [561, 6] on button "Close" at bounding box center [563, 8] width 32 height 9
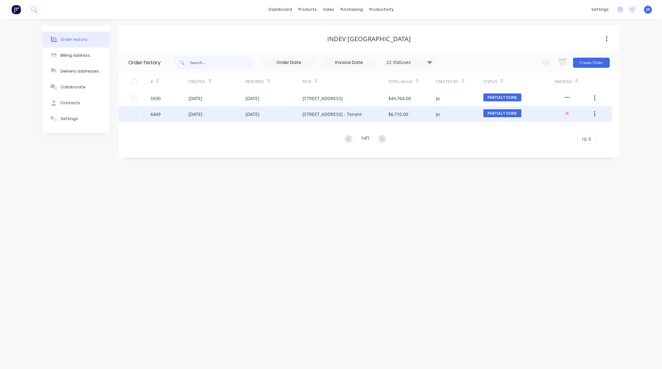
click at [193, 113] on div "12 Aug 2025" at bounding box center [195, 114] width 14 height 7
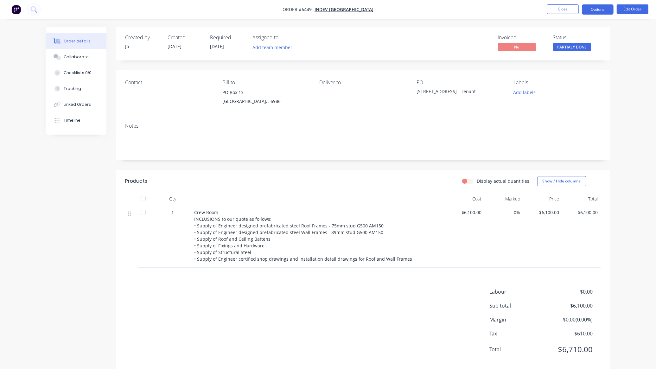
click at [597, 8] on button "Options" at bounding box center [598, 9] width 32 height 10
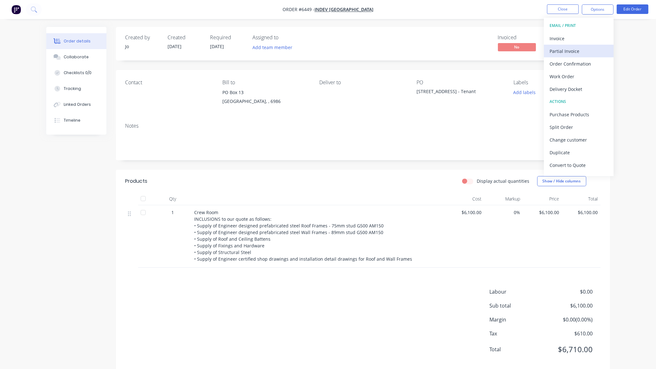
click at [579, 49] on div "Partial Invoice" at bounding box center [578, 51] width 58 height 9
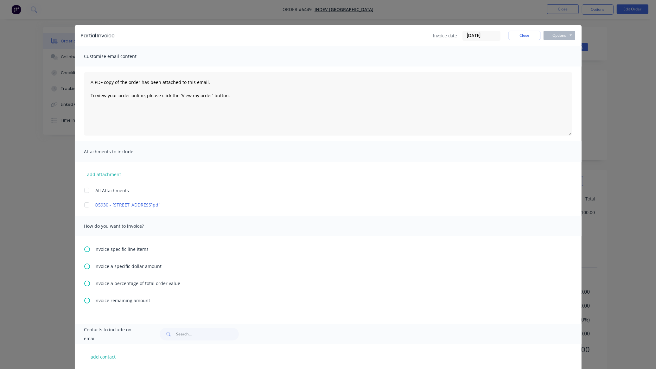
click at [85, 204] on div at bounding box center [86, 205] width 13 height 13
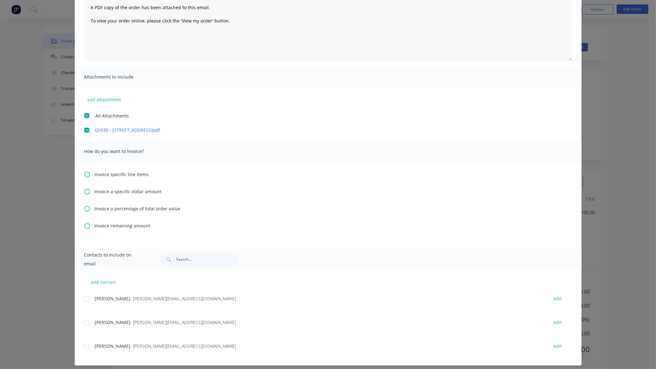
scroll to position [80, 0]
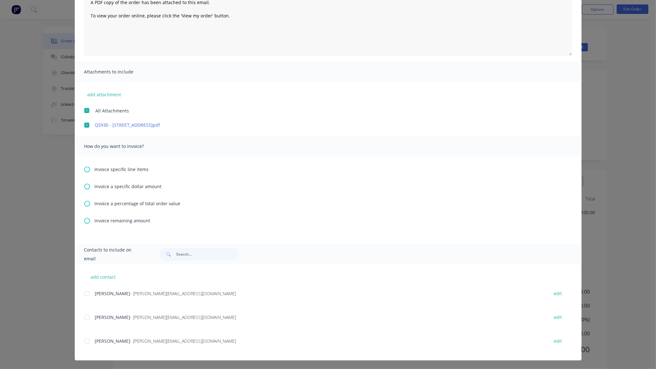
click at [84, 202] on icon at bounding box center [87, 204] width 6 height 6
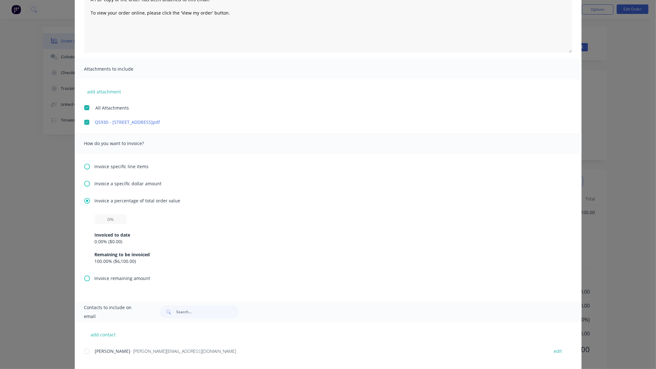
scroll to position [140, 0]
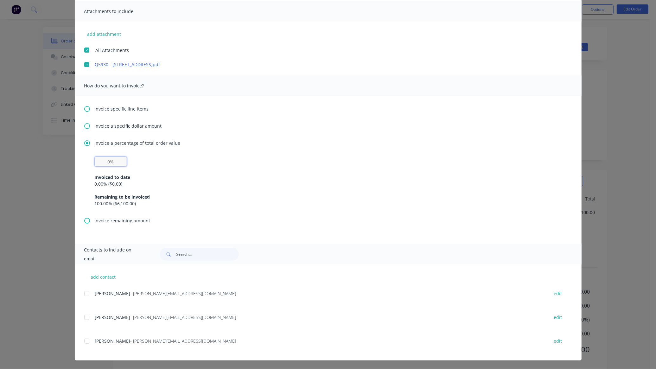
click at [101, 165] on input "text" at bounding box center [111, 161] width 32 height 9
type input "40%"
click at [85, 343] on div at bounding box center [86, 341] width 13 height 13
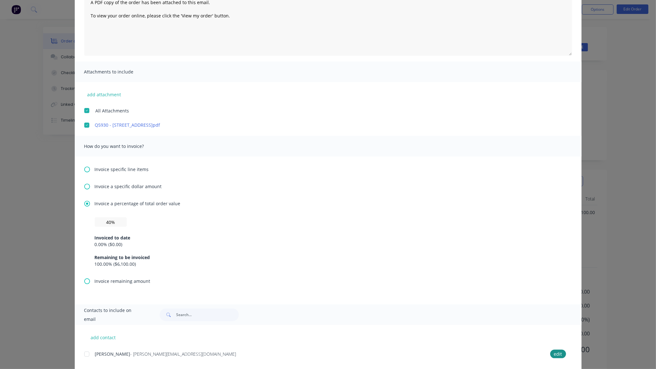
scroll to position [0, 0]
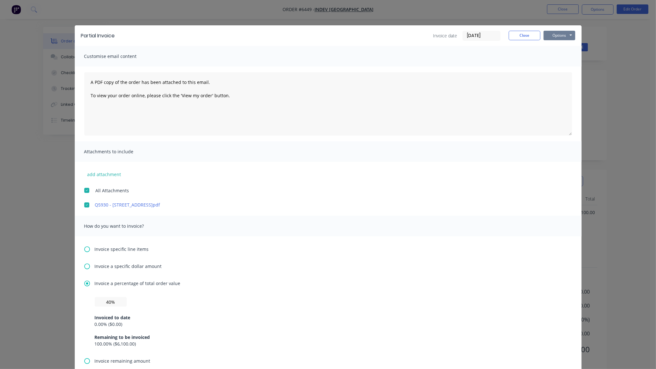
click at [546, 35] on button "Options" at bounding box center [559, 35] width 32 height 9
click at [546, 48] on button "Preview" at bounding box center [563, 47] width 41 height 10
click at [548, 37] on button "Options" at bounding box center [559, 35] width 32 height 9
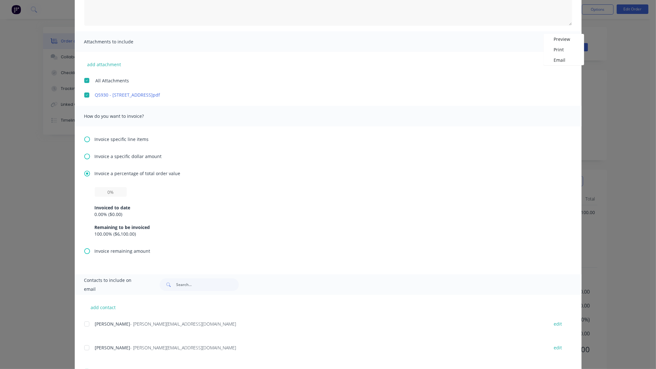
scroll to position [140, 0]
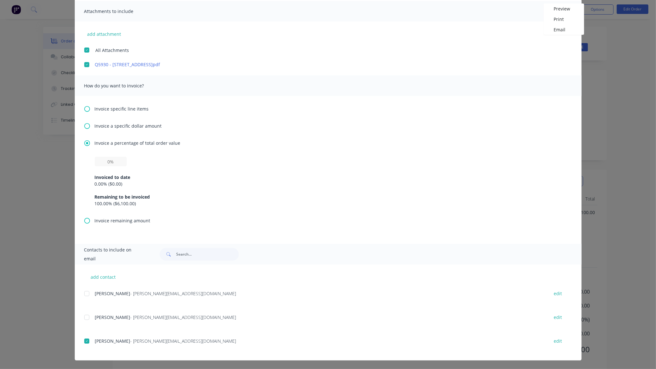
click at [91, 164] on div "Invoiced to date 0.00 % ( $0.00 ) Remaining to be invoiced 100.00 % ( $6,100.00…" at bounding box center [328, 187] width 488 height 60
click at [95, 163] on input "text" at bounding box center [111, 161] width 32 height 9
type input "40%"
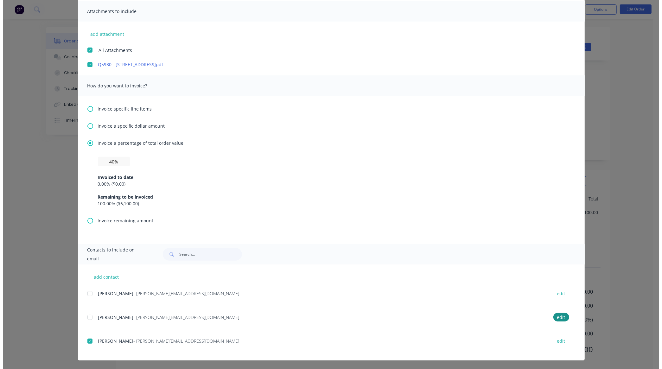
scroll to position [0, 0]
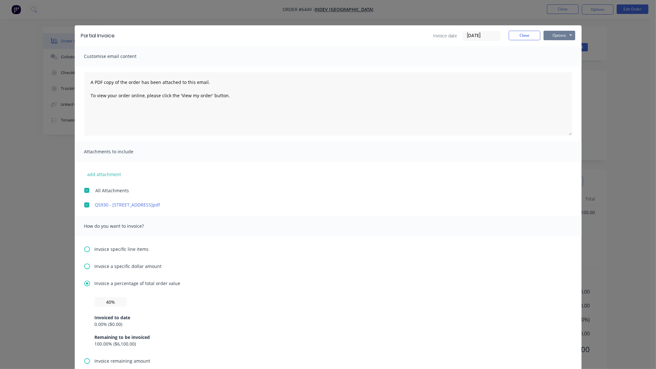
click at [552, 37] on button "Options" at bounding box center [559, 35] width 32 height 9
click at [551, 69] on button "Email" at bounding box center [563, 68] width 41 height 10
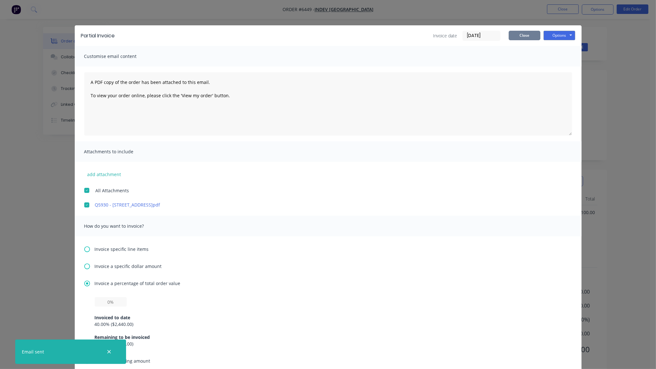
click at [524, 36] on button "Close" at bounding box center [525, 35] width 32 height 9
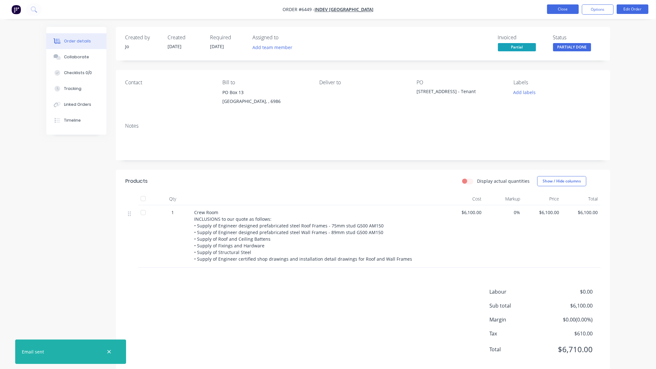
click at [552, 7] on button "Close" at bounding box center [563, 8] width 32 height 9
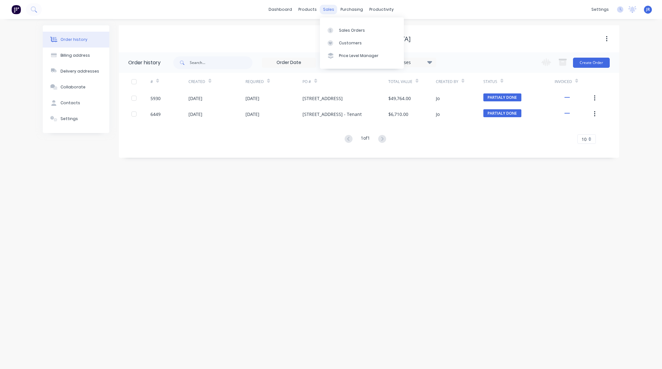
click at [326, 7] on div "sales" at bounding box center [328, 9] width 17 height 9
click at [331, 29] on icon at bounding box center [330, 31] width 6 height 6
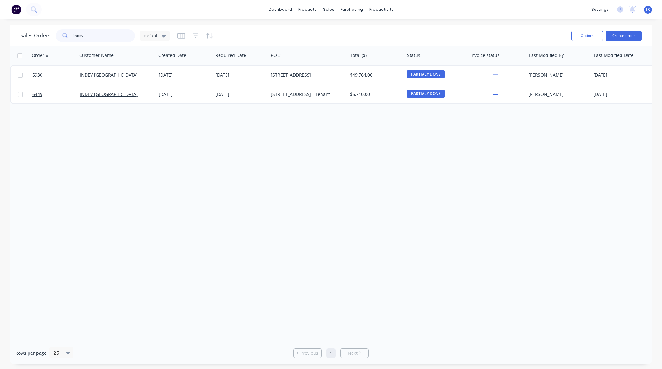
drag, startPoint x: -16, startPoint y: 23, endPoint x: -25, endPoint y: 21, distance: 8.4
click at [0, 21] on html "dashboard products sales purchasing productivity dashboard products Product Cat…" at bounding box center [331, 184] width 662 height 369
type input "v"
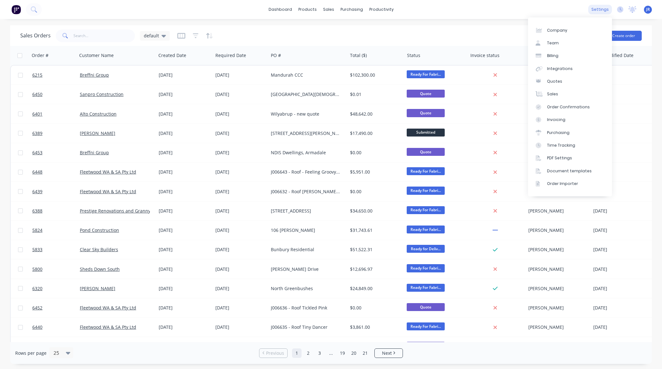
click at [602, 12] on div "settings" at bounding box center [600, 9] width 24 height 9
click at [580, 73] on link "Integrations" at bounding box center [570, 68] width 84 height 13
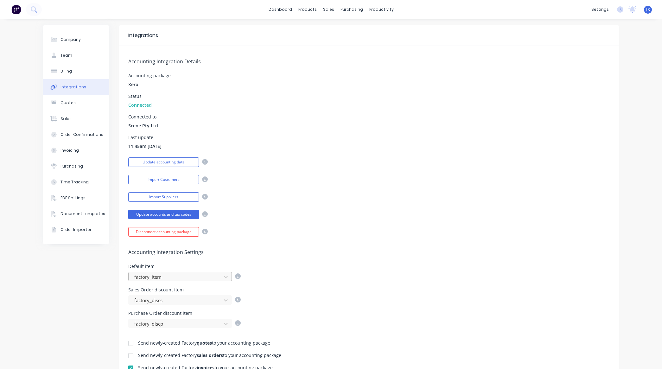
click at [172, 277] on div at bounding box center [176, 277] width 85 height 8
click at [327, 266] on div "Default item factory_item" at bounding box center [368, 272] width 481 height 17
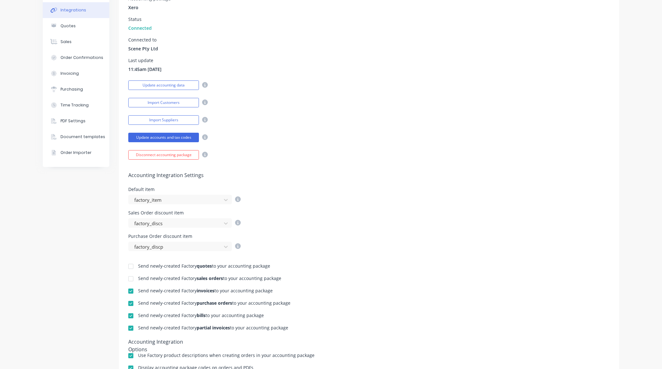
scroll to position [79, 0]
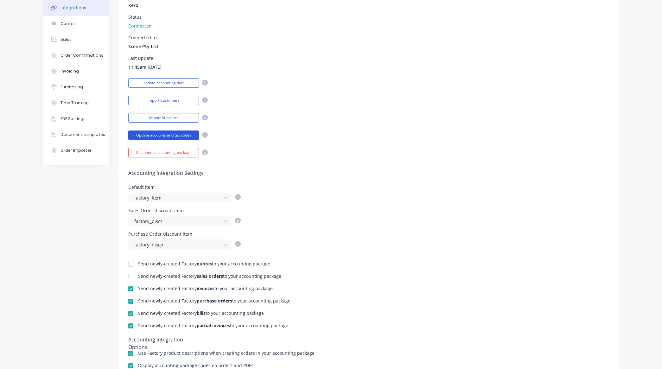
click at [163, 135] on button "Update accounts and tax codes" at bounding box center [163, 134] width 71 height 9
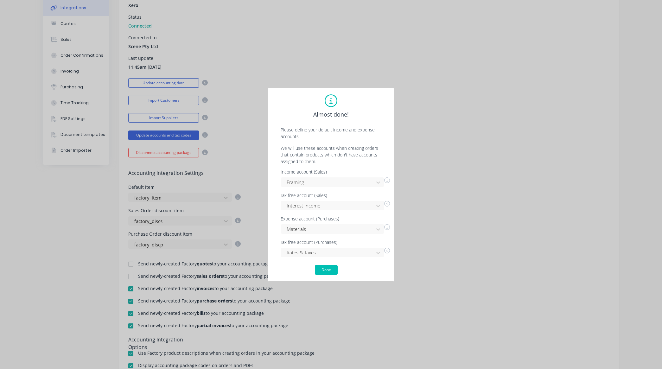
click at [518, 191] on div "Almost done! Please define your default income and expense accounts. We will us…" at bounding box center [331, 184] width 662 height 369
click at [330, 268] on button "Done" at bounding box center [326, 270] width 23 height 10
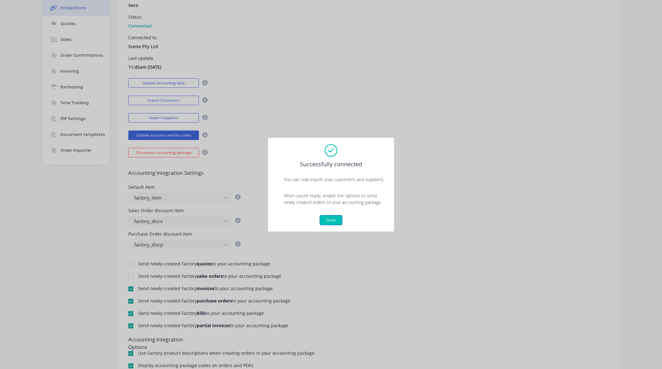
click at [326, 221] on button "Done" at bounding box center [331, 220] width 23 height 10
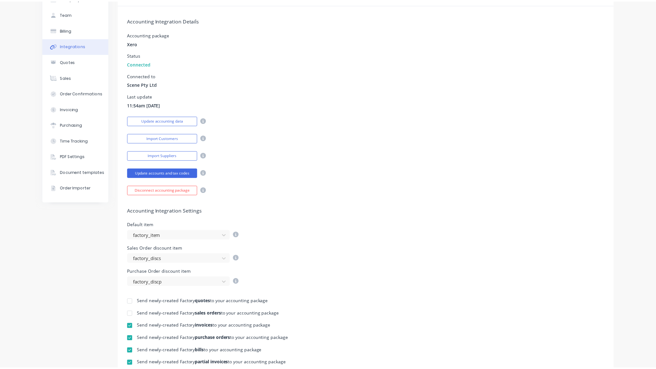
scroll to position [0, 0]
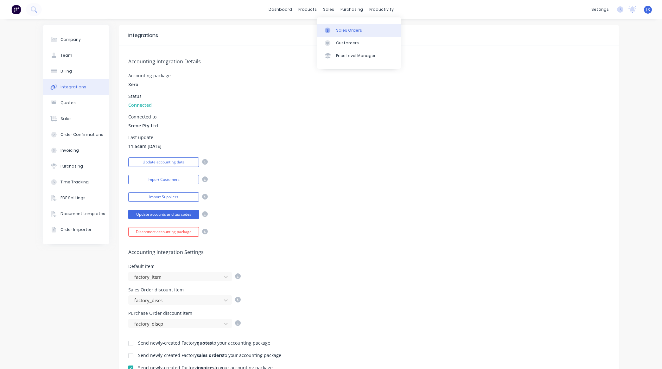
click at [330, 29] on icon at bounding box center [328, 31] width 6 height 6
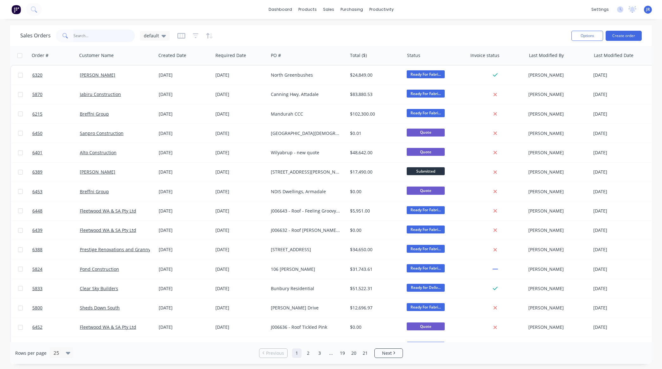
click at [101, 36] on input "text" at bounding box center [104, 35] width 62 height 13
type input "debra"
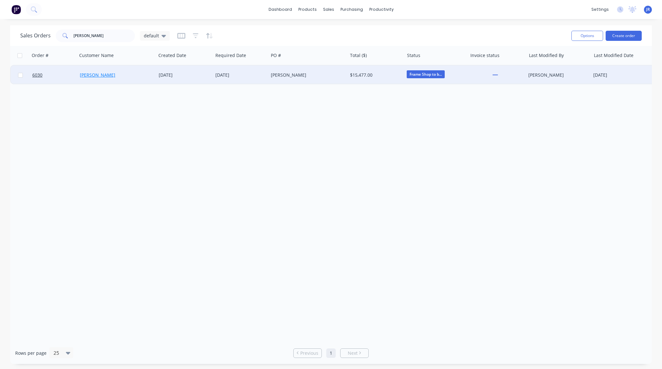
click at [99, 76] on link "Debra Harrison" at bounding box center [97, 75] width 35 height 6
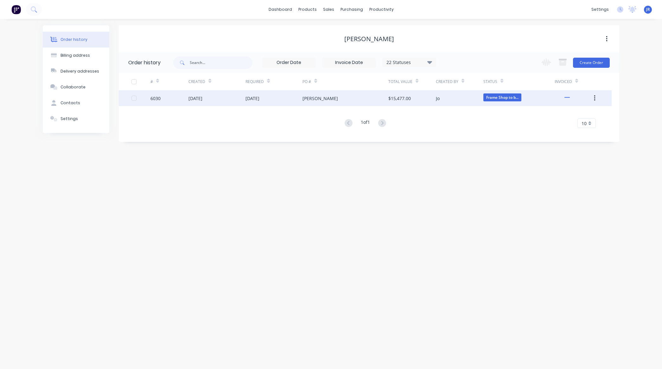
click at [200, 96] on div "27 Feb 2025" at bounding box center [195, 98] width 14 height 7
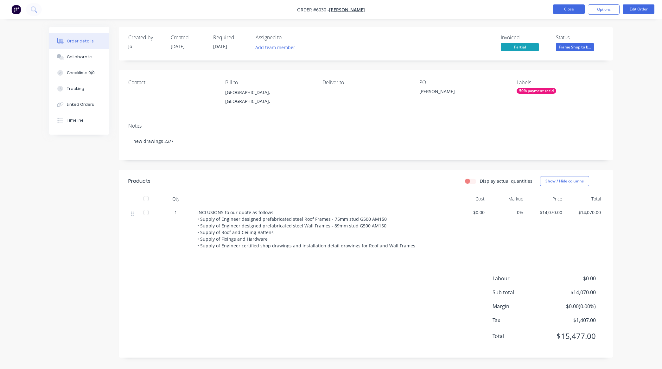
click at [576, 13] on button "Close" at bounding box center [569, 8] width 32 height 9
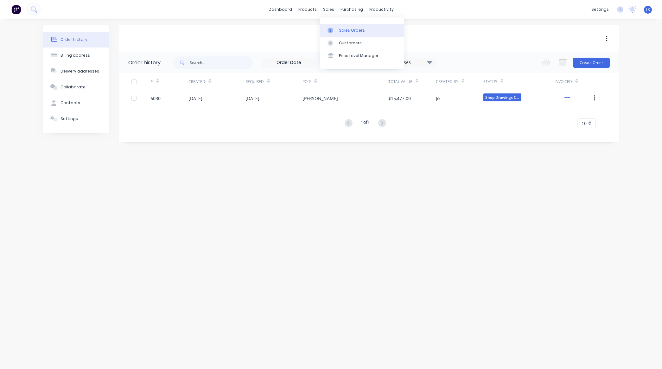
click at [333, 32] on div at bounding box center [331, 31] width 9 height 6
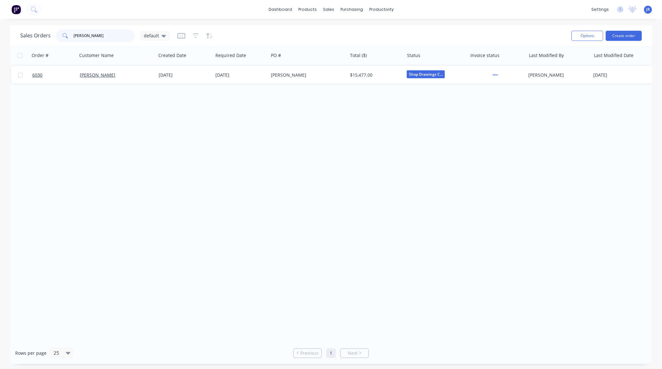
drag, startPoint x: 94, startPoint y: 40, endPoint x: 15, endPoint y: 38, distance: 79.2
click at [15, 38] on div "Sales Orders debra default Options Create order" at bounding box center [331, 35] width 642 height 21
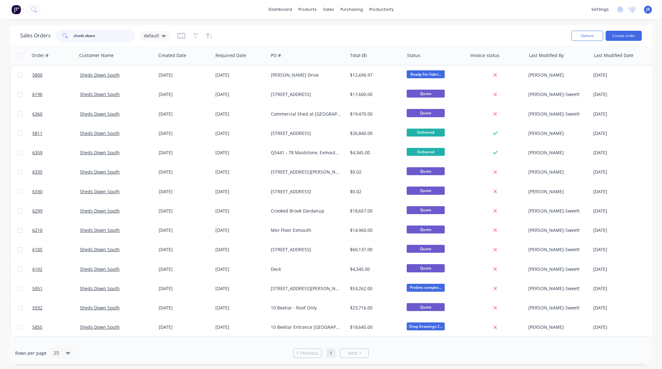
drag, startPoint x: 97, startPoint y: 34, endPoint x: -12, endPoint y: 34, distance: 109.2
click at [0, 34] on html "dashboard products sales purchasing productivity dashboard products Product Cat…" at bounding box center [331, 184] width 662 height 369
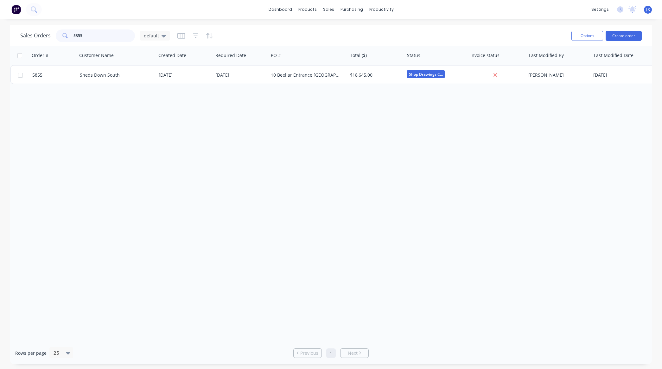
drag, startPoint x: 112, startPoint y: 34, endPoint x: -84, endPoint y: 25, distance: 196.5
click at [0, 25] on html "dashboard products sales purchasing productivity dashboard products Product Cat…" at bounding box center [331, 184] width 662 height 369
type input "debra"
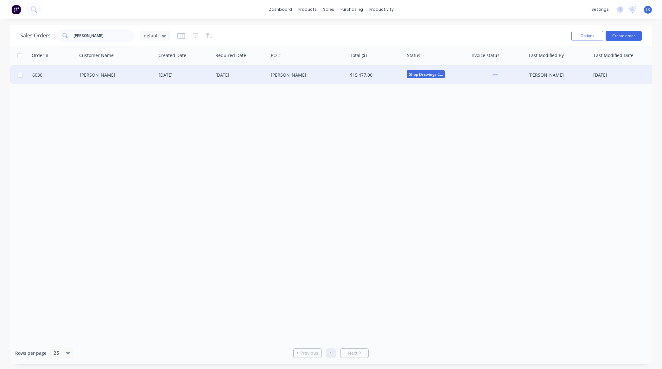
click at [230, 75] on div "27 Feb 2025" at bounding box center [240, 75] width 50 height 6
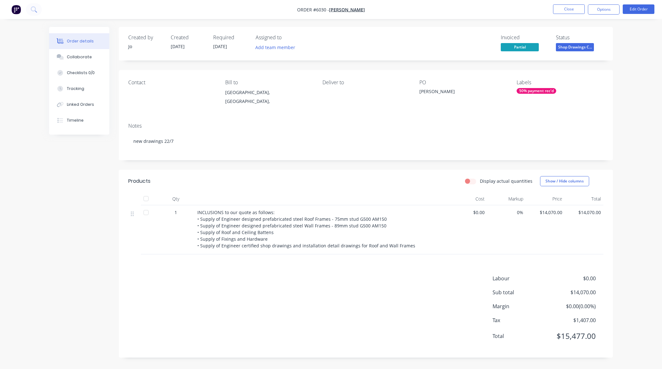
click at [226, 44] on span "27/02/25" at bounding box center [220, 46] width 14 height 6
click at [642, 7] on button "Edit Order" at bounding box center [639, 8] width 32 height 9
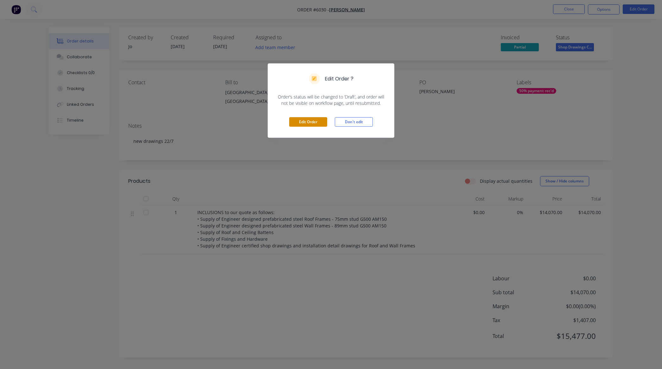
click at [302, 122] on button "Edit Order" at bounding box center [308, 121] width 38 height 9
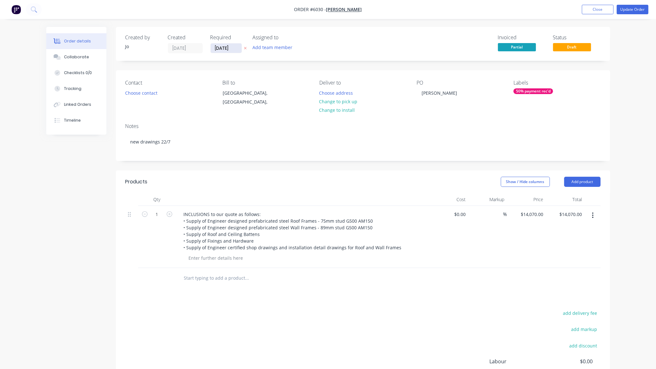
click at [226, 51] on input "27/02/25" at bounding box center [226, 47] width 31 height 9
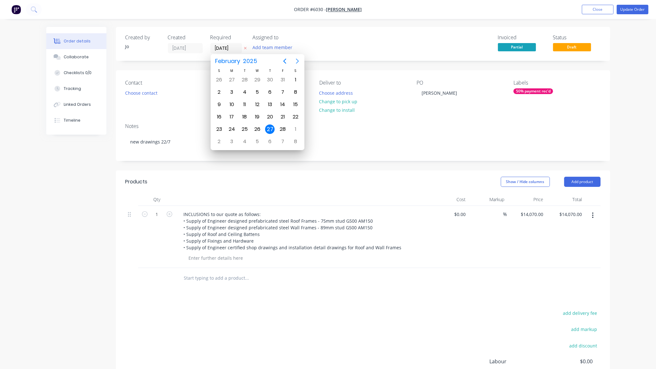
click at [296, 61] on icon "Next page" at bounding box center [298, 61] width 8 height 8
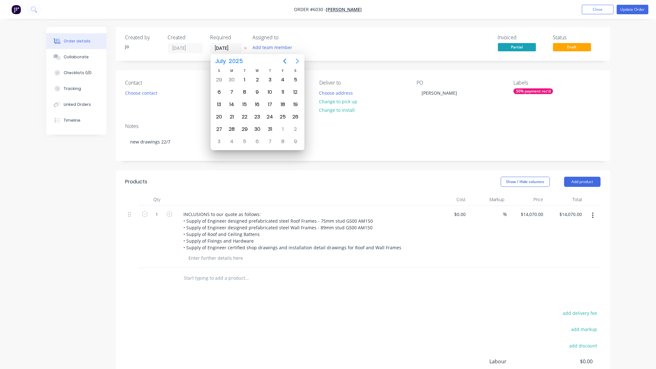
click at [296, 61] on icon "Next page" at bounding box center [298, 61] width 8 height 8
click at [268, 127] on div "28" at bounding box center [269, 128] width 9 height 9
type input "28/08/25"
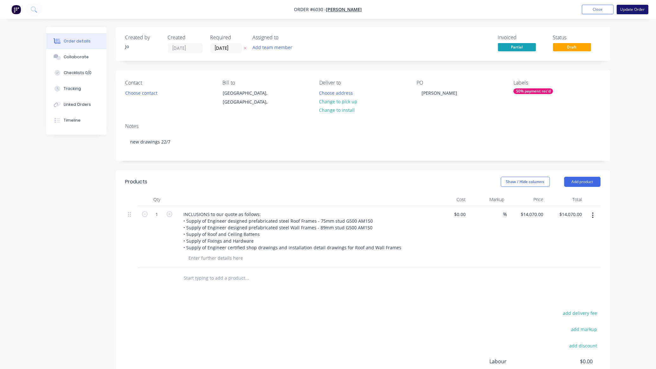
click at [630, 10] on button "Update Order" at bounding box center [633, 9] width 32 height 9
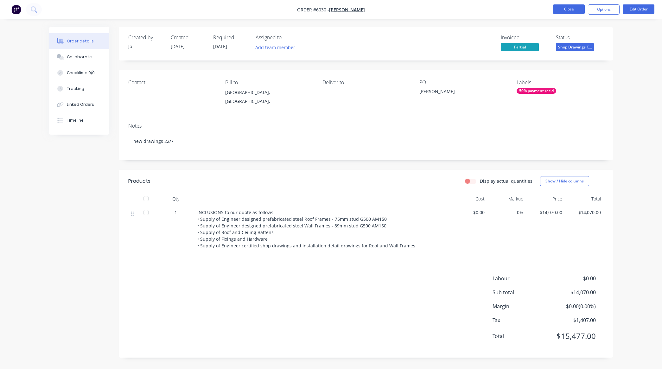
click at [567, 9] on button "Close" at bounding box center [569, 8] width 32 height 9
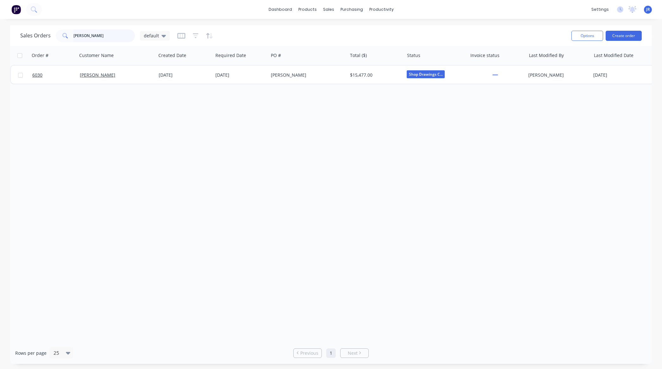
drag, startPoint x: 108, startPoint y: 37, endPoint x: -3, endPoint y: 32, distance: 111.3
click at [0, 32] on html "dashboard products sales purchasing productivity dashboard products Product Cat…" at bounding box center [331, 184] width 662 height 369
drag, startPoint x: 107, startPoint y: 38, endPoint x: -117, endPoint y: 36, distance: 223.3
click at [0, 36] on html "dashboard products sales purchasing productivity dashboard products Product Cat…" at bounding box center [331, 184] width 662 height 369
type input "Indev"
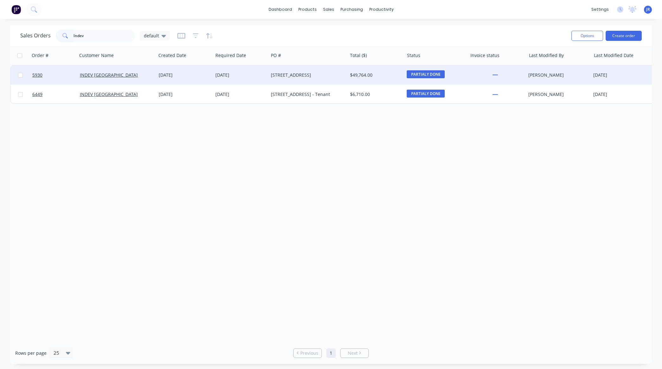
click at [95, 71] on div "INDEV WA" at bounding box center [116, 75] width 79 height 19
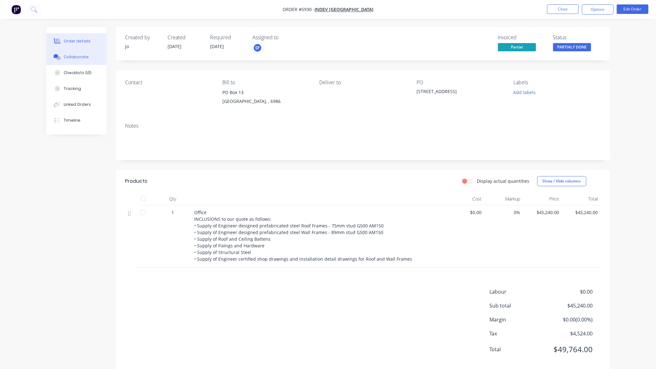
click at [86, 59] on div "Collaborate" at bounding box center [76, 57] width 25 height 6
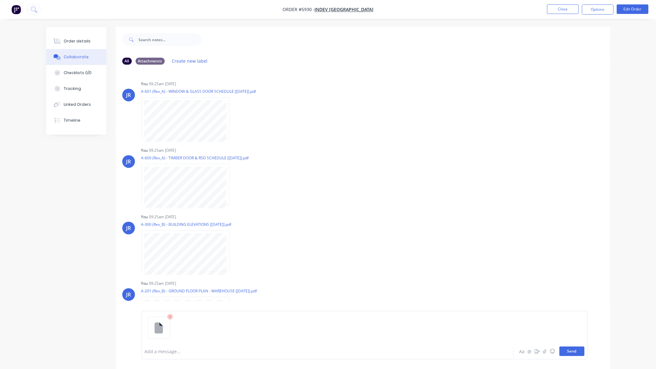
click at [573, 350] on button "Send" at bounding box center [571, 350] width 25 height 9
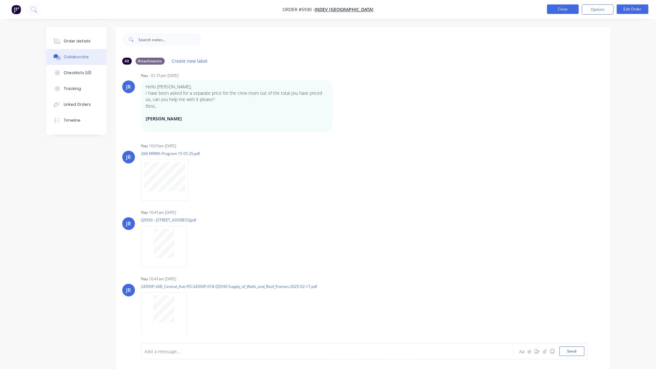
click at [557, 9] on button "Close" at bounding box center [563, 8] width 32 height 9
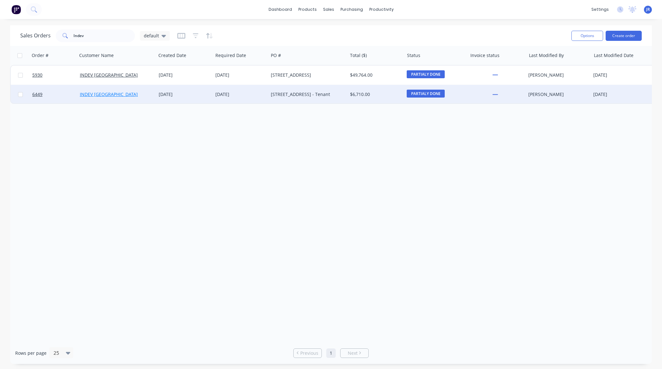
click at [89, 93] on link "INDEV WA" at bounding box center [109, 94] width 58 height 6
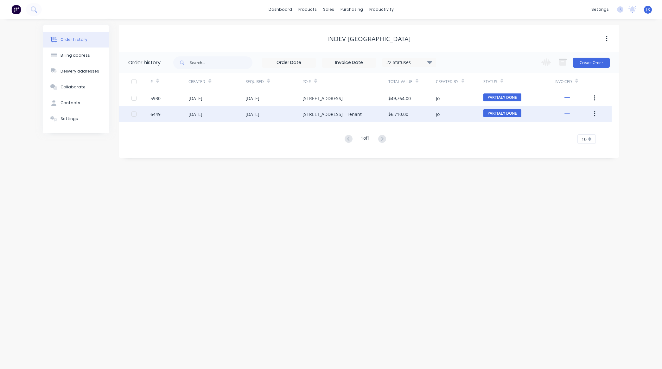
click at [329, 116] on div "26 Central Ave, Hazelmere - Tenant" at bounding box center [331, 114] width 59 height 7
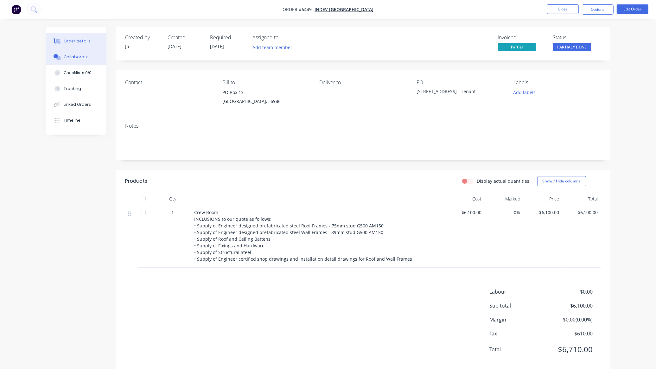
click at [77, 54] on div "Collaborate" at bounding box center [76, 57] width 25 height 6
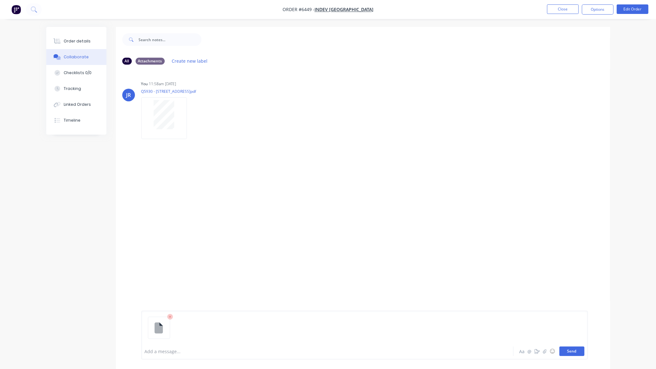
click at [573, 350] on button "Send" at bounding box center [571, 350] width 25 height 9
drag, startPoint x: 246, startPoint y: 256, endPoint x: 243, endPoint y: 249, distance: 7.5
click at [246, 253] on div "JR You 11:58am 12/08/25 Q5930 - 26 Central Ave.pdf Labels Download Delete JR Yo…" at bounding box center [363, 206] width 494 height 273
click at [576, 10] on button "Close" at bounding box center [563, 8] width 32 height 9
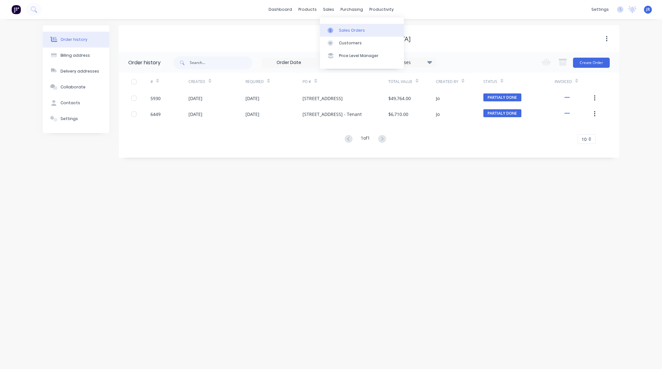
click at [336, 29] on div at bounding box center [331, 31] width 9 height 6
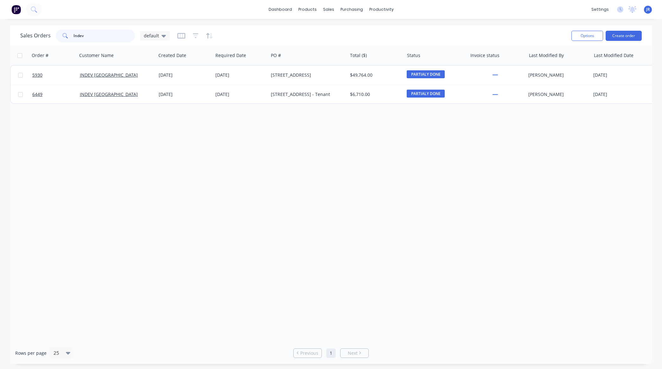
drag, startPoint x: 88, startPoint y: 31, endPoint x: 15, endPoint y: 31, distance: 72.8
click at [15, 31] on div "Sales Orders Indev default Options Create order" at bounding box center [331, 35] width 642 height 21
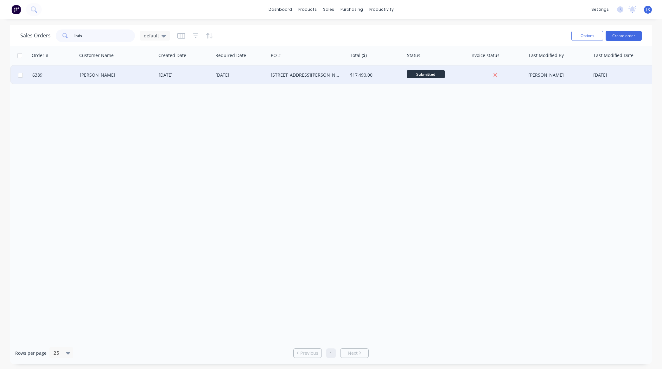
type input "linds"
click at [108, 78] on div "Lindsay Dobson" at bounding box center [116, 75] width 79 height 19
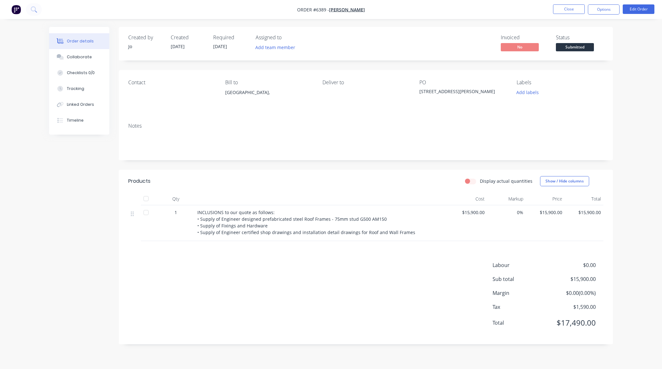
click at [300, 270] on div "Labour $0.00 Sub total $15,900.00 Margin $0.00 ( 0.00 %) Tax $1,590.00 Total $1…" at bounding box center [365, 297] width 475 height 73
click at [632, 11] on button "Edit Order" at bounding box center [639, 8] width 32 height 9
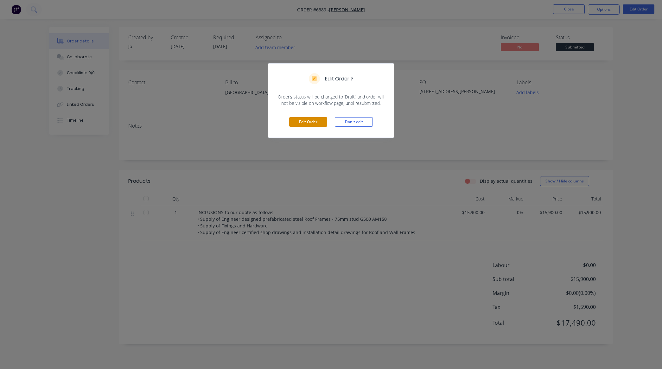
click at [307, 123] on button "Edit Order" at bounding box center [308, 121] width 38 height 9
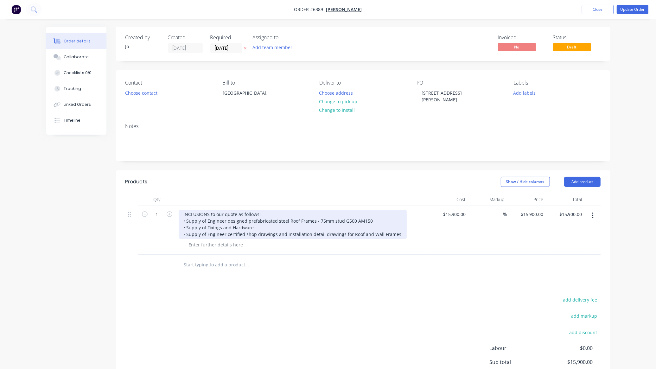
click at [395, 233] on div "INCLUSIONS to our quote as follows: • Supply of Engineer designed prefabricated…" at bounding box center [293, 224] width 228 height 29
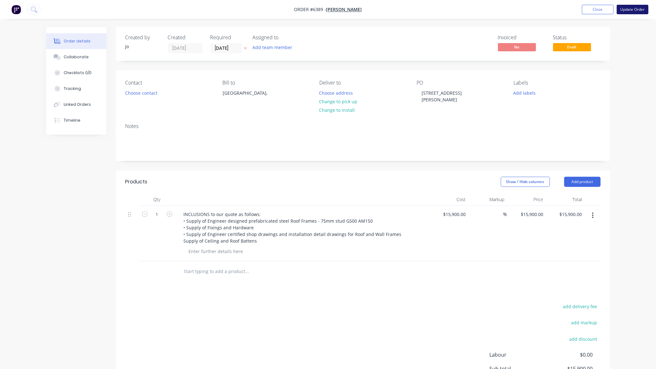
click at [625, 9] on button "Update Order" at bounding box center [633, 9] width 32 height 9
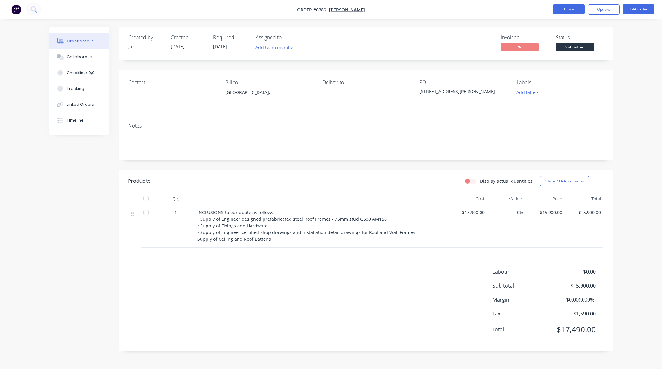
click at [564, 12] on button "Close" at bounding box center [569, 8] width 32 height 9
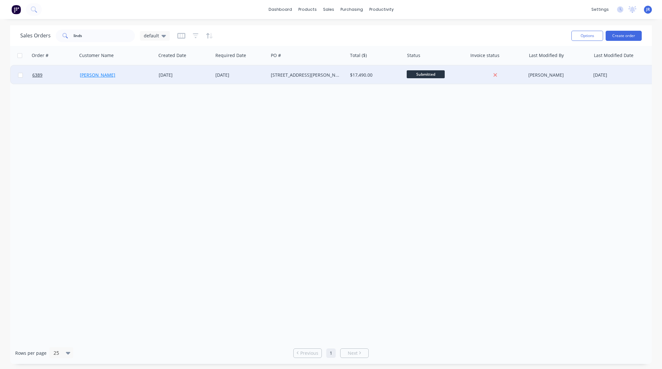
click at [95, 73] on link "Lindsay Dobson" at bounding box center [97, 75] width 35 height 6
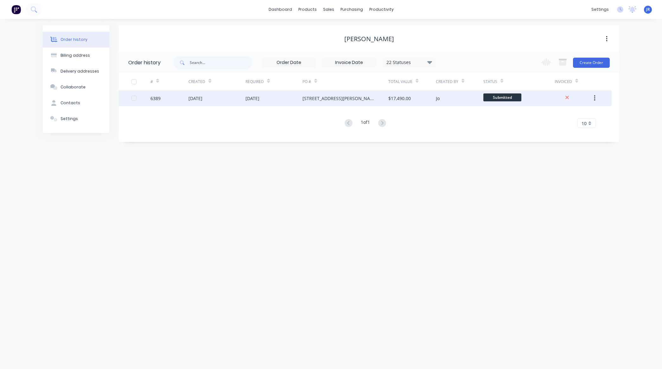
click at [202, 100] on div "14 Aug 2025" at bounding box center [195, 98] width 14 height 7
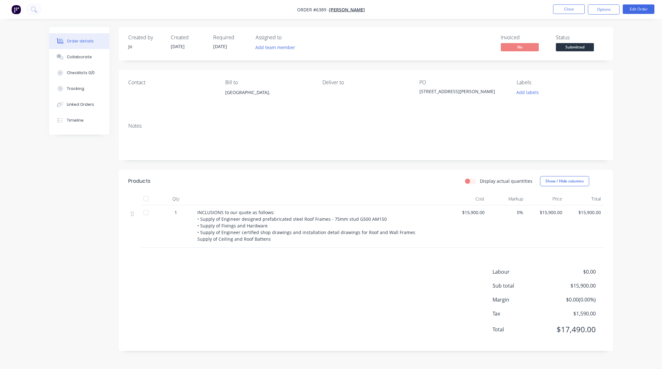
click at [140, 89] on div "Contact" at bounding box center [171, 93] width 87 height 29
click at [565, 6] on button "Close" at bounding box center [569, 8] width 32 height 9
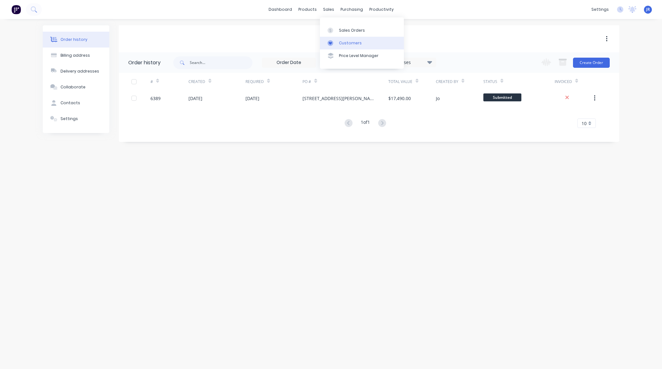
click at [328, 40] on icon at bounding box center [330, 43] width 6 height 6
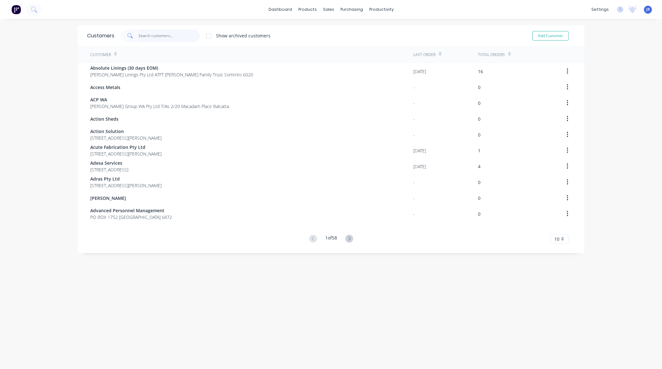
click at [149, 34] on input "text" at bounding box center [169, 35] width 62 height 13
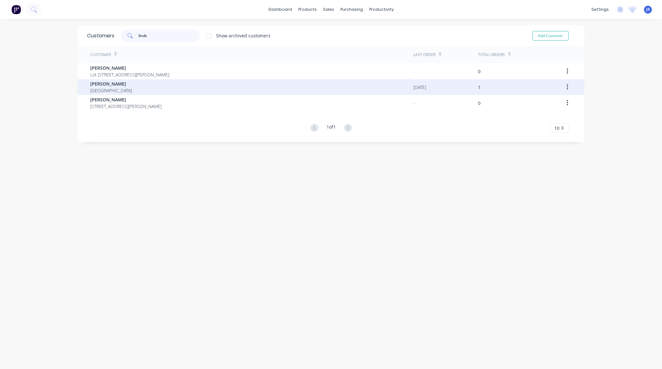
type input "linds"
click at [104, 87] on span "Australia" at bounding box center [110, 90] width 41 height 7
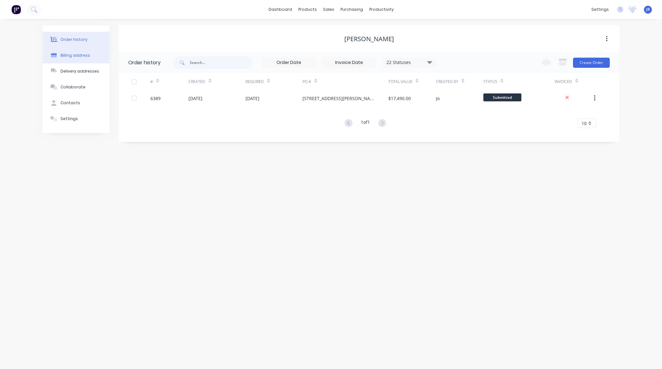
click at [74, 59] on button "Billing address" at bounding box center [76, 55] width 66 height 16
select select "AU"
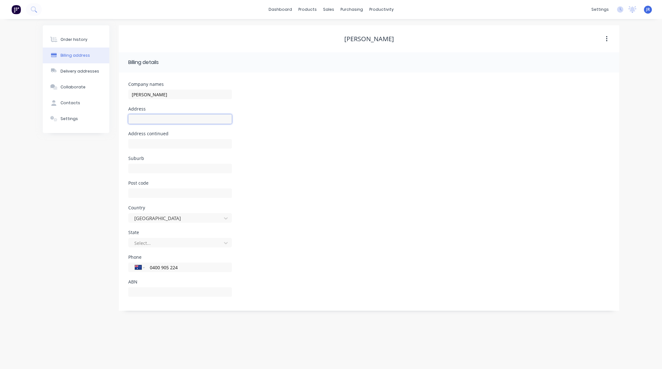
drag, startPoint x: 136, startPoint y: 115, endPoint x: 136, endPoint y: 119, distance: 4.1
click at [136, 115] on input "text" at bounding box center [180, 118] width 104 height 9
type input "296 Hill Road"
type input "Parkerville"
click at [171, 241] on div at bounding box center [176, 243] width 85 height 8
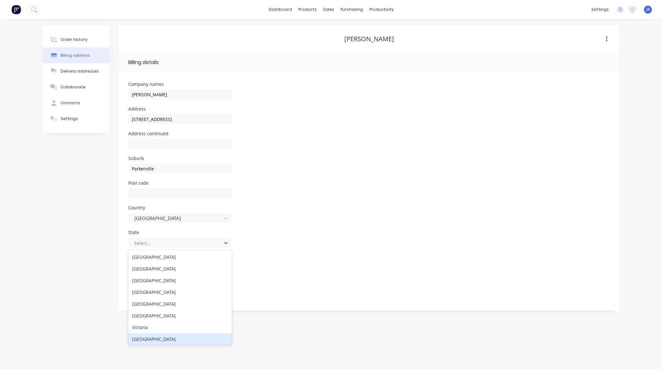
click at [162, 335] on div "Western Australia" at bounding box center [180, 339] width 104 height 12
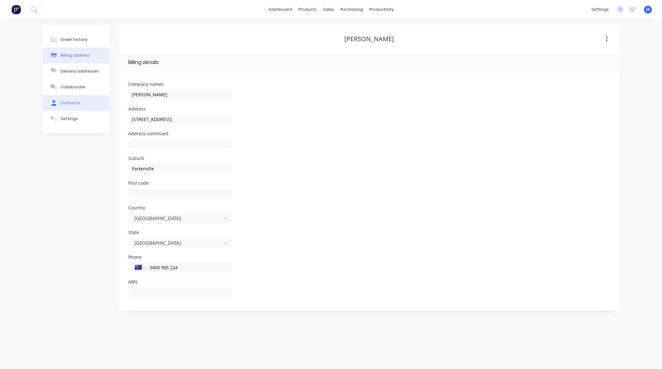
drag, startPoint x: 69, startPoint y: 97, endPoint x: 67, endPoint y: 100, distance: 3.5
click at [69, 98] on button "Contacts" at bounding box center [76, 103] width 66 height 16
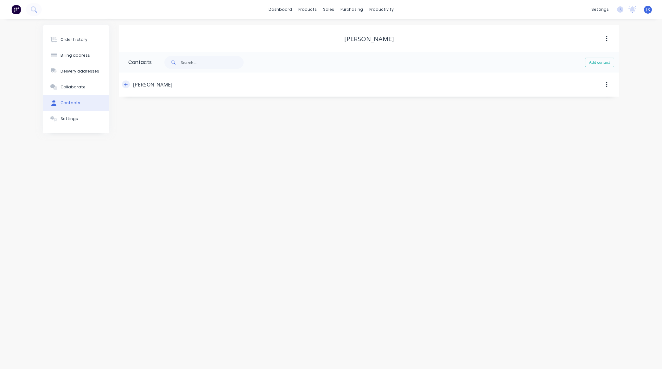
click at [126, 83] on icon "button" at bounding box center [126, 84] width 4 height 4
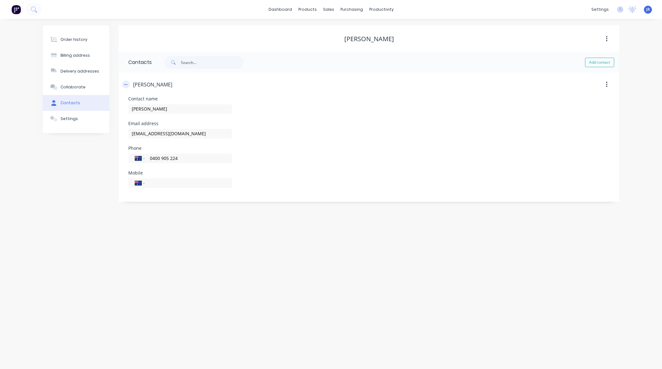
click at [126, 83] on icon "button" at bounding box center [126, 84] width 4 height 4
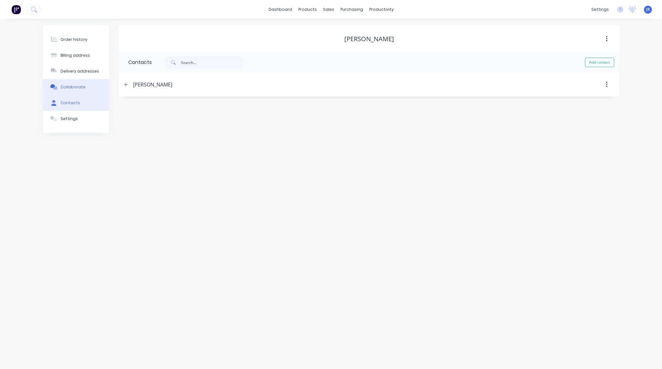
click at [83, 89] on button "Collaborate" at bounding box center [76, 87] width 66 height 16
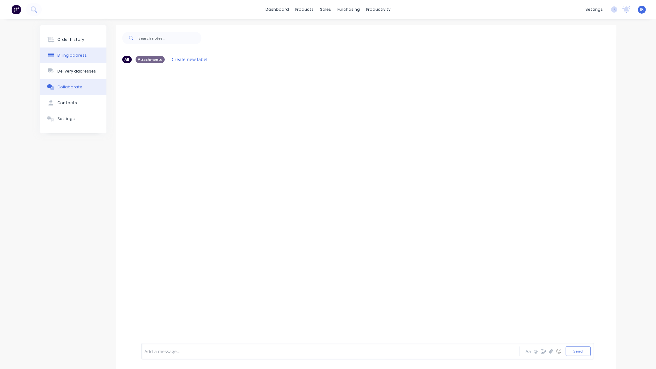
click at [79, 53] on div "Billing address" at bounding box center [71, 56] width 29 height 6
select select "AU"
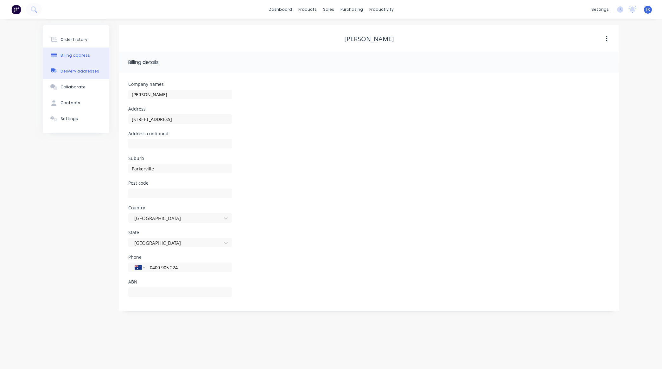
click at [74, 77] on button "Delivery addresses" at bounding box center [76, 71] width 66 height 16
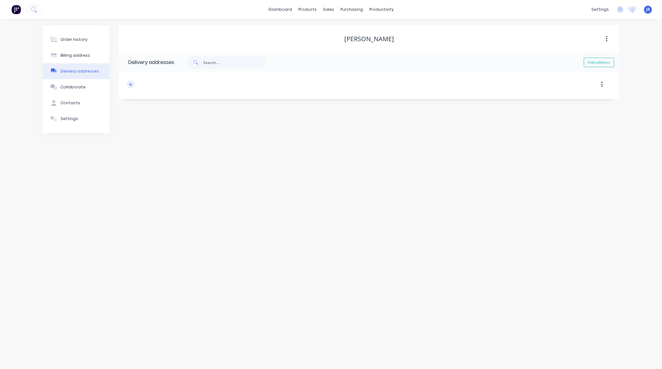
click at [129, 85] on icon "button" at bounding box center [130, 84] width 3 height 3
click at [145, 109] on input "text" at bounding box center [185, 108] width 104 height 9
type input "295 Hill Road"
type input "Parkerville"
drag, startPoint x: 170, startPoint y: 229, endPoint x: 174, endPoint y: 235, distance: 7.4
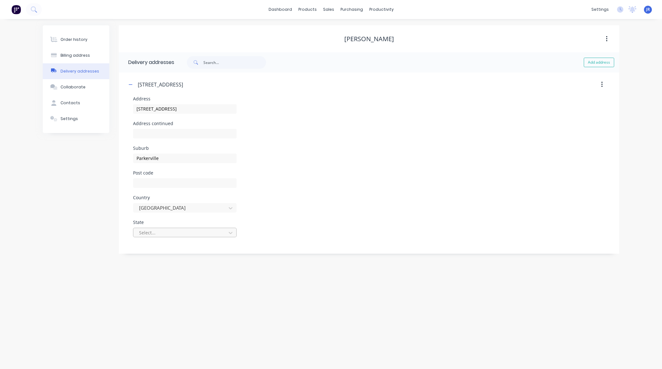
click at [170, 229] on div at bounding box center [180, 233] width 85 height 8
click at [176, 328] on div "Western Australia" at bounding box center [185, 329] width 104 height 12
click at [133, 83] on button "button" at bounding box center [131, 84] width 8 height 8
click at [91, 35] on button "Order history" at bounding box center [76, 40] width 66 height 16
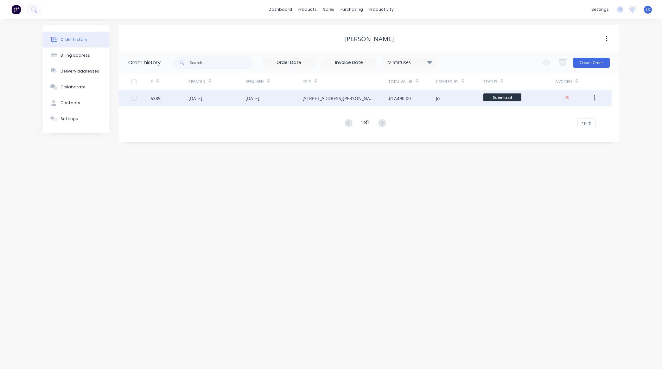
click at [206, 102] on div "14 Aug 2025" at bounding box center [216, 98] width 57 height 16
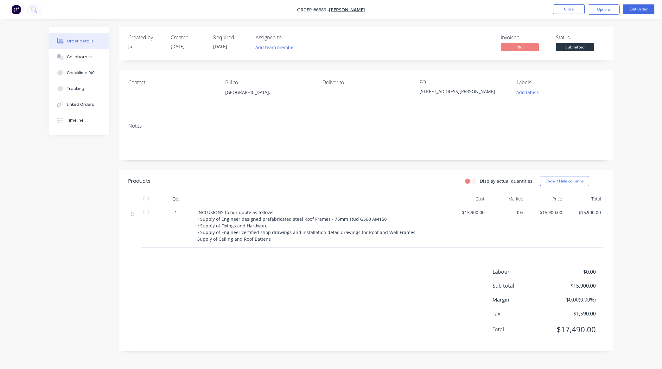
click at [333, 90] on div "Deliver to" at bounding box center [365, 93] width 87 height 29
click at [633, 8] on button "Edit Order" at bounding box center [639, 8] width 32 height 9
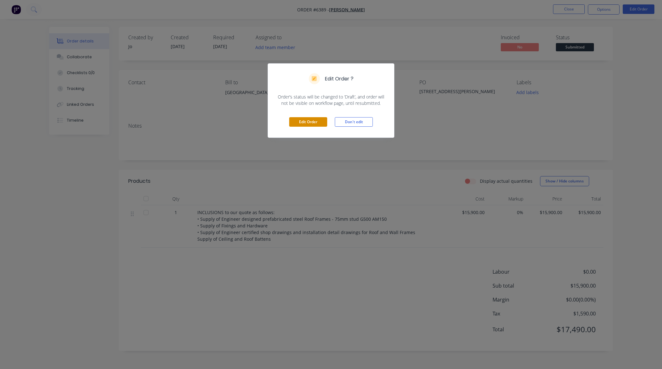
click at [308, 125] on button "Edit Order" at bounding box center [308, 121] width 38 height 9
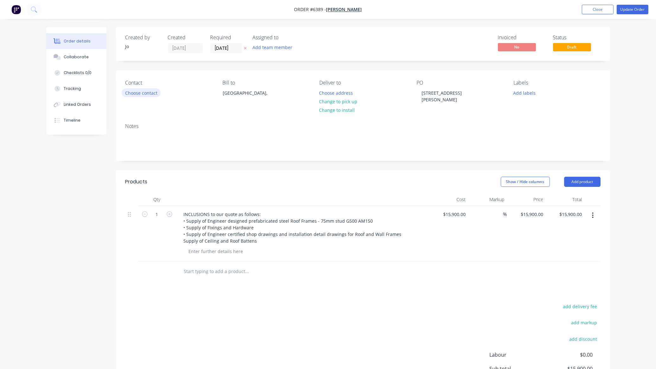
click at [144, 91] on button "Choose contact" at bounding box center [141, 92] width 39 height 9
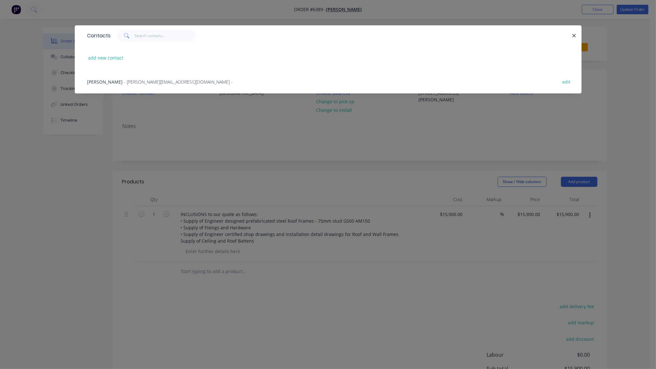
click at [121, 80] on div "Lindsay Dobson - lindsaydobson@hotmail.com -" at bounding box center [159, 82] width 145 height 7
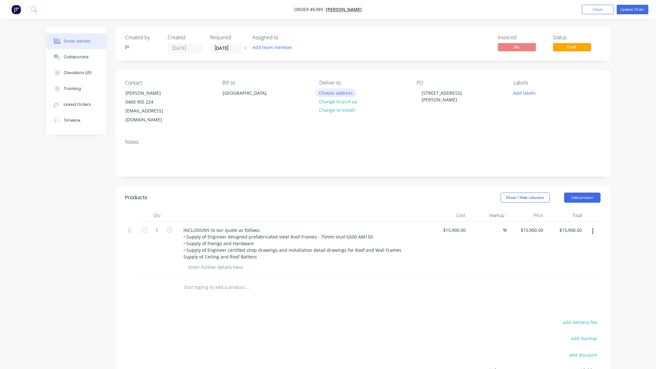
click at [330, 91] on button "Choose address" at bounding box center [336, 92] width 41 height 9
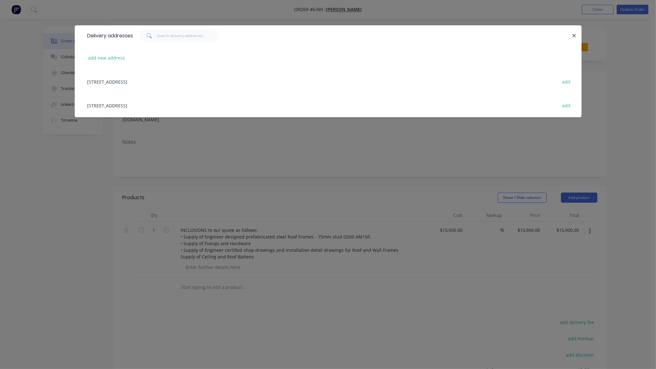
click at [139, 83] on div "296 Hill Road, Parkerville, Western Australia, Australia edit" at bounding box center [328, 82] width 488 height 24
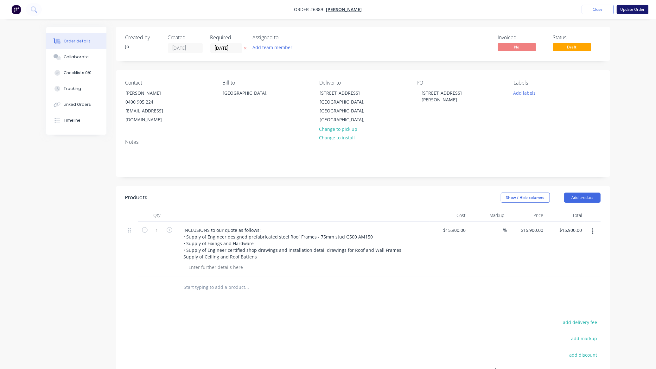
click at [627, 11] on button "Update Order" at bounding box center [633, 9] width 32 height 9
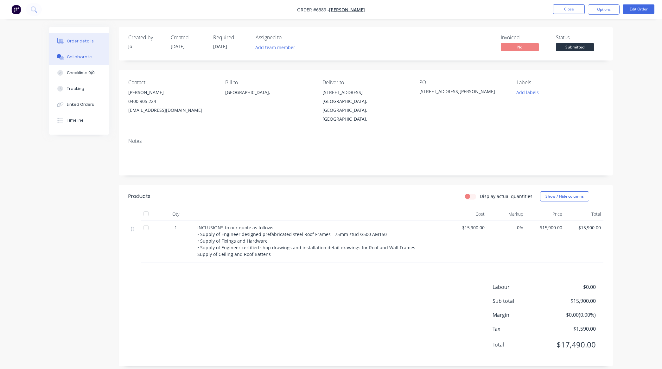
click at [65, 53] on button "Collaborate" at bounding box center [79, 57] width 60 height 16
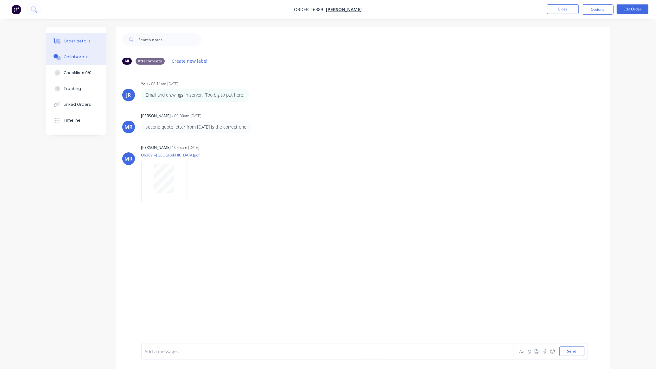
click at [73, 43] on div "Order details" at bounding box center [77, 41] width 27 height 6
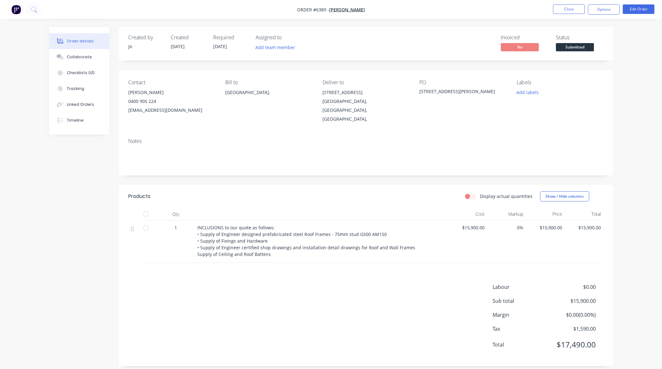
drag, startPoint x: 616, startPoint y: 10, endPoint x: 607, endPoint y: 15, distance: 9.8
click at [615, 10] on button "Options" at bounding box center [604, 9] width 32 height 10
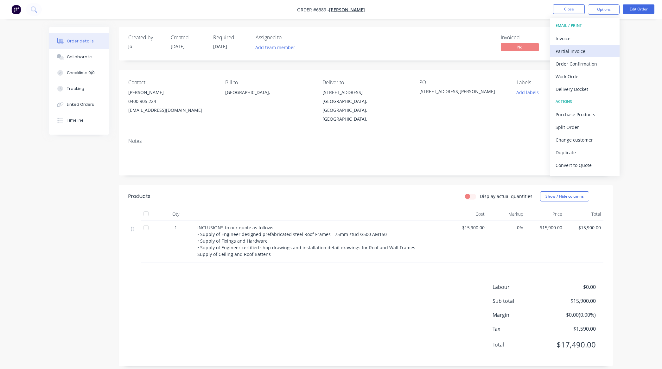
click at [575, 54] on div "Partial Invoice" at bounding box center [584, 51] width 58 height 9
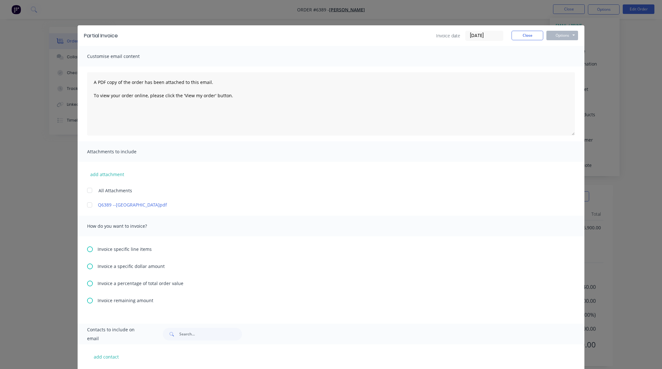
click at [89, 203] on div at bounding box center [89, 205] width 13 height 13
click at [87, 281] on icon at bounding box center [90, 284] width 6 height 6
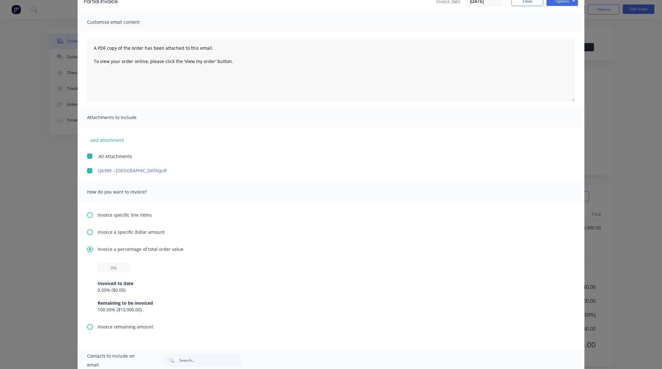
scroll to position [79, 0]
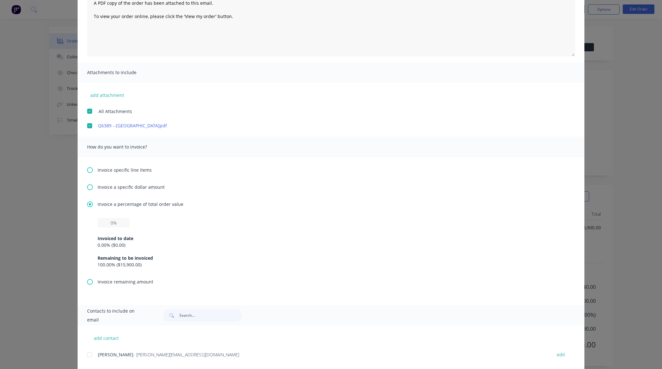
click at [99, 229] on div "Invoiced to date 0.00 % ( $0.00 ) Remaining to be invoiced 100.00 % ( $15,900.0…" at bounding box center [331, 247] width 467 height 41
click at [102, 226] on input "text" at bounding box center [114, 222] width 32 height 9
type input "10%"
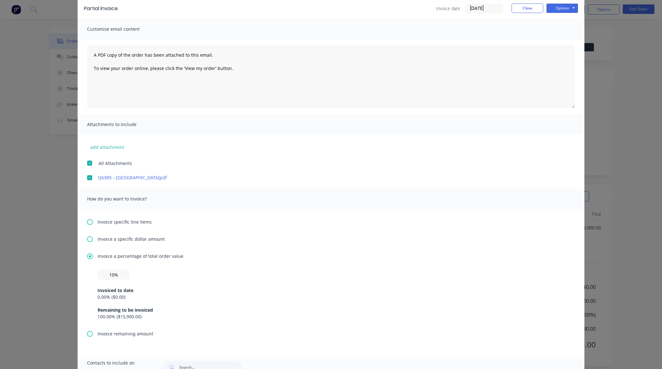
scroll to position [93, 0]
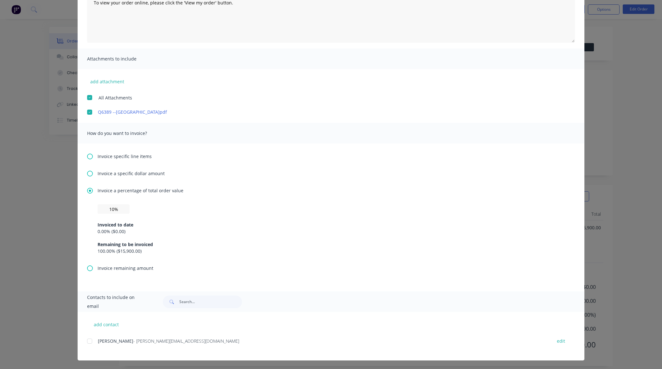
click at [87, 340] on div at bounding box center [89, 341] width 13 height 13
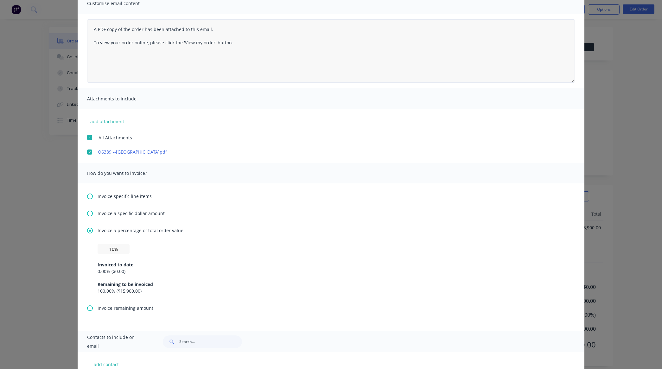
scroll to position [0, 0]
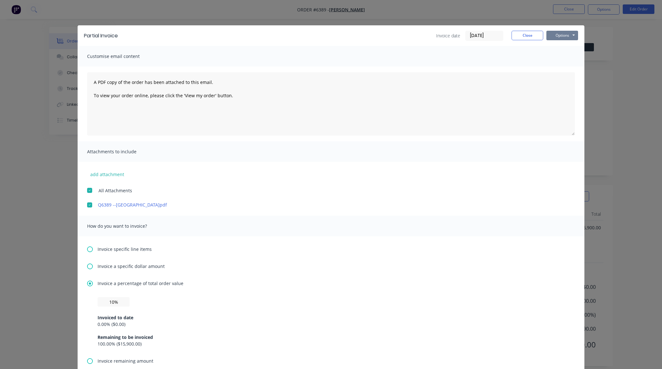
drag, startPoint x: 553, startPoint y: 31, endPoint x: 542, endPoint y: 44, distance: 17.1
click at [553, 32] on button "Options" at bounding box center [562, 35] width 32 height 9
click at [561, 45] on button "Preview" at bounding box center [566, 47] width 41 height 10
click at [554, 35] on button "Options" at bounding box center [562, 35] width 32 height 9
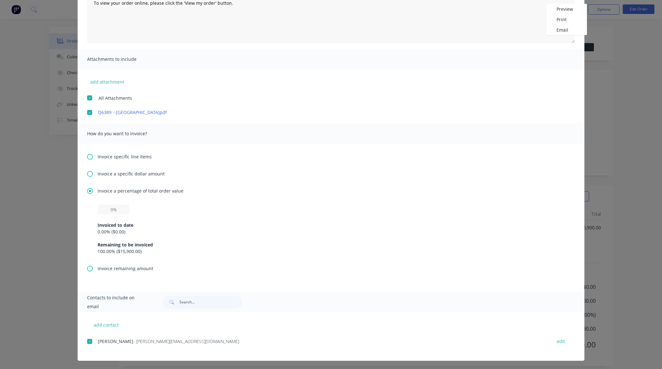
scroll to position [93, 0]
click at [105, 209] on input "text" at bounding box center [114, 208] width 32 height 9
type input "10%"
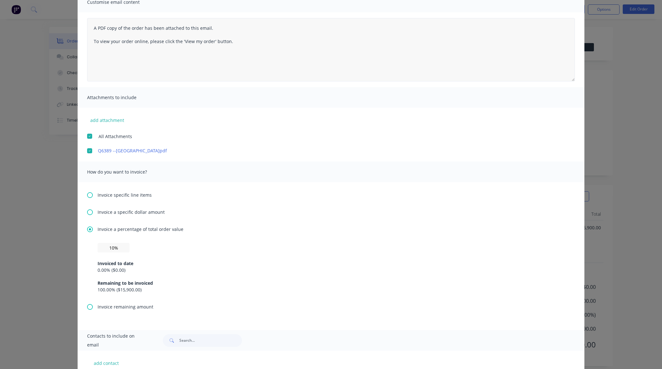
scroll to position [0, 0]
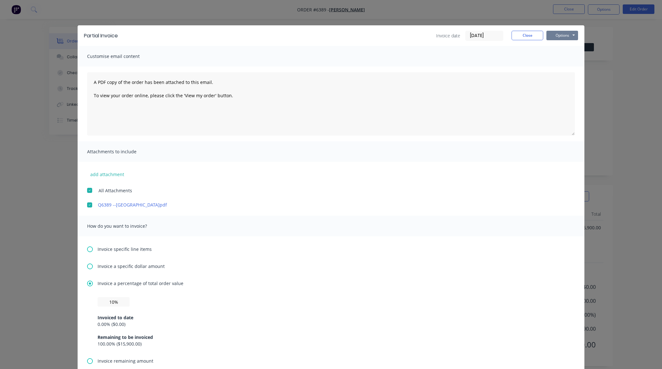
click at [556, 35] on button "Options" at bounding box center [562, 35] width 32 height 9
click at [559, 67] on button "Email" at bounding box center [566, 68] width 41 height 10
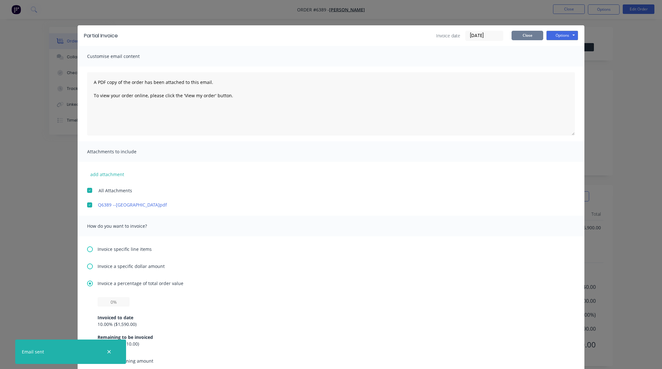
click at [525, 35] on button "Close" at bounding box center [527, 35] width 32 height 9
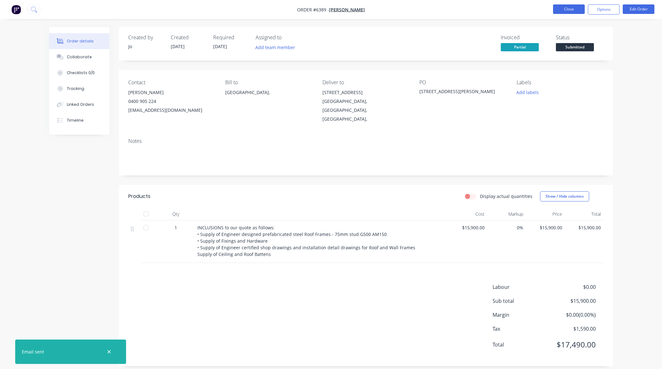
click at [560, 6] on button "Close" at bounding box center [569, 8] width 32 height 9
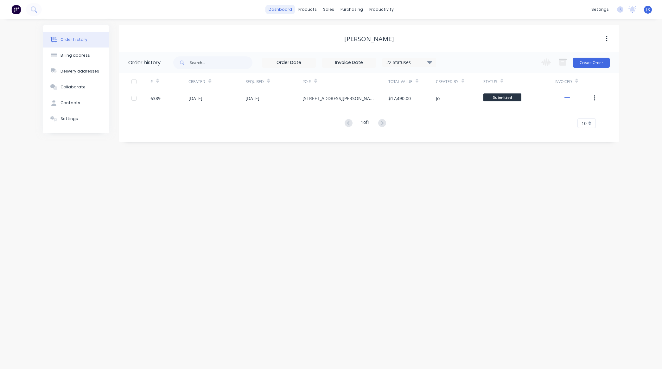
click at [284, 12] on link "dashboard" at bounding box center [280, 9] width 30 height 9
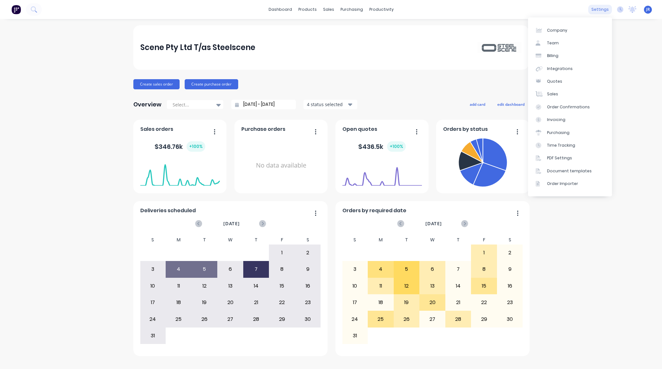
click at [605, 9] on div "settings" at bounding box center [600, 9] width 24 height 9
click at [566, 66] on div "Integrations" at bounding box center [560, 69] width 26 height 6
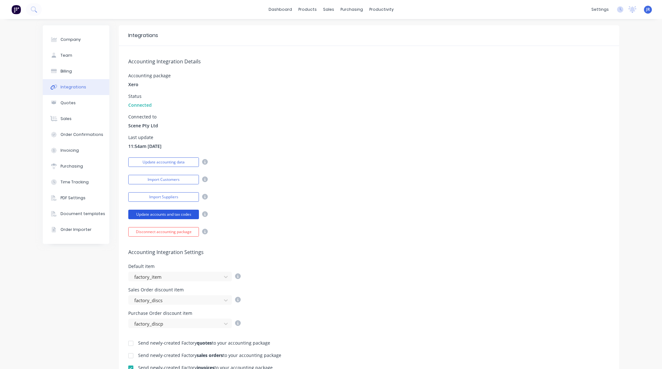
click at [186, 216] on button "Update accounts and tax codes" at bounding box center [163, 214] width 71 height 9
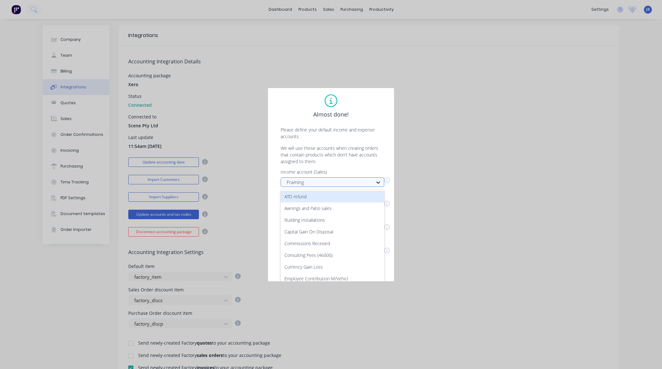
click at [379, 182] on div "Income account (Sales) 22 results available. Use Up and Down to choose options,…" at bounding box center [330, 213] width 113 height 87
click at [382, 163] on div "Almost done! Please define your default income and expense accounts. We will us…" at bounding box center [330, 181] width 113 height 180
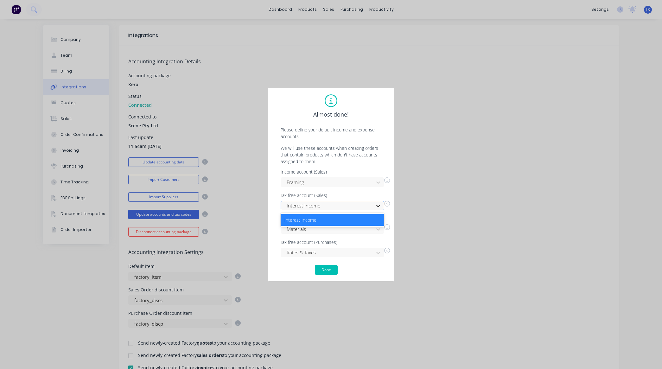
click at [379, 206] on icon at bounding box center [378, 206] width 6 height 6
click at [366, 219] on div "Interest Income" at bounding box center [333, 220] width 104 height 12
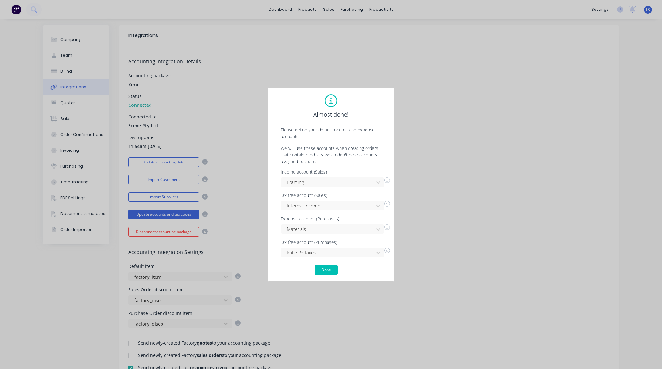
click at [387, 202] on icon at bounding box center [387, 204] width 6 height 6
drag, startPoint x: 291, startPoint y: 195, endPoint x: 333, endPoint y: 195, distance: 42.8
click at [333, 195] on div "Tax free account (Sales)" at bounding box center [335, 195] width 109 height 4
click at [380, 254] on div "Rates & Taxes" at bounding box center [333, 252] width 104 height 9
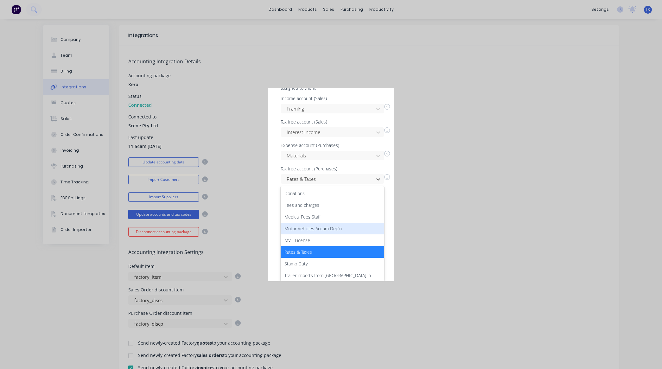
scroll to position [1, 0]
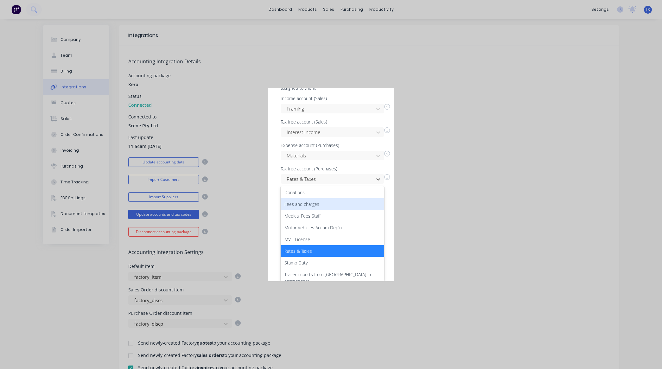
click at [319, 202] on div "Fees and charges" at bounding box center [333, 204] width 104 height 12
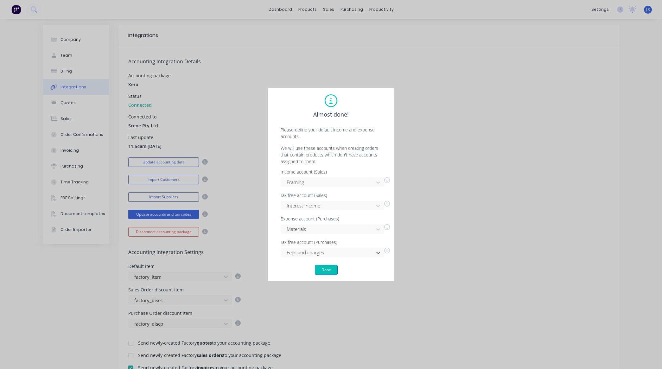
click at [322, 268] on button "Done" at bounding box center [326, 270] width 23 height 10
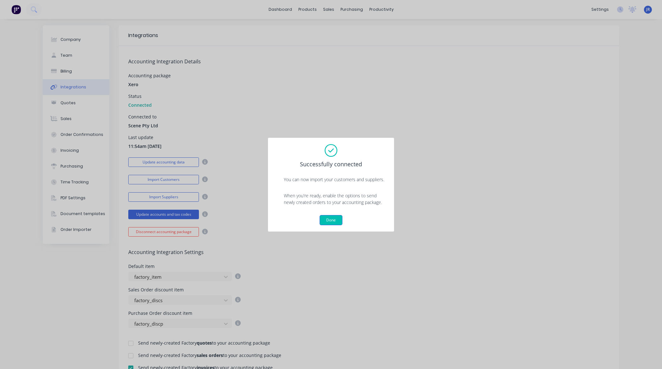
click at [332, 221] on button "Done" at bounding box center [331, 220] width 23 height 10
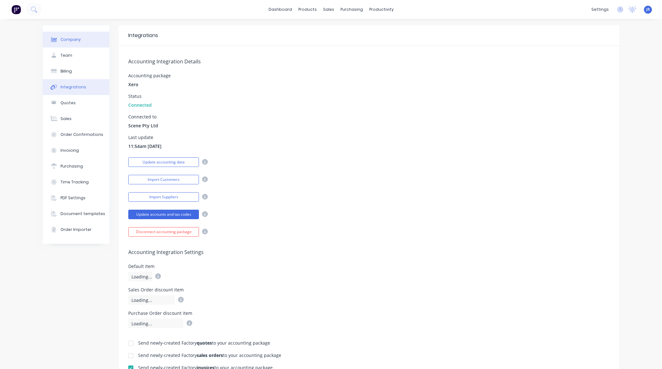
click at [61, 44] on button "Company" at bounding box center [76, 40] width 66 height 16
select select "AU"
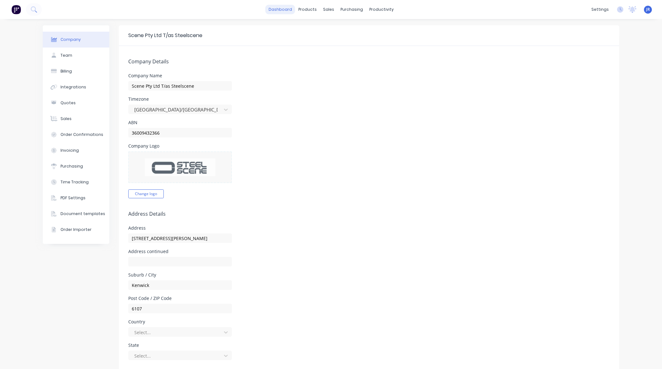
click at [286, 10] on link "dashboard" at bounding box center [280, 9] width 30 height 9
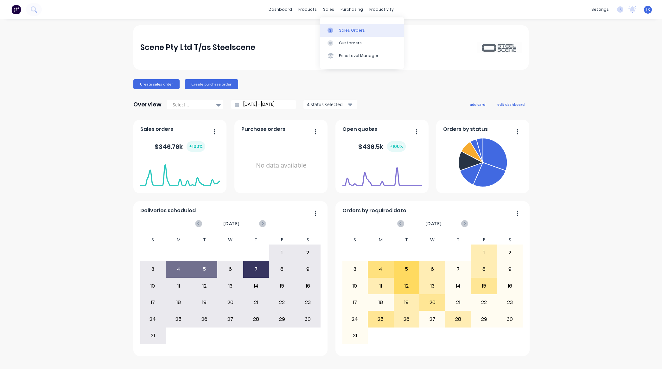
click at [333, 32] on div at bounding box center [331, 31] width 9 height 6
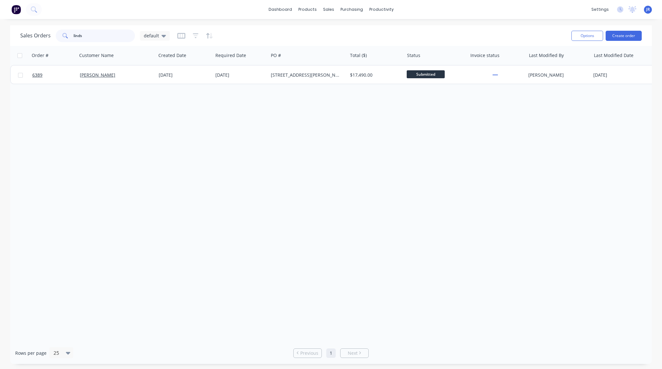
drag, startPoint x: 94, startPoint y: 36, endPoint x: 0, endPoint y: 36, distance: 93.7
click at [1, 36] on div "Sales Orders linds default Options Create order Order # Customer Name Created D…" at bounding box center [331, 194] width 662 height 339
type input "capsule"
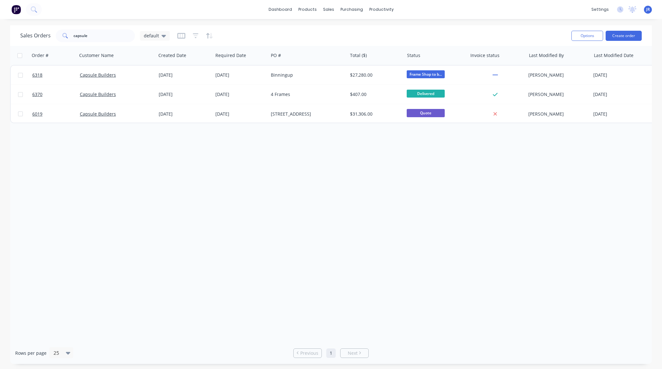
click at [207, 258] on div "Order # Customer Name Created Date Required Date PO # Total ($) Status Invoice …" at bounding box center [331, 194] width 642 height 296
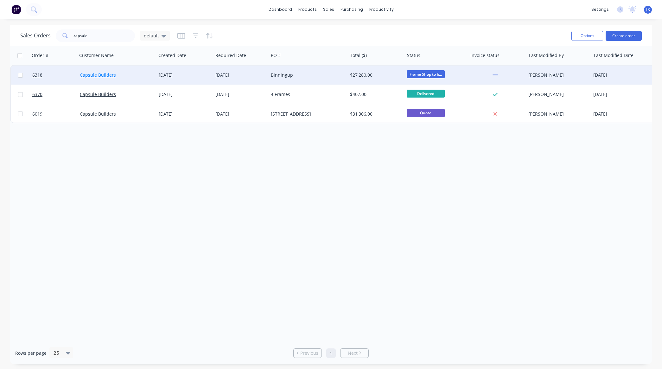
click at [105, 72] on link "Capsule Builders" at bounding box center [98, 75] width 36 height 6
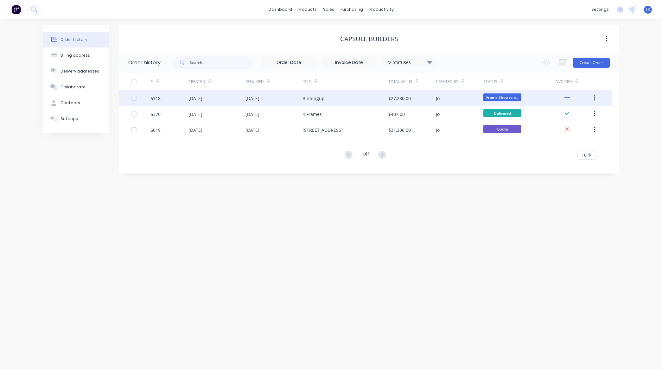
click at [306, 102] on div "Binningup" at bounding box center [344, 98] width 85 height 16
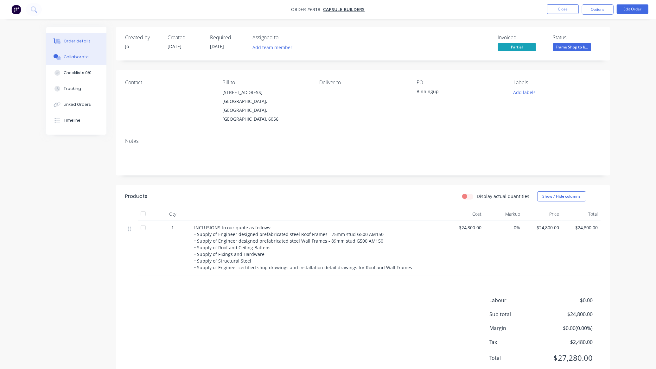
click at [86, 55] on button "Collaborate" at bounding box center [76, 57] width 60 height 16
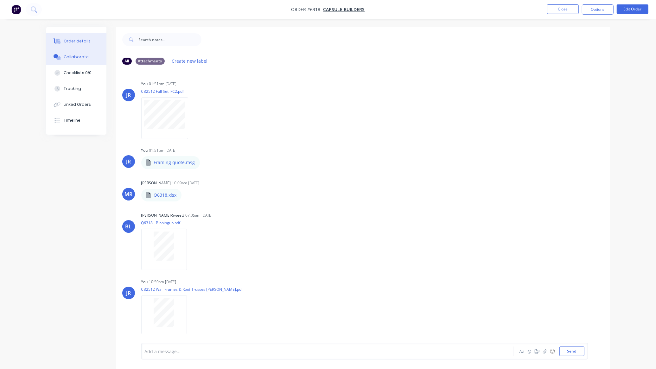
click at [74, 34] on button "Order details" at bounding box center [76, 41] width 60 height 16
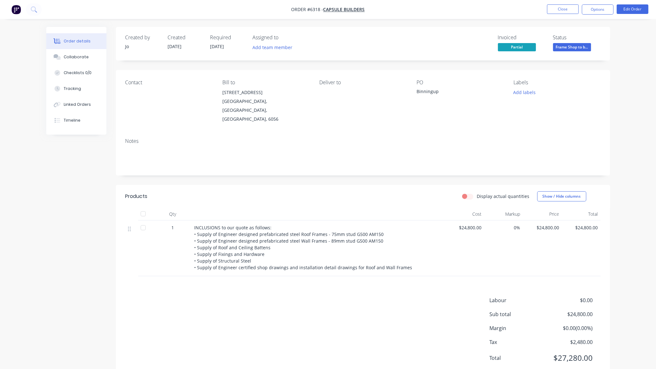
click at [154, 296] on div "Labour $0.00 Sub total $24,800.00 Margin $0.00 ( 0.00 %) Tax $2,480.00 Total $2…" at bounding box center [362, 332] width 475 height 73
click at [628, 9] on button "Edit Order" at bounding box center [633, 8] width 32 height 9
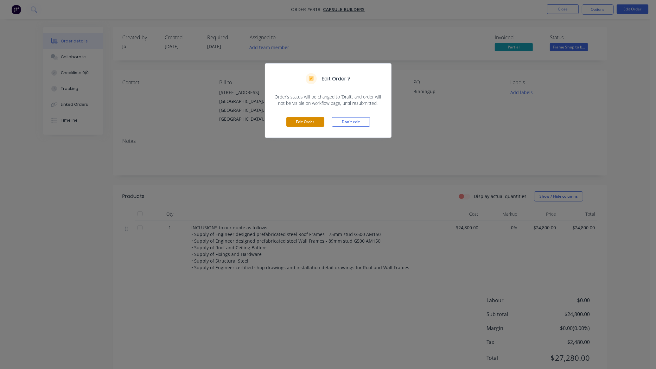
click at [307, 119] on button "Edit Order" at bounding box center [305, 121] width 38 height 9
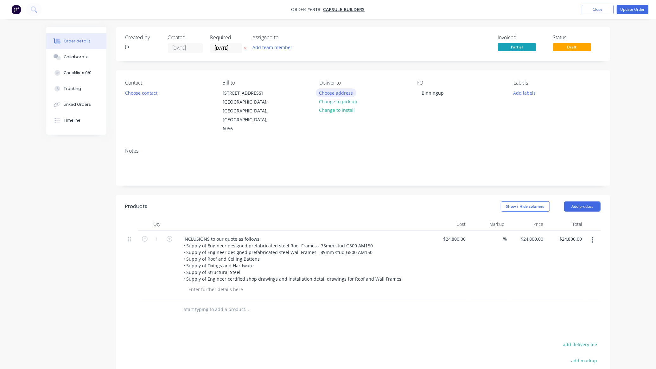
click at [345, 93] on button "Choose address" at bounding box center [336, 92] width 41 height 9
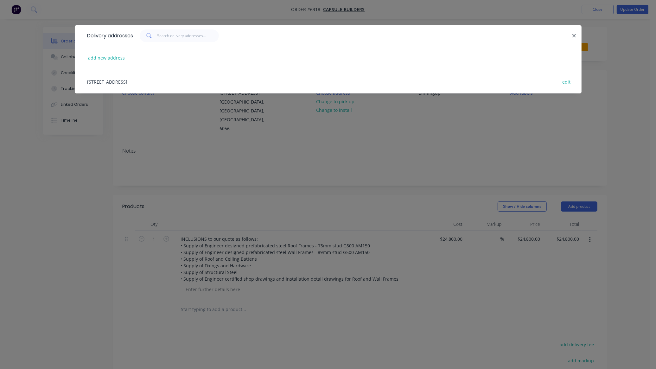
click at [131, 78] on div "9 Bulbet Street, Belluvue, Western Australia, Australia, 6056 edit" at bounding box center [328, 82] width 488 height 24
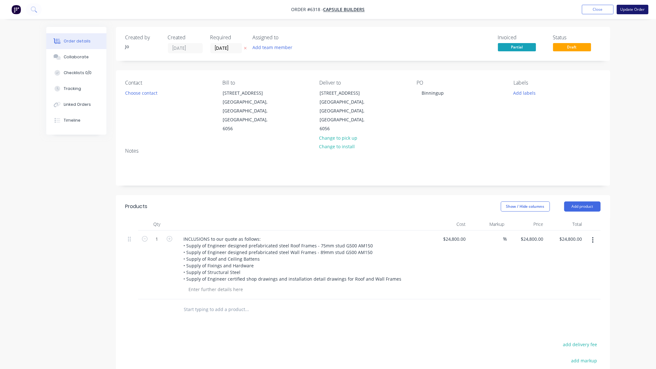
click at [624, 10] on button "Update Order" at bounding box center [633, 9] width 32 height 9
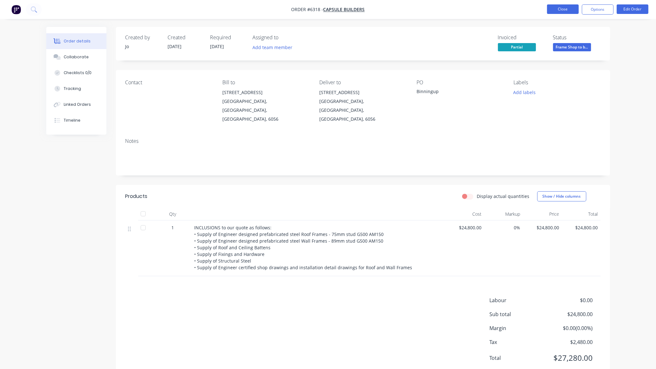
click at [559, 8] on button "Close" at bounding box center [563, 8] width 32 height 9
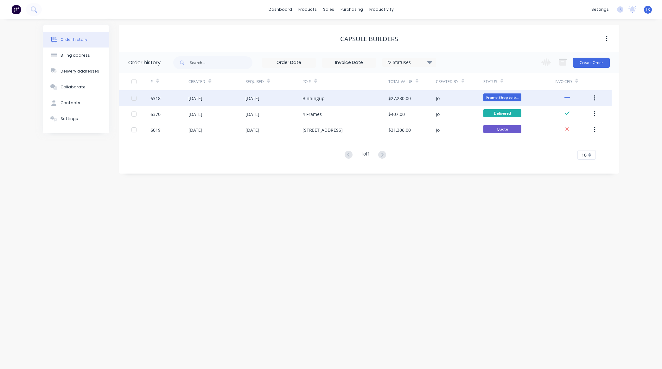
click at [318, 98] on div "Binningup" at bounding box center [313, 98] width 22 height 7
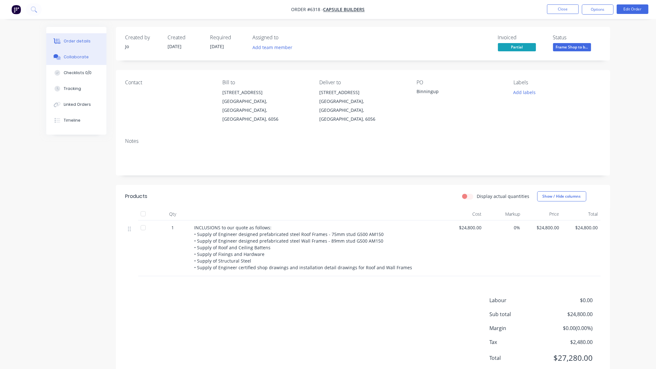
click at [77, 60] on button "Collaborate" at bounding box center [76, 57] width 60 height 16
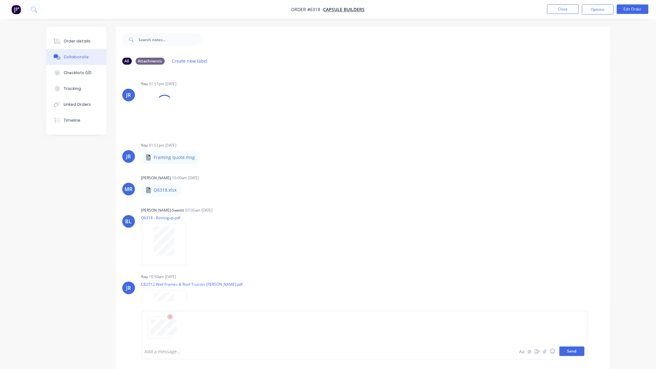
click at [569, 346] on button "Send" at bounding box center [571, 350] width 25 height 9
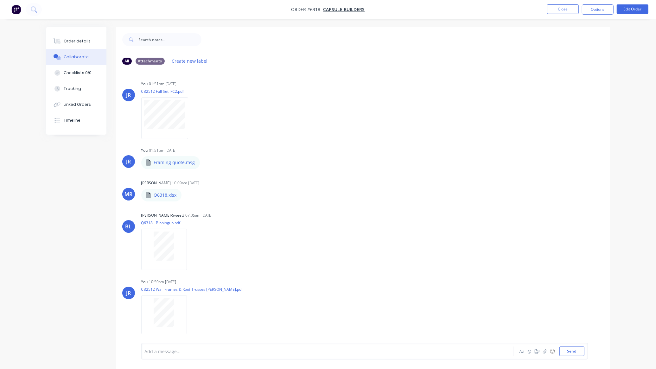
scroll to position [63, 0]
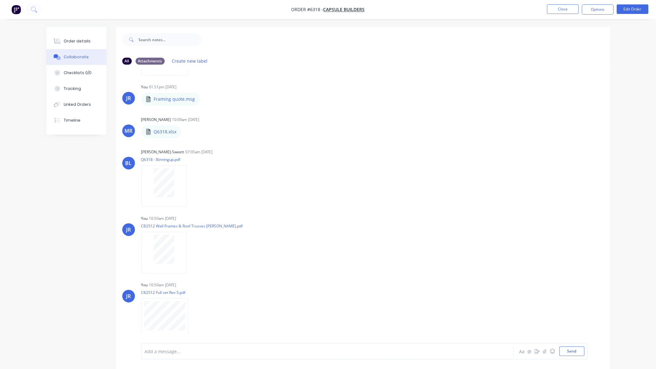
click at [44, 285] on div "Order details Collaborate Checklists 0/0 Tracking Linked Orders Timeline Order …" at bounding box center [328, 202] width 576 height 351
click at [565, 9] on button "Close" at bounding box center [563, 8] width 32 height 9
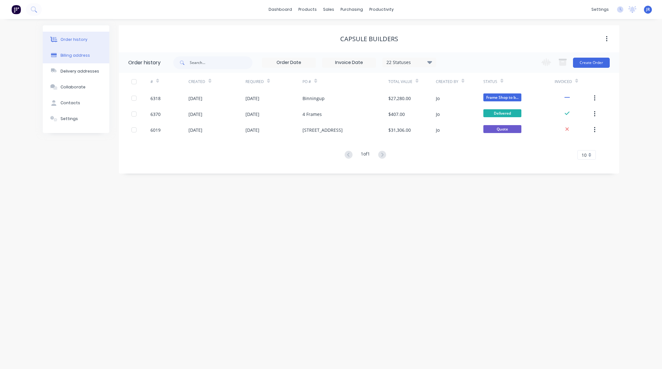
click at [73, 54] on div "Billing address" at bounding box center [74, 56] width 29 height 6
select select "AU"
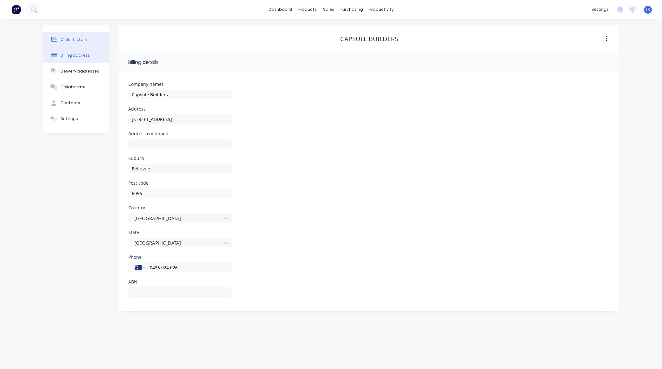
click at [76, 33] on button "Order history" at bounding box center [76, 40] width 66 height 16
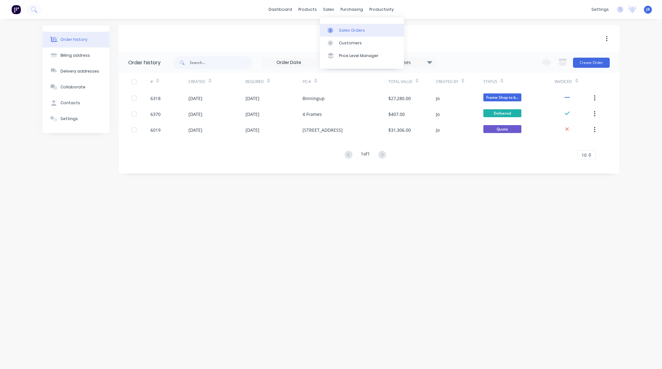
click at [339, 29] on div "Sales Orders" at bounding box center [352, 31] width 26 height 6
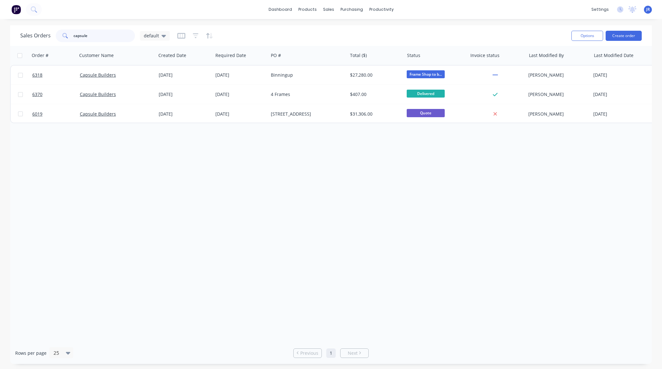
drag, startPoint x: 121, startPoint y: 37, endPoint x: -46, endPoint y: 43, distance: 167.0
click at [0, 43] on html "dashboard products sales purchasing productivity dashboard products Product Cat…" at bounding box center [331, 184] width 662 height 369
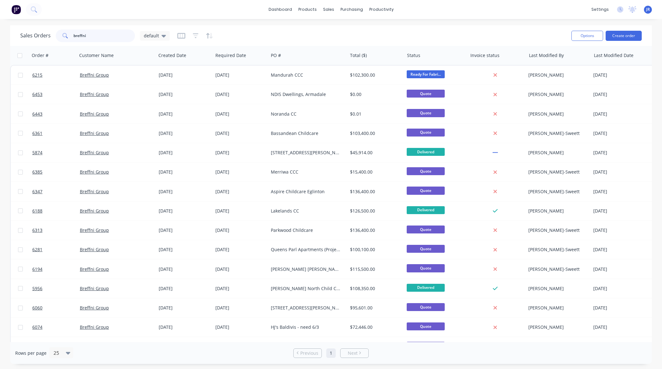
drag, startPoint x: 96, startPoint y: 36, endPoint x: 29, endPoint y: 35, distance: 67.1
click at [35, 35] on div "Sales Orders breffni default" at bounding box center [94, 35] width 149 height 13
type input "hamilton"
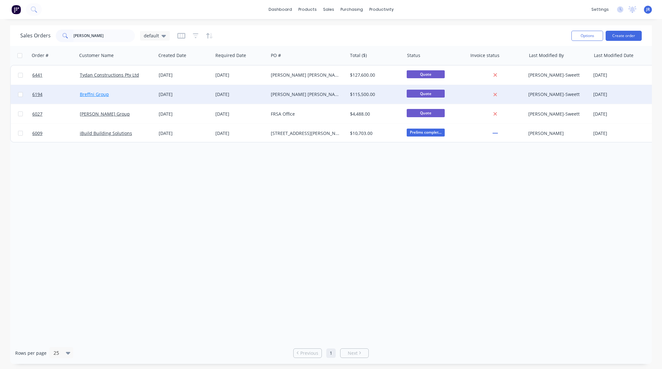
click at [92, 96] on link "Breffni Group" at bounding box center [94, 94] width 29 height 6
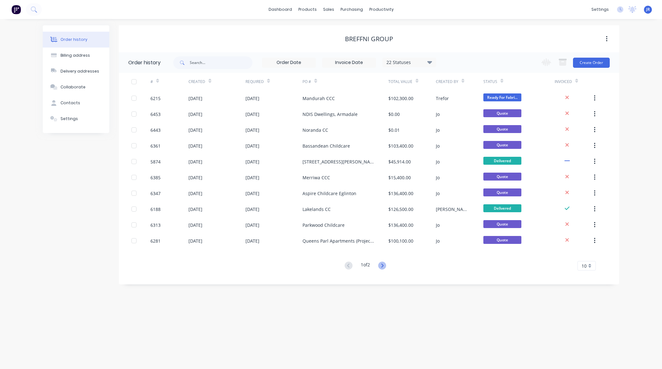
click at [385, 263] on icon at bounding box center [382, 266] width 8 height 8
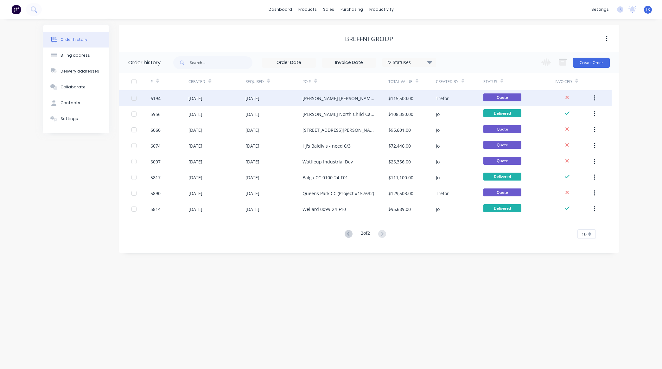
click at [339, 98] on div "Hamilton Hill #162795 E1" at bounding box center [338, 98] width 73 height 7
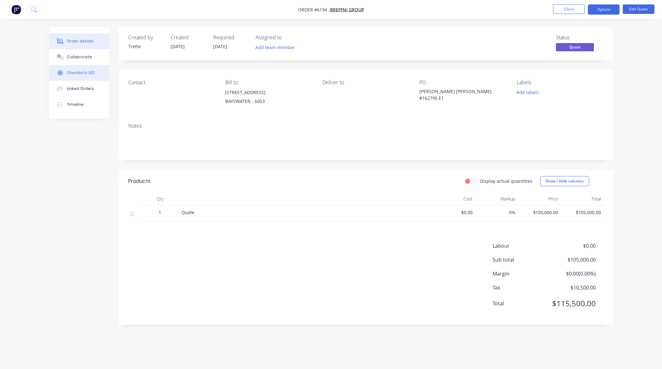
drag, startPoint x: 91, startPoint y: 58, endPoint x: 102, endPoint y: 67, distance: 14.6
click at [90, 58] on button "Collaborate" at bounding box center [79, 57] width 60 height 16
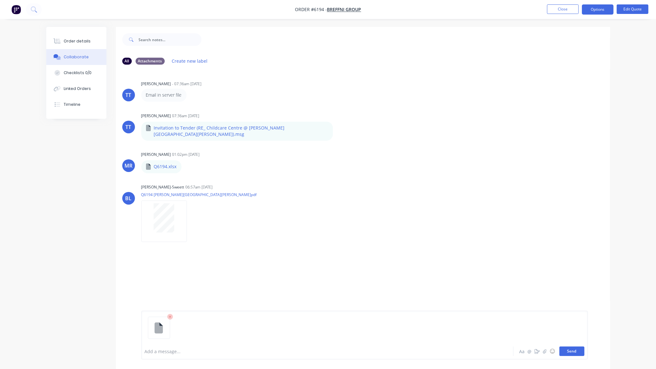
click at [581, 349] on button "Send" at bounding box center [571, 350] width 25 height 9
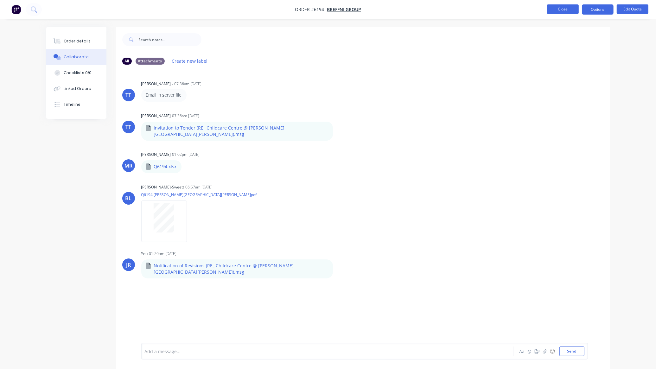
click at [556, 9] on button "Close" at bounding box center [563, 8] width 32 height 9
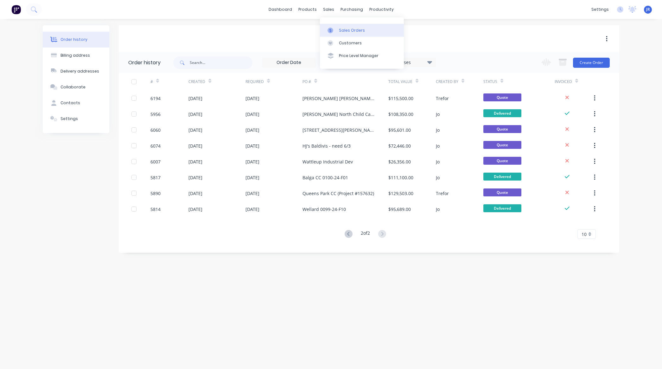
click at [339, 27] on link "Sales Orders" at bounding box center [362, 30] width 84 height 13
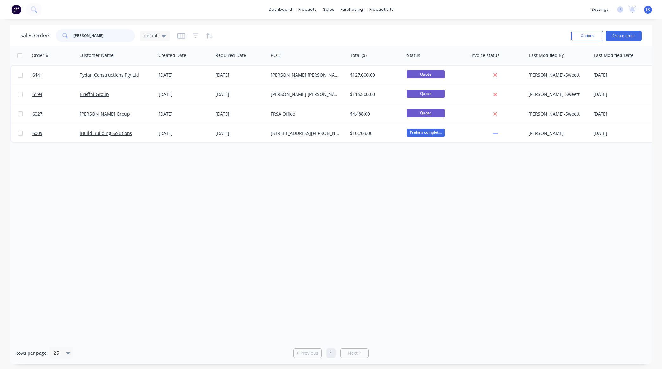
drag, startPoint x: 104, startPoint y: 32, endPoint x: -67, endPoint y: 52, distance: 172.8
click at [0, 52] on html "dashboard products sales purchasing productivity dashboard products Product Cat…" at bounding box center [331, 184] width 662 height 369
type input "devlyn"
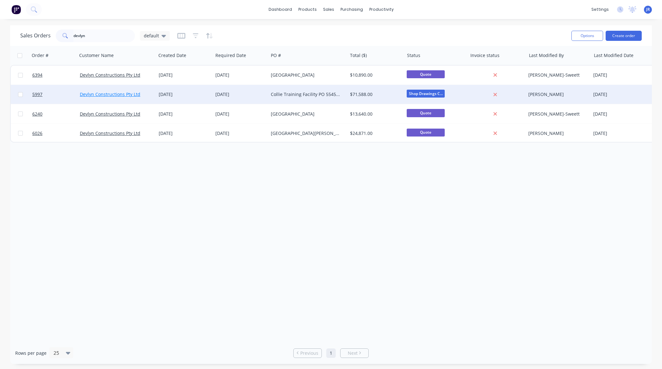
click at [103, 93] on link "Devlyn Constructions Pty Ltd" at bounding box center [110, 94] width 60 height 6
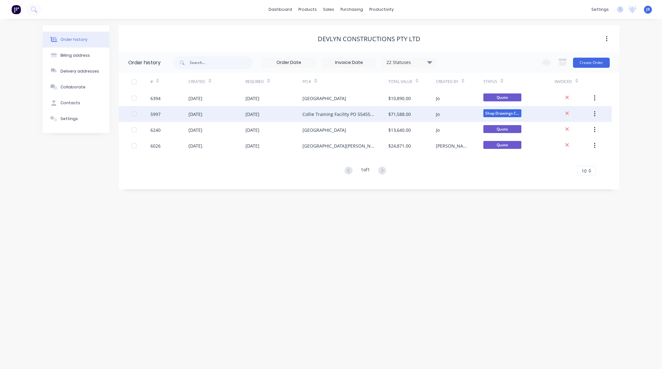
click at [319, 111] on div "Collie Training Facility PO 55455/M0016" at bounding box center [338, 114] width 73 height 7
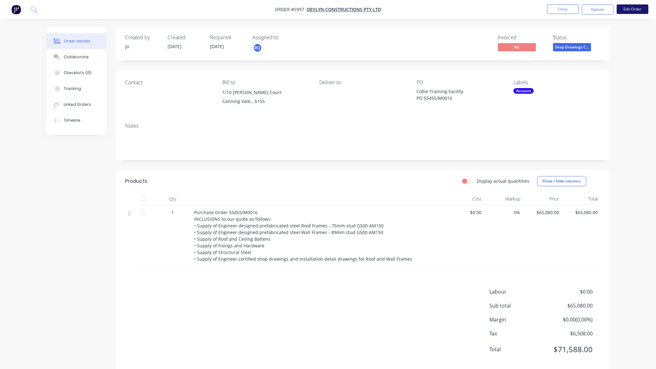
click at [636, 9] on button "Edit Order" at bounding box center [633, 8] width 32 height 9
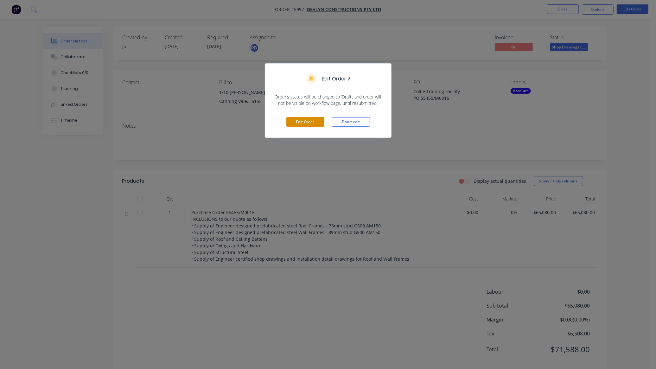
click at [320, 123] on button "Edit Order" at bounding box center [305, 121] width 38 height 9
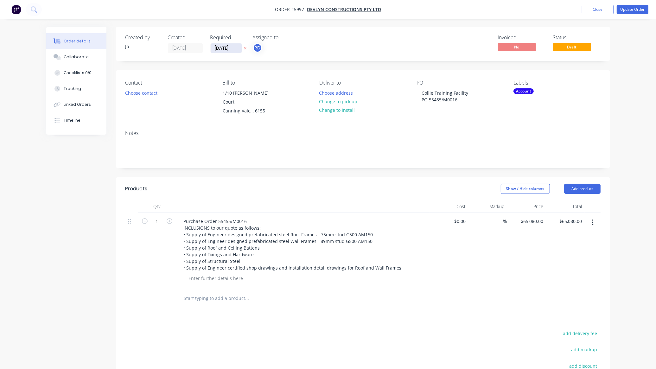
click at [224, 48] on input "04/02/25" at bounding box center [226, 47] width 31 height 9
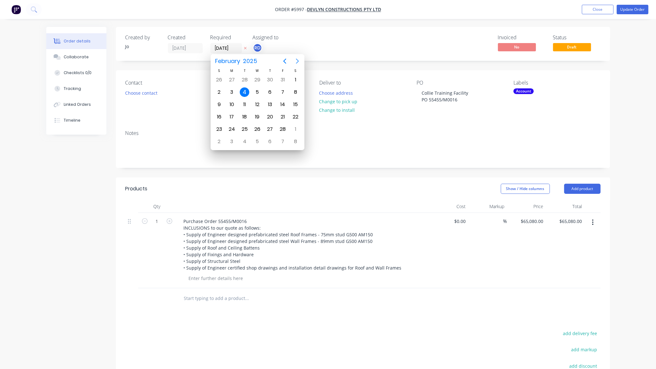
click at [297, 60] on icon "Next page" at bounding box center [297, 61] width 3 height 5
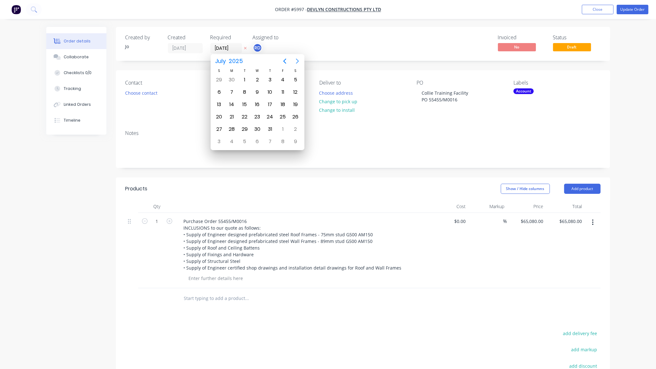
click at [297, 60] on icon "Next page" at bounding box center [297, 61] width 3 height 5
click at [257, 114] on div "20" at bounding box center [256, 116] width 9 height 9
type input "20/08/25"
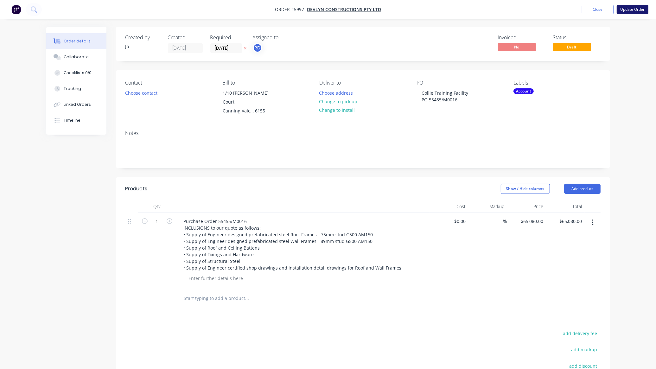
click at [646, 10] on button "Update Order" at bounding box center [633, 9] width 32 height 9
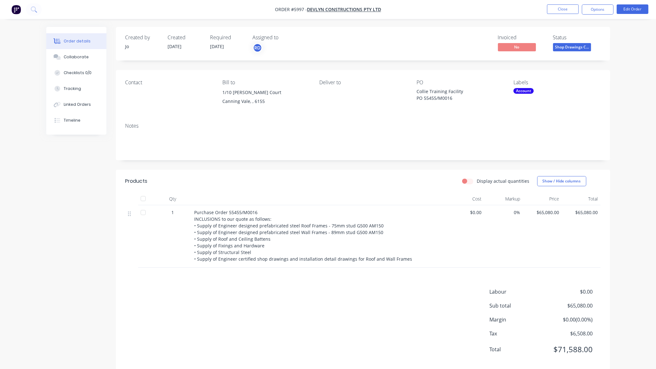
click at [544, 8] on ul "Close Options Edit Order" at bounding box center [597, 9] width 117 height 10
click at [555, 9] on button "Close" at bounding box center [563, 8] width 32 height 9
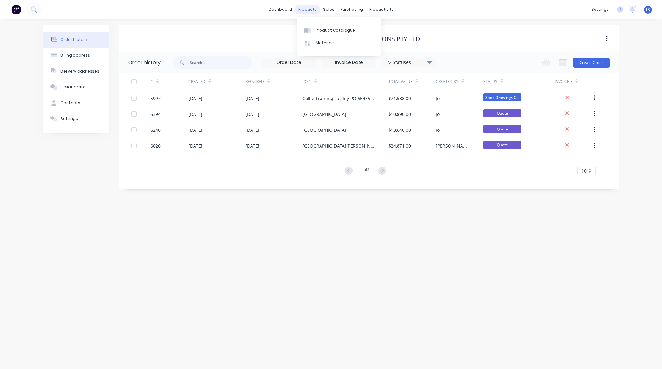
click at [315, 9] on div "products" at bounding box center [307, 9] width 25 height 9
click at [330, 11] on div "sales" at bounding box center [328, 9] width 17 height 9
click at [332, 26] on link "Sales Orders" at bounding box center [362, 30] width 84 height 13
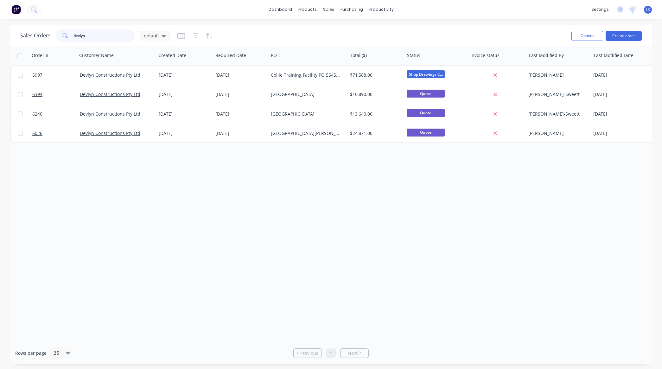
drag, startPoint x: 107, startPoint y: 35, endPoint x: -57, endPoint y: 35, distance: 163.4
click at [0, 35] on html "dashboard products sales purchasing productivity dashboard products Product Cat…" at bounding box center [331, 184] width 662 height 369
type input "breffni"
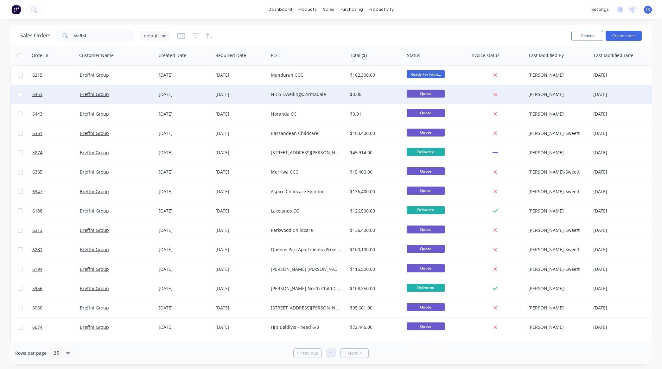
click at [261, 94] on div "27 Aug 2025" at bounding box center [240, 94] width 50 height 6
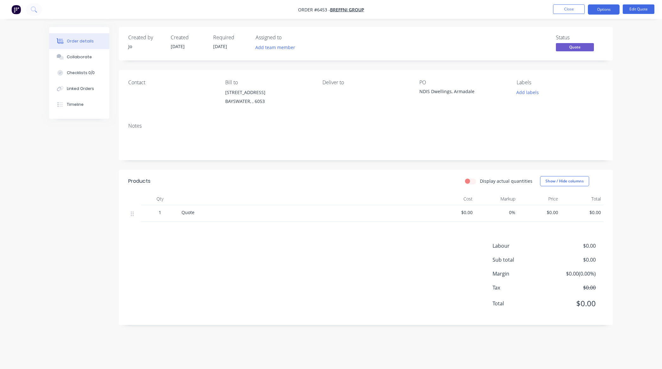
click at [72, 48] on button "Order details" at bounding box center [79, 41] width 60 height 16
click at [72, 52] on button "Collaborate" at bounding box center [79, 57] width 60 height 16
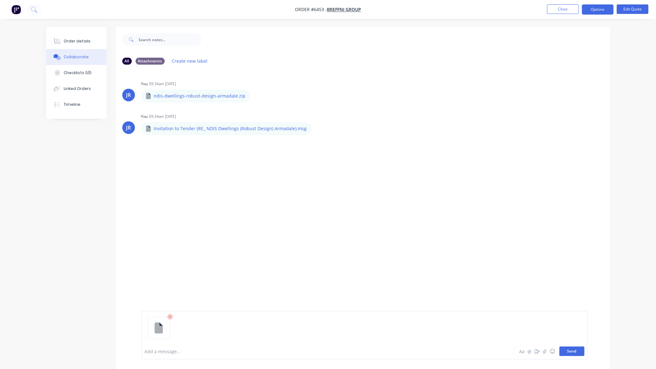
click at [567, 349] on button "Send" at bounding box center [571, 350] width 25 height 9
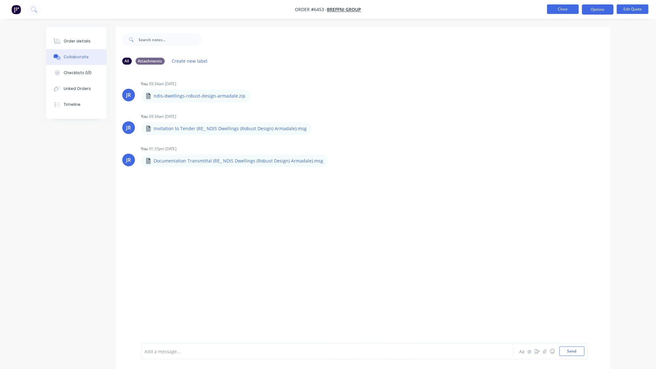
click at [566, 10] on button "Close" at bounding box center [563, 8] width 32 height 9
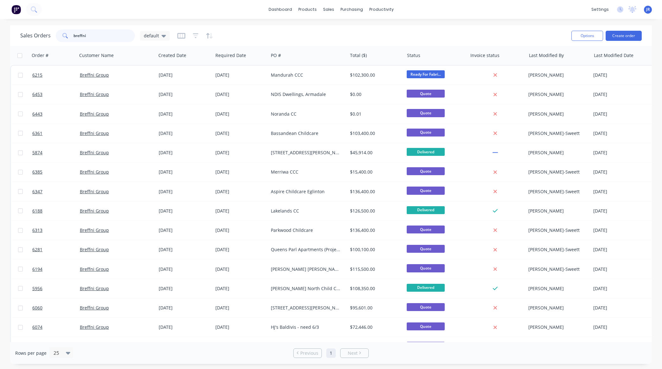
drag, startPoint x: 93, startPoint y: 37, endPoint x: -36, endPoint y: 27, distance: 129.9
click at [0, 27] on html "dashboard products sales purchasing productivity dashboard products Product Cat…" at bounding box center [331, 184] width 662 height 369
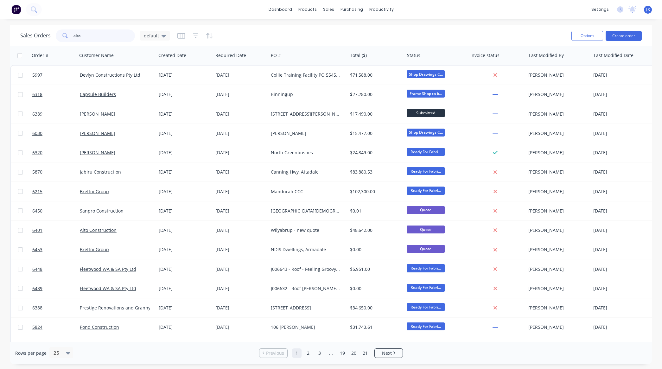
type input "alto"
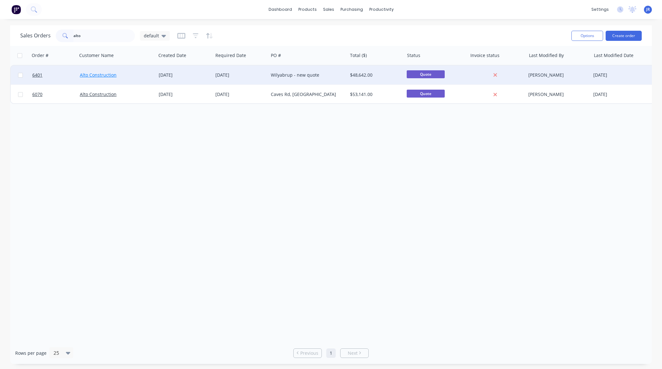
click at [94, 75] on link "Alto Construction" at bounding box center [98, 75] width 37 height 6
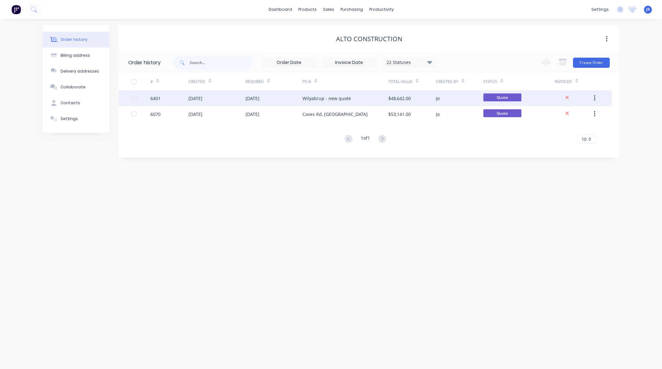
click at [214, 101] on div "22 Jul 2025" at bounding box center [216, 98] width 57 height 16
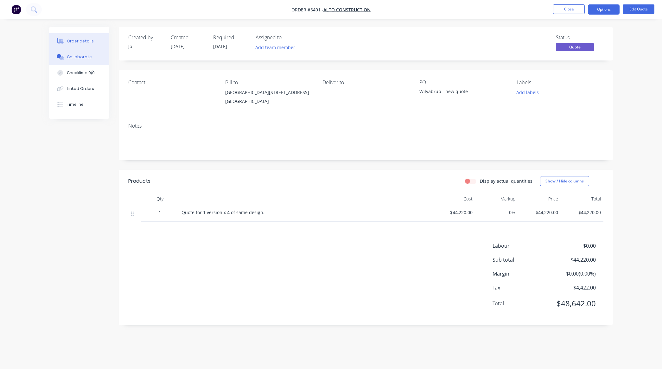
click at [88, 56] on div "Collaborate" at bounding box center [79, 57] width 25 height 6
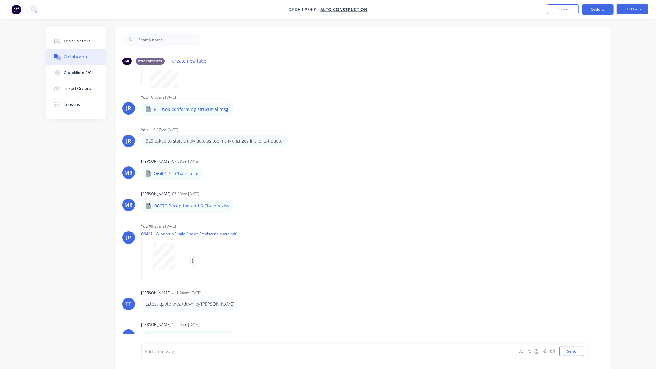
scroll to position [186, 0]
click at [191, 258] on button "button" at bounding box center [192, 260] width 3 height 9
click at [210, 294] on button "Delete" at bounding box center [233, 291] width 71 height 14
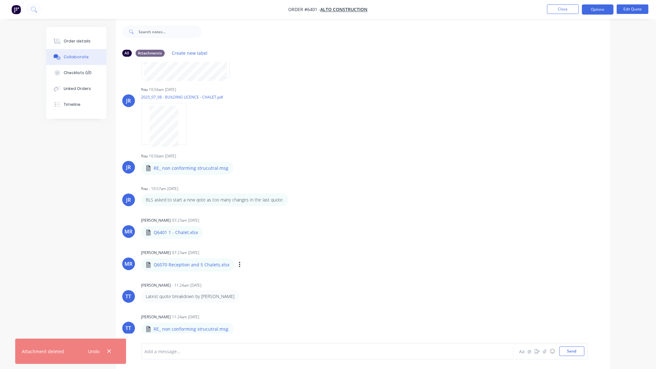
scroll to position [10, 0]
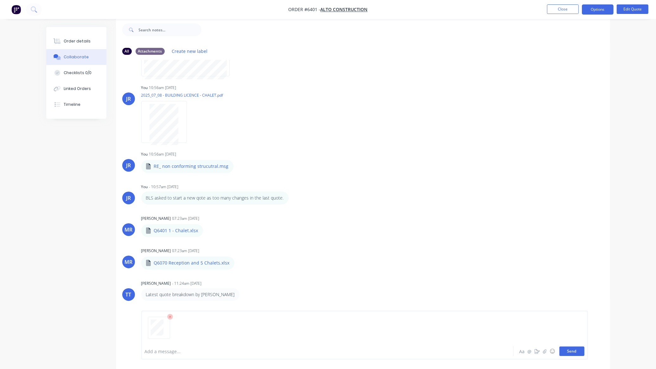
click at [578, 352] on button "Send" at bounding box center [571, 350] width 25 height 9
click at [565, 8] on button "Close" at bounding box center [563, 8] width 32 height 9
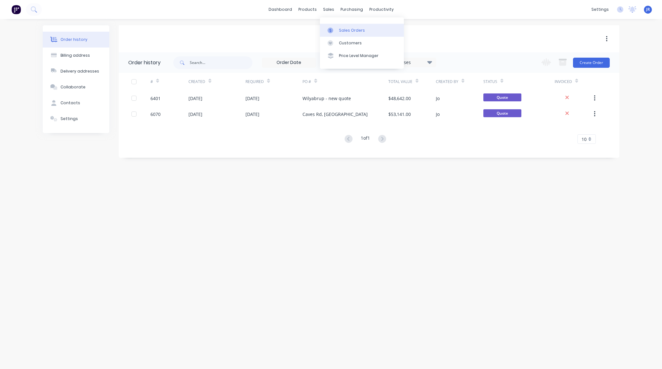
click at [335, 33] on div at bounding box center [331, 31] width 9 height 6
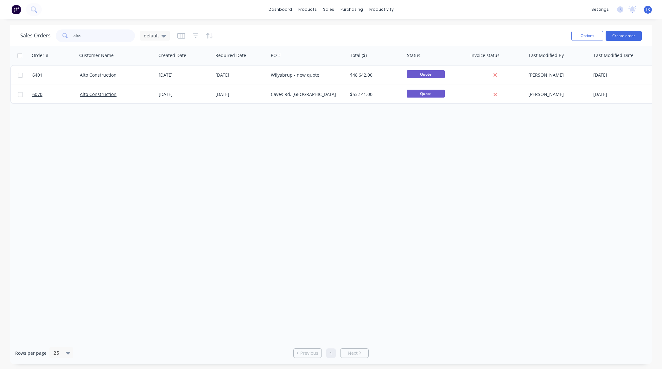
drag, startPoint x: 103, startPoint y: 32, endPoint x: -11, endPoint y: 33, distance: 114.3
click at [0, 33] on html "dashboard products sales purchasing productivity dashboard products Product Cat…" at bounding box center [331, 184] width 662 height 369
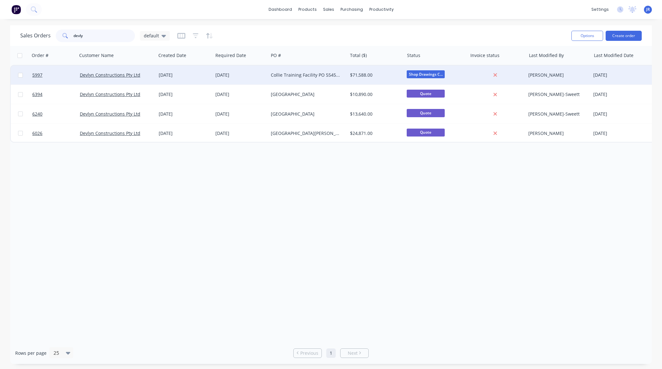
type input "devly"
click at [114, 78] on div "Devlyn Constructions Pty Ltd" at bounding box center [115, 75] width 70 height 6
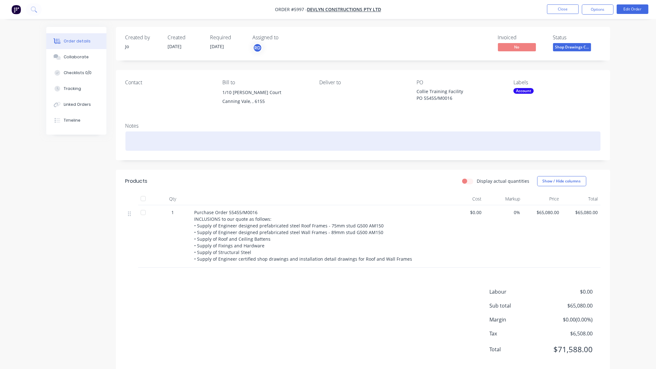
click at [150, 146] on div at bounding box center [362, 140] width 475 height 19
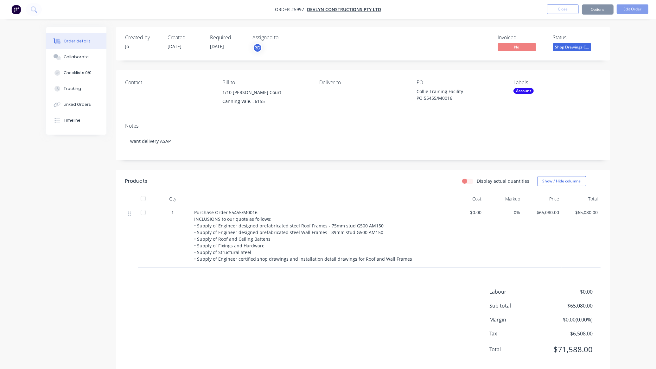
click at [546, 8] on ul "Close Options Edit Order" at bounding box center [597, 9] width 117 height 10
click at [549, 9] on button "Close" at bounding box center [563, 8] width 32 height 9
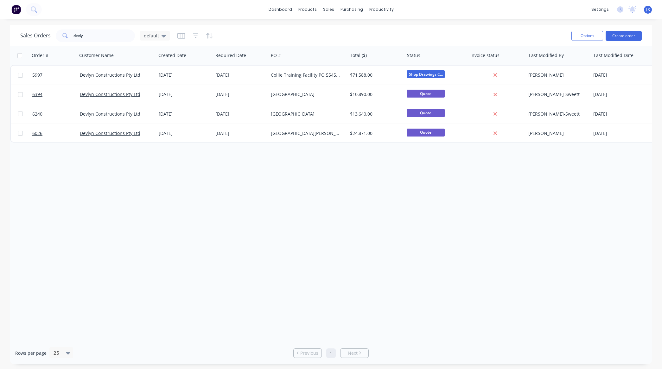
click at [370, 302] on div "Order # Customer Name Created Date Required Date PO # Total ($) Status Invoice …" at bounding box center [331, 194] width 642 height 296
click at [339, 28] on div "Sales Orders" at bounding box center [352, 31] width 26 height 6
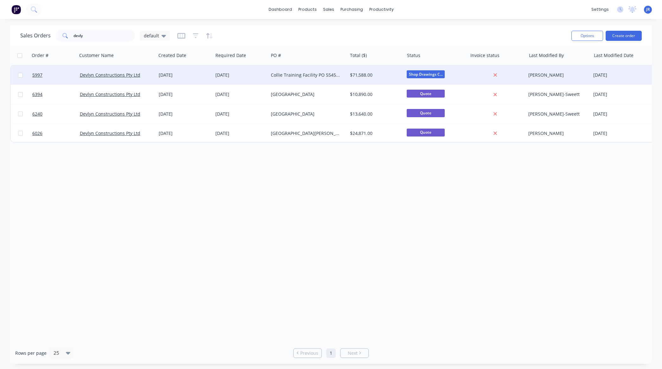
click at [442, 74] on span "Shop Drawings C..." at bounding box center [426, 74] width 38 height 8
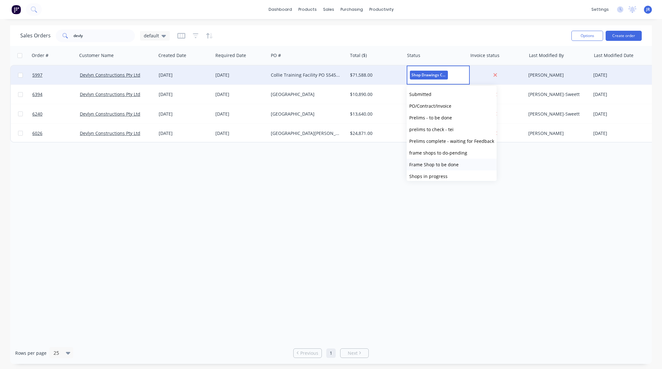
scroll to position [40, 0]
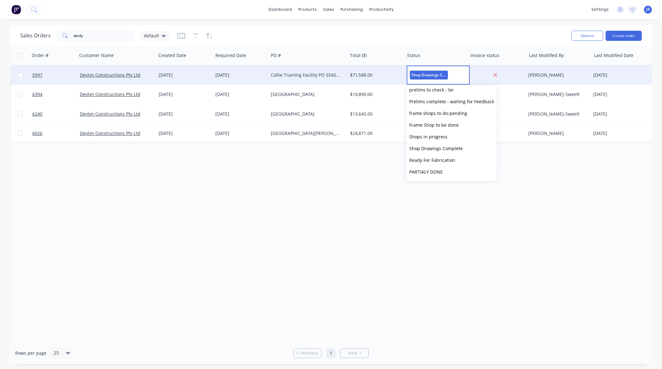
click at [320, 160] on div "Order # Customer Name Created Date Required Date PO # Total ($) Status Invoice …" at bounding box center [331, 194] width 642 height 296
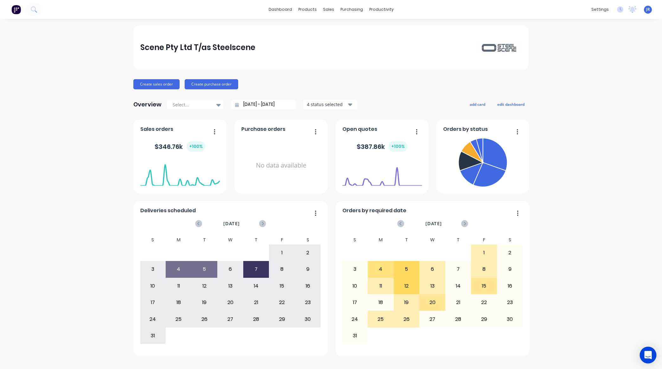
drag, startPoint x: 655, startPoint y: 350, endPoint x: 650, endPoint y: 351, distance: 4.5
click at [654, 349] on div "Open Intercom Messenger" at bounding box center [648, 355] width 17 height 17
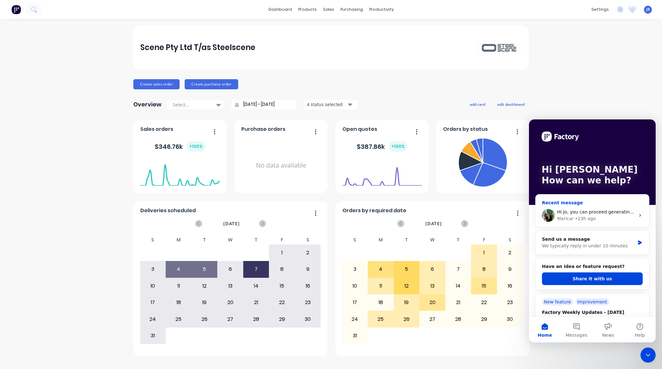
click at [545, 215] on img "Intercom messenger" at bounding box center [548, 215] width 13 height 13
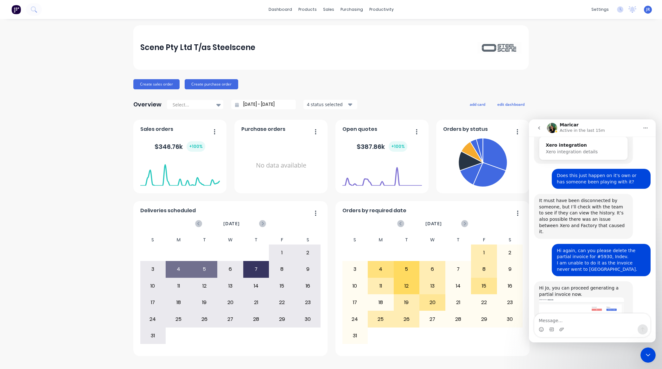
scroll to position [243, 0]
click at [534, 127] on button "go back" at bounding box center [539, 128] width 12 height 12
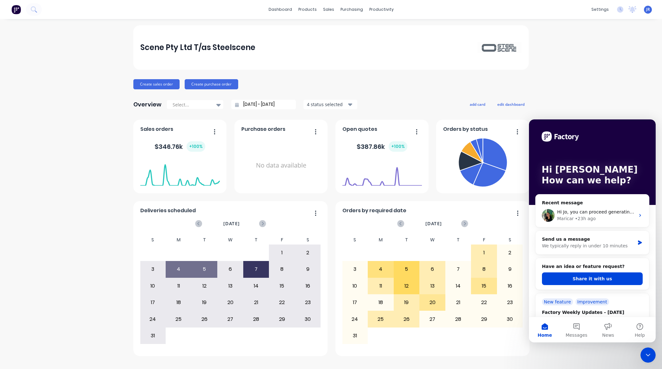
scroll to position [0, 0]
click at [590, 245] on div "We typically reply in under 10 minutes" at bounding box center [588, 246] width 93 height 7
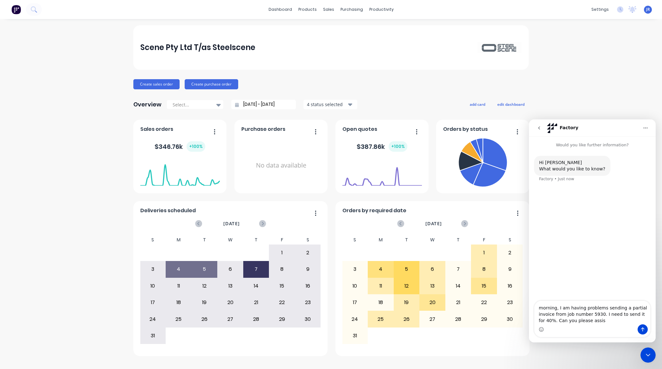
type textarea "morning, I am having problems sending a partial invoice from job number 5930. I…"
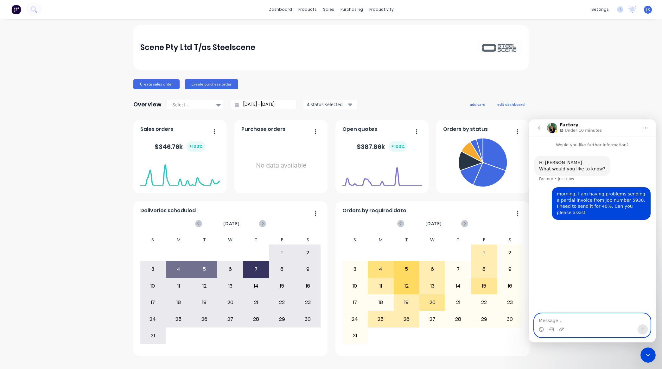
click at [551, 317] on textarea "Message…" at bounding box center [592, 318] width 116 height 11
type textarea "Also the same problem for 6449. These are for the same company so that might be…"
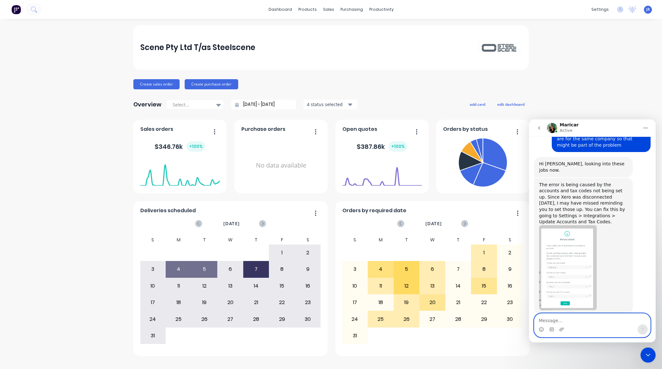
scroll to position [89, 0]
click at [649, 356] on icon "Close Intercom Messenger" at bounding box center [648, 355] width 8 height 8
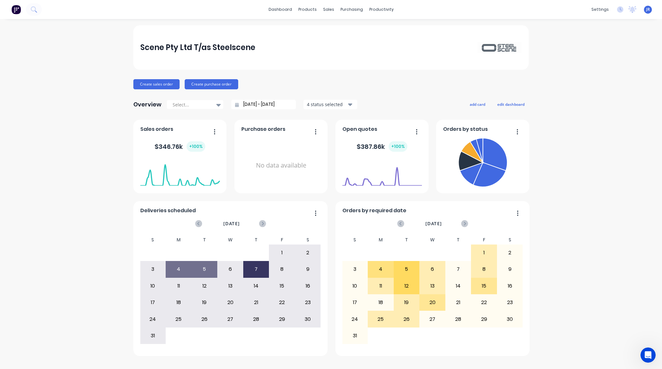
click at [653, 353] on div "Open Intercom Messenger" at bounding box center [647, 355] width 21 height 21
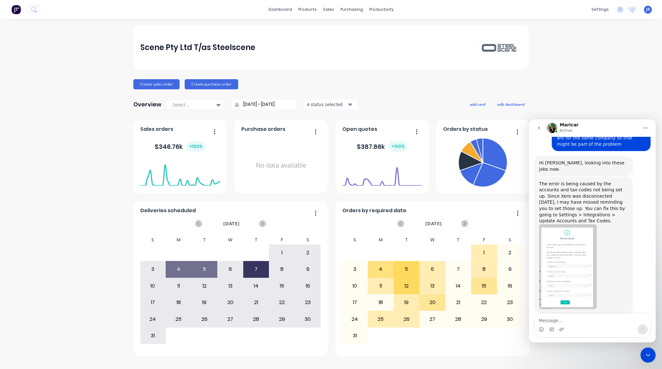
click at [579, 253] on img "Maricar says…" at bounding box center [568, 266] width 58 height 85
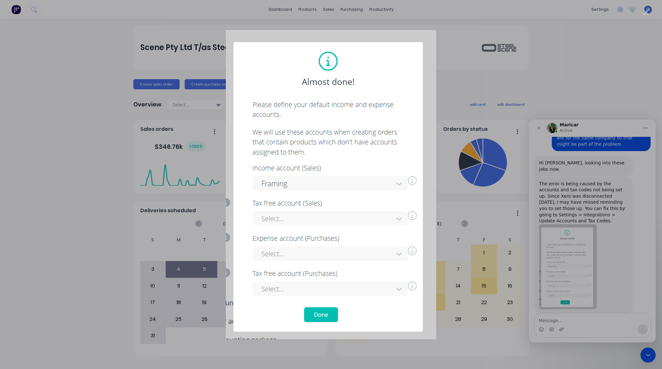
scroll to position [0, 0]
click at [589, 79] on div "Intercom messenger" at bounding box center [331, 184] width 662 height 369
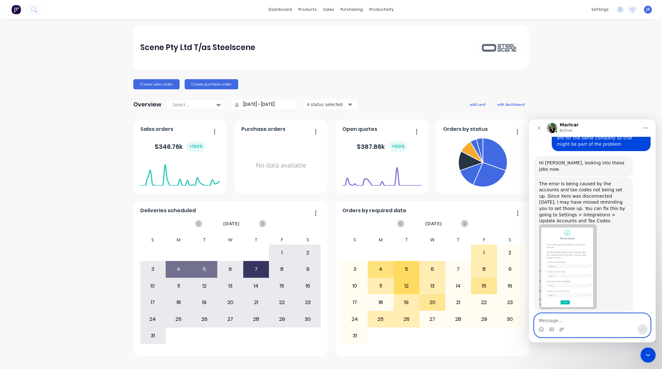
click at [558, 321] on textarea "Message…" at bounding box center [592, 318] width 116 height 11
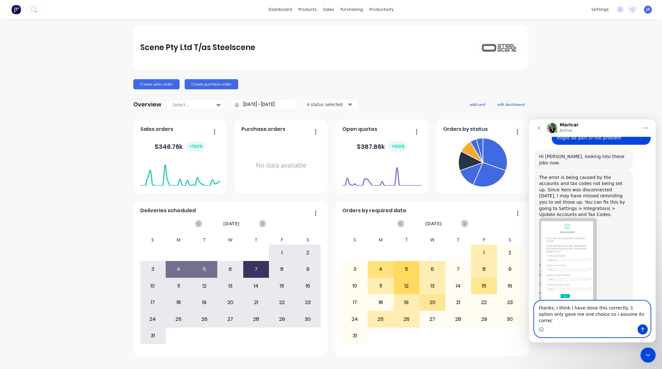
type textarea "thanks, I think I have done this correctly. 1 option only gave me one choice so…"
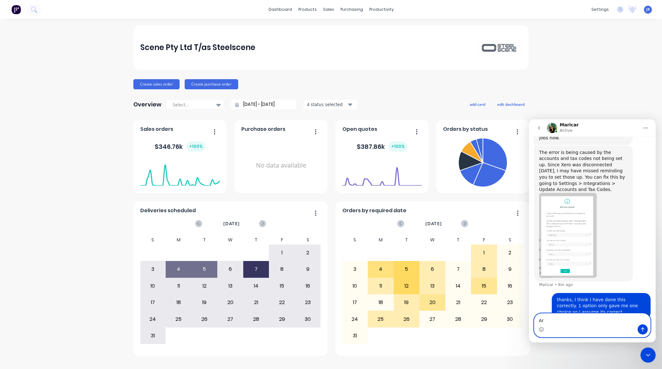
type textarea "A"
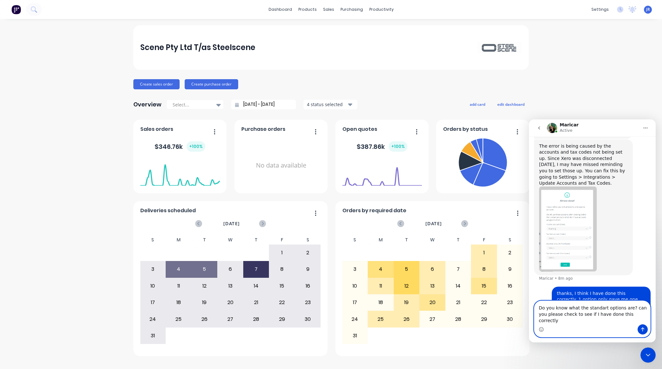
type textarea "Do you know what the standart options are? can you please check to see if I hav…"
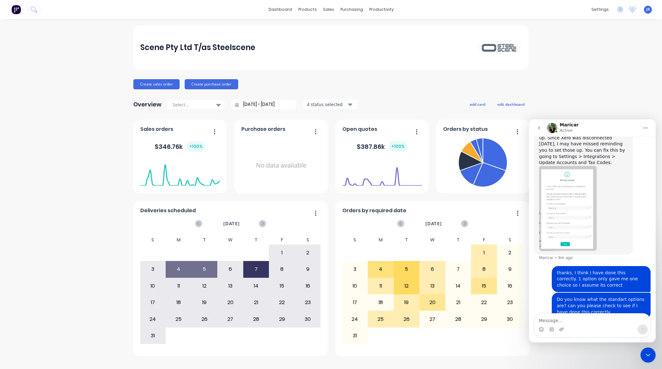
click at [650, 351] on div "Close Intercom Messenger" at bounding box center [647, 354] width 15 height 15
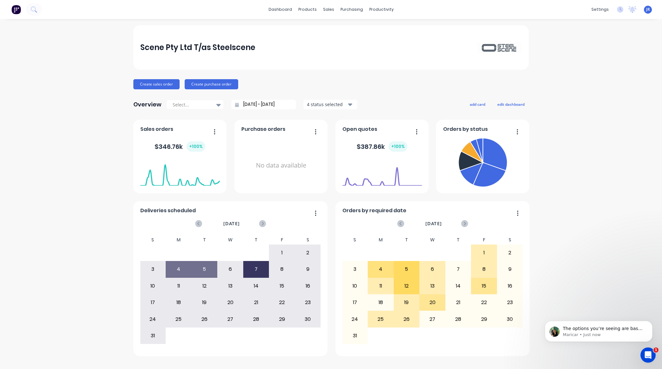
scroll to position [0, 0]
click at [646, 353] on icon "Open Intercom Messenger" at bounding box center [648, 355] width 10 height 10
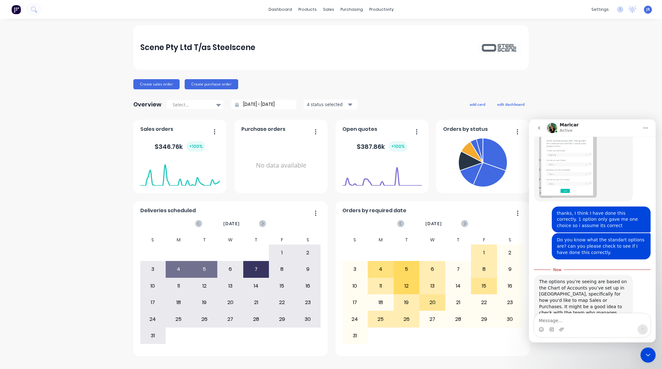
scroll to position [214, 0]
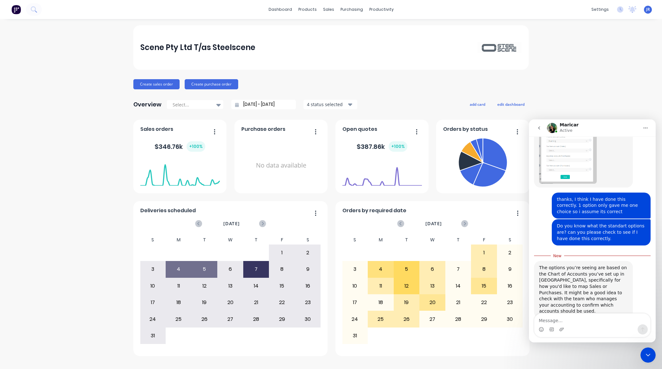
click at [655, 354] on div "Close Intercom Messenger" at bounding box center [647, 354] width 15 height 15
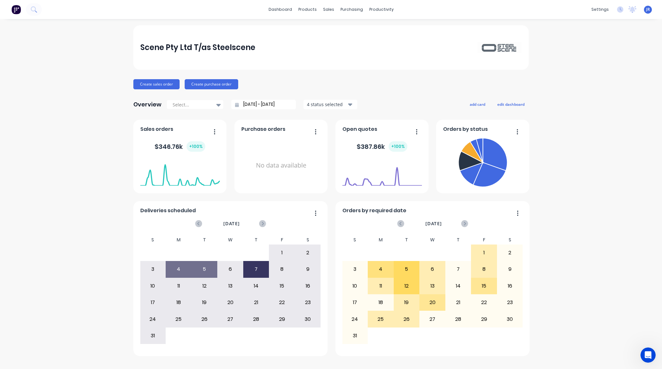
click at [643, 162] on div "Scene Pty Ltd T/as Steelscene Create sales order Create purchase order Overview…" at bounding box center [331, 193] width 662 height 337
